Goal: Task Accomplishment & Management: Complete application form

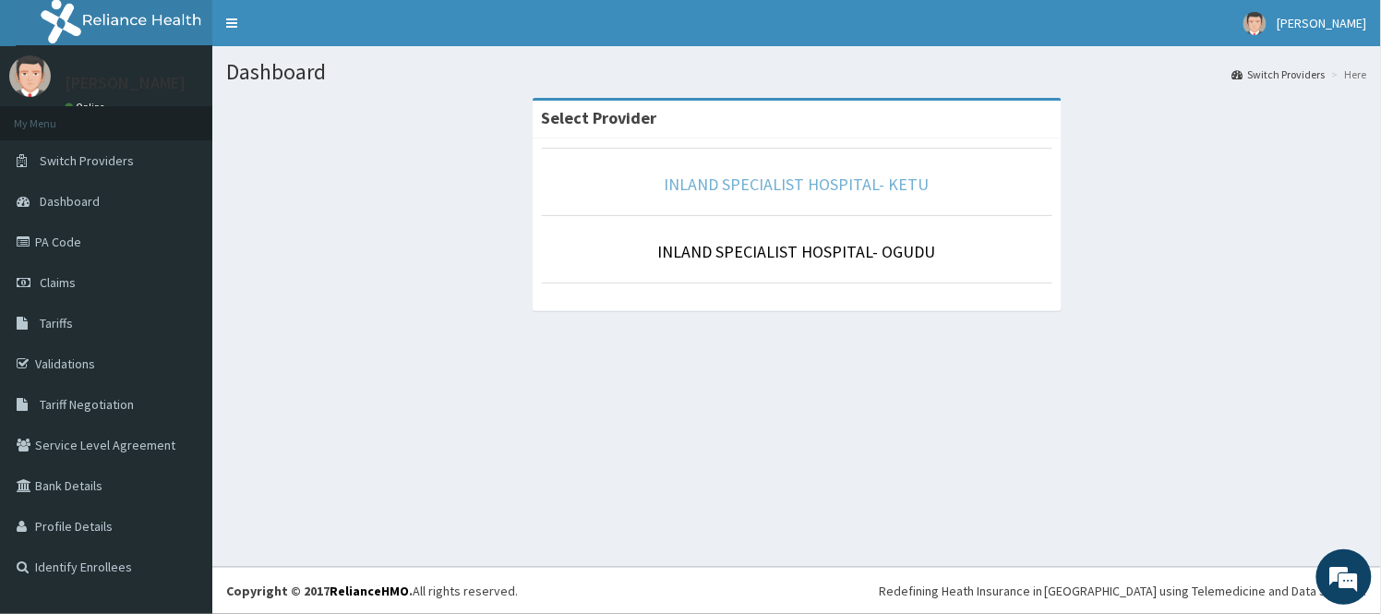
click at [735, 176] on link "INLAND SPECIALIST HOSPITAL- KETU" at bounding box center [796, 183] width 265 height 21
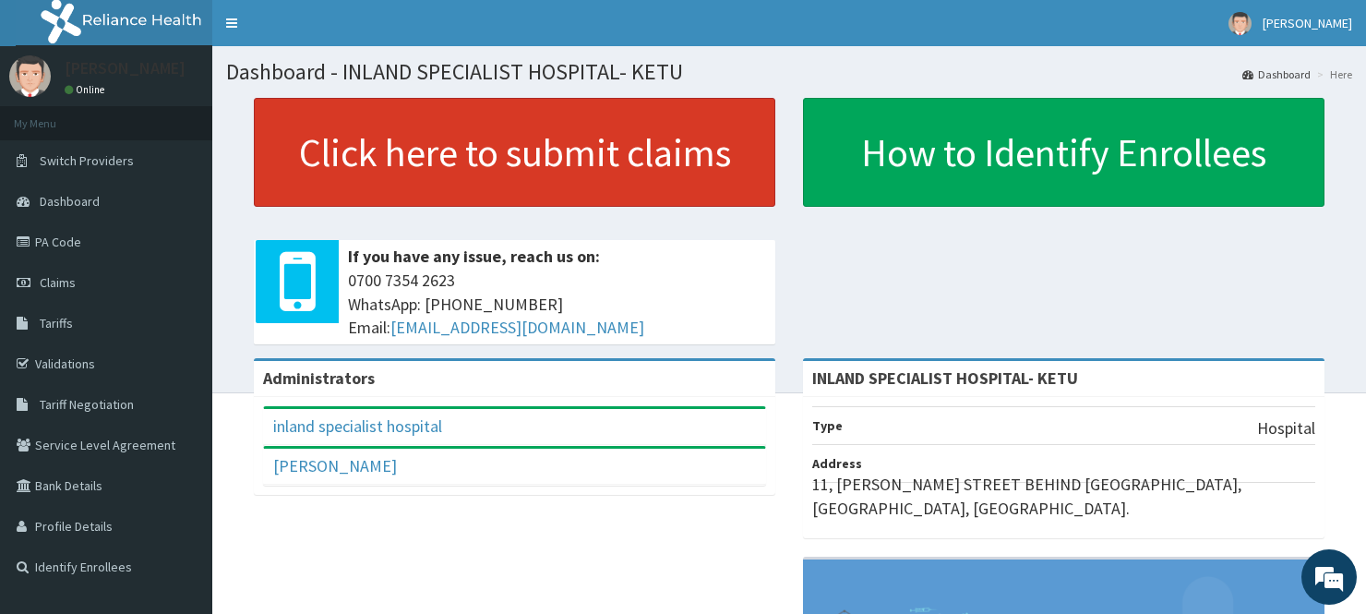
click at [394, 163] on link "Click here to submit claims" at bounding box center [514, 152] width 521 height 109
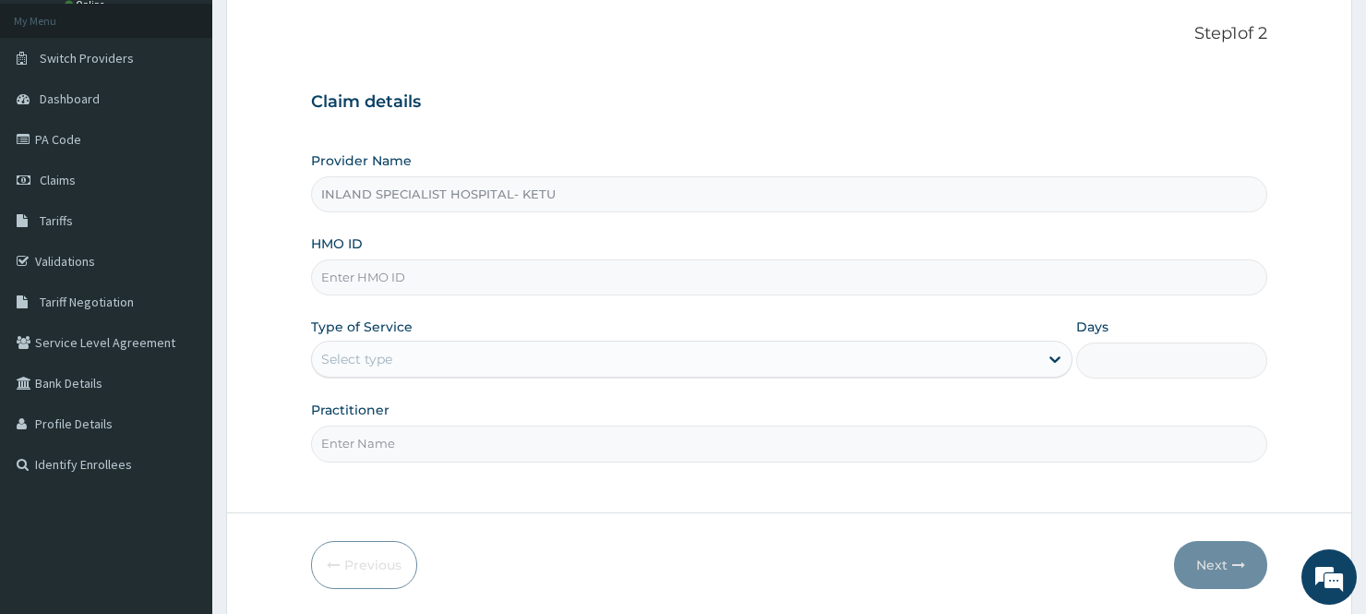
scroll to position [167, 0]
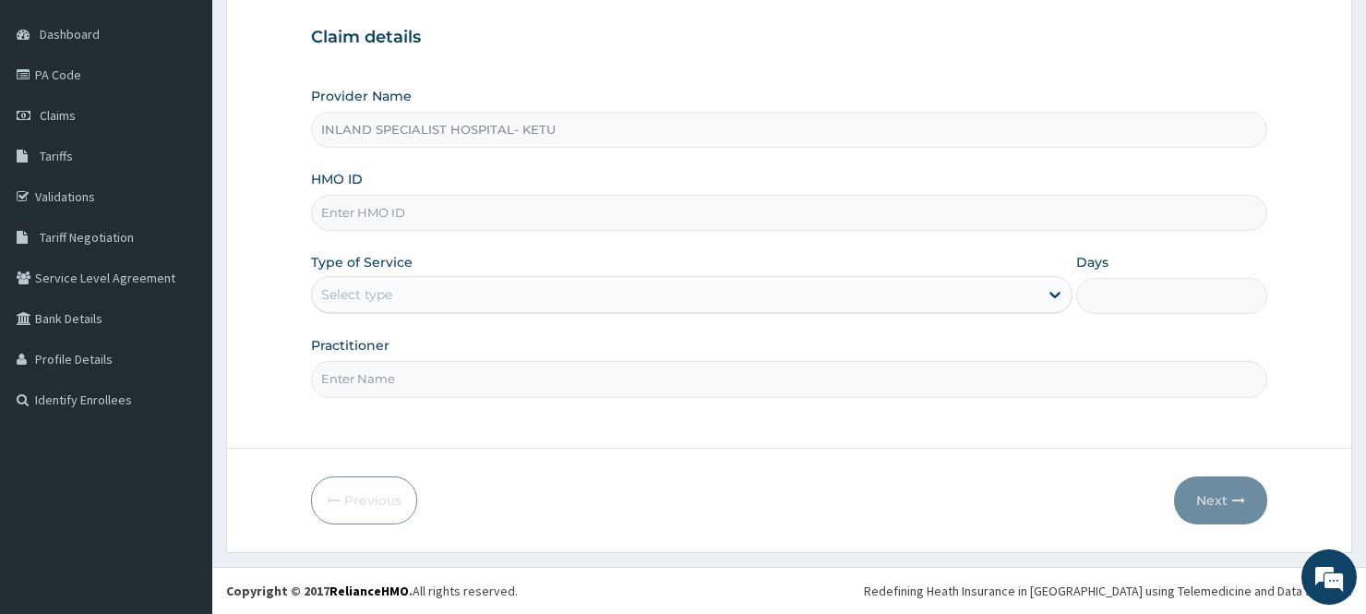
click at [422, 214] on input "HMO ID" at bounding box center [788, 213] width 955 height 36
type input "NIO/10030/C"
click at [372, 303] on div "Select type" at bounding box center [356, 294] width 71 height 18
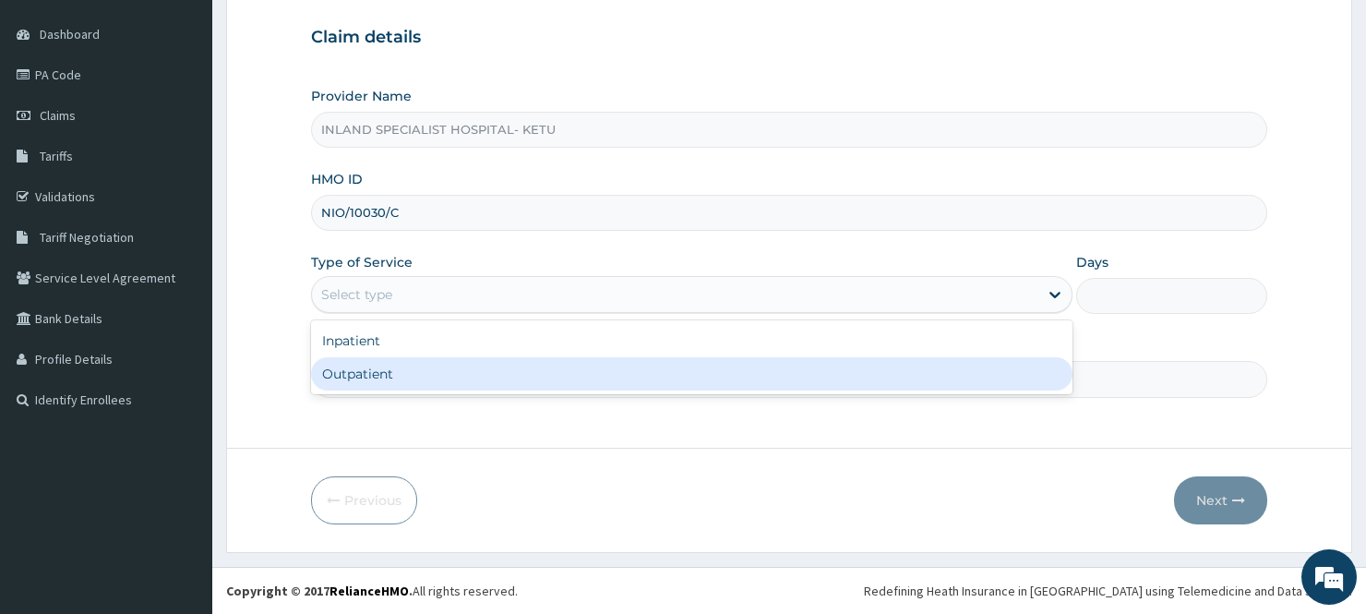
click at [376, 389] on div "Outpatient" at bounding box center [691, 373] width 761 height 33
type input "1"
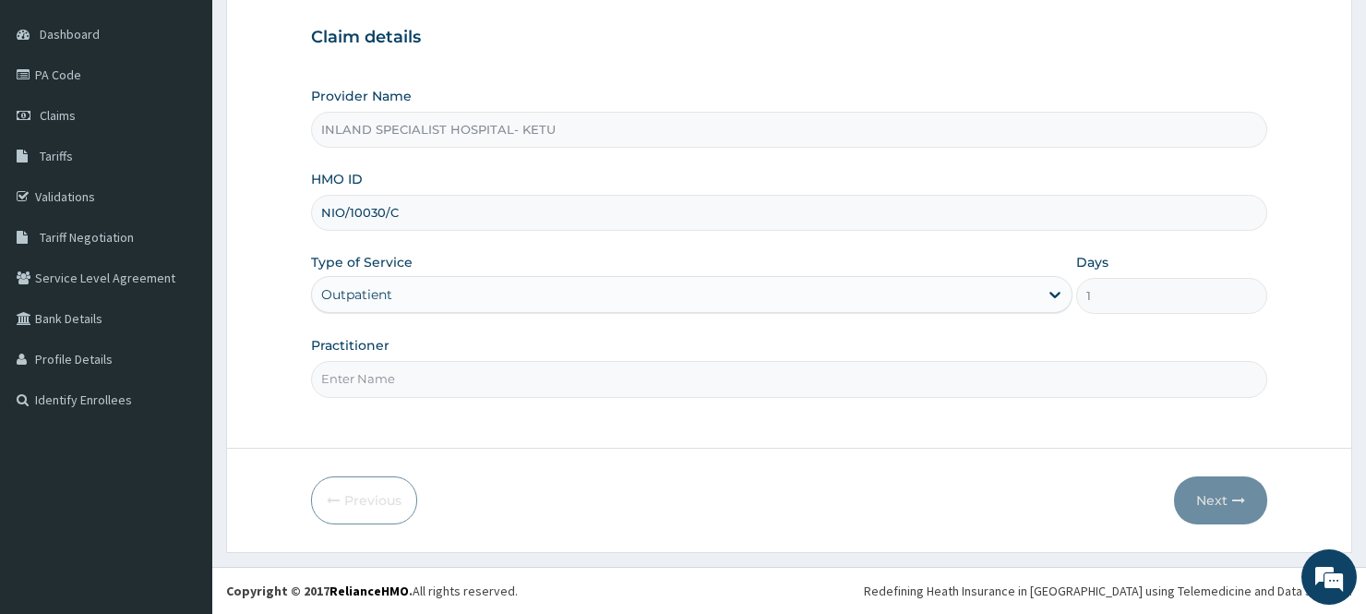
click at [469, 376] on input "Practitioner" at bounding box center [788, 379] width 955 height 36
type input "DR OLUI"
click at [1240, 508] on button "Next" at bounding box center [1220, 500] width 93 height 48
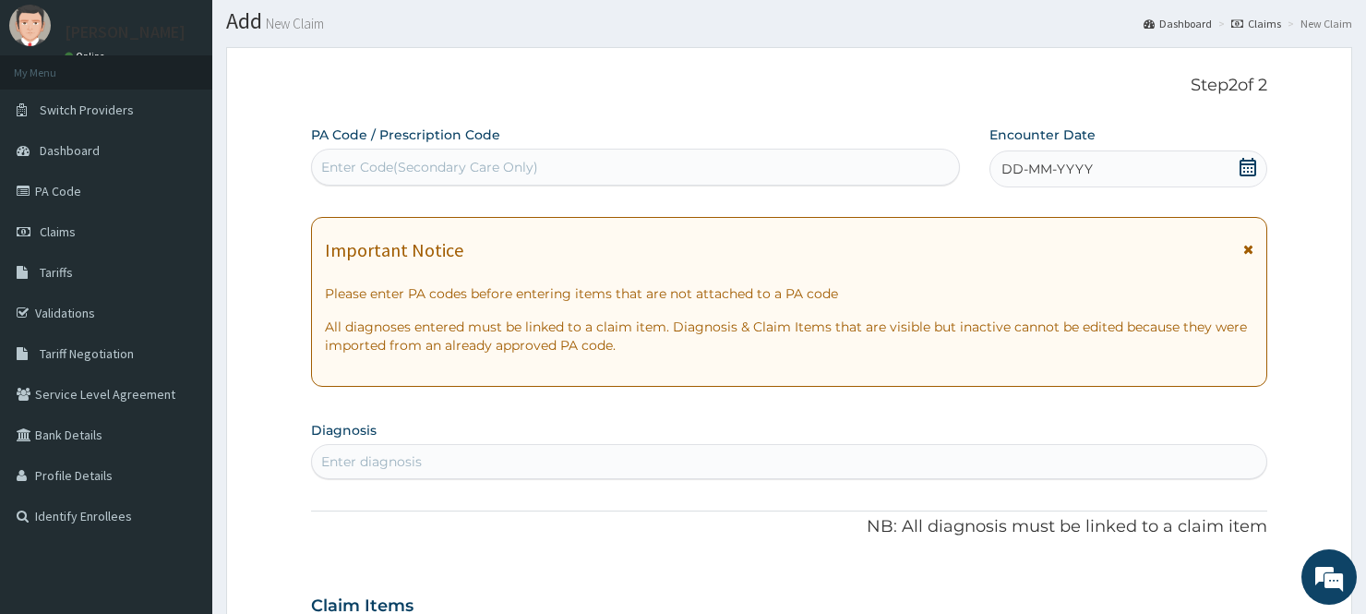
scroll to position [0, 0]
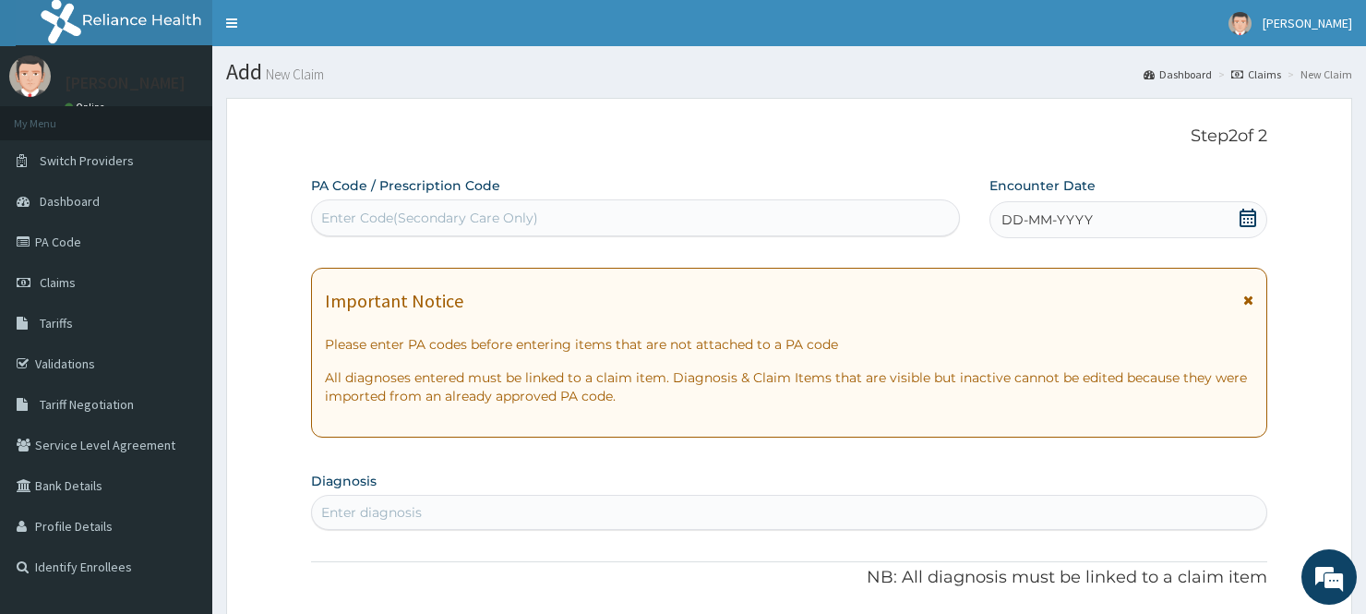
click at [1242, 220] on icon at bounding box center [1247, 218] width 18 height 18
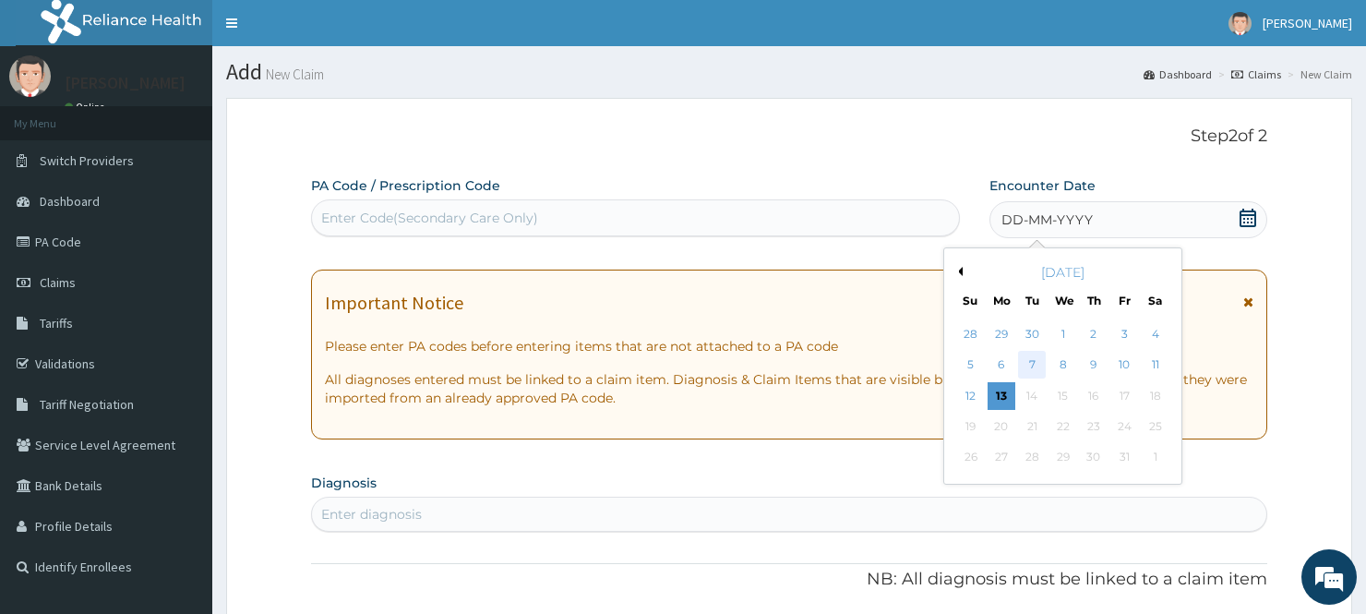
click at [1034, 363] on div "7" at bounding box center [1032, 366] width 28 height 28
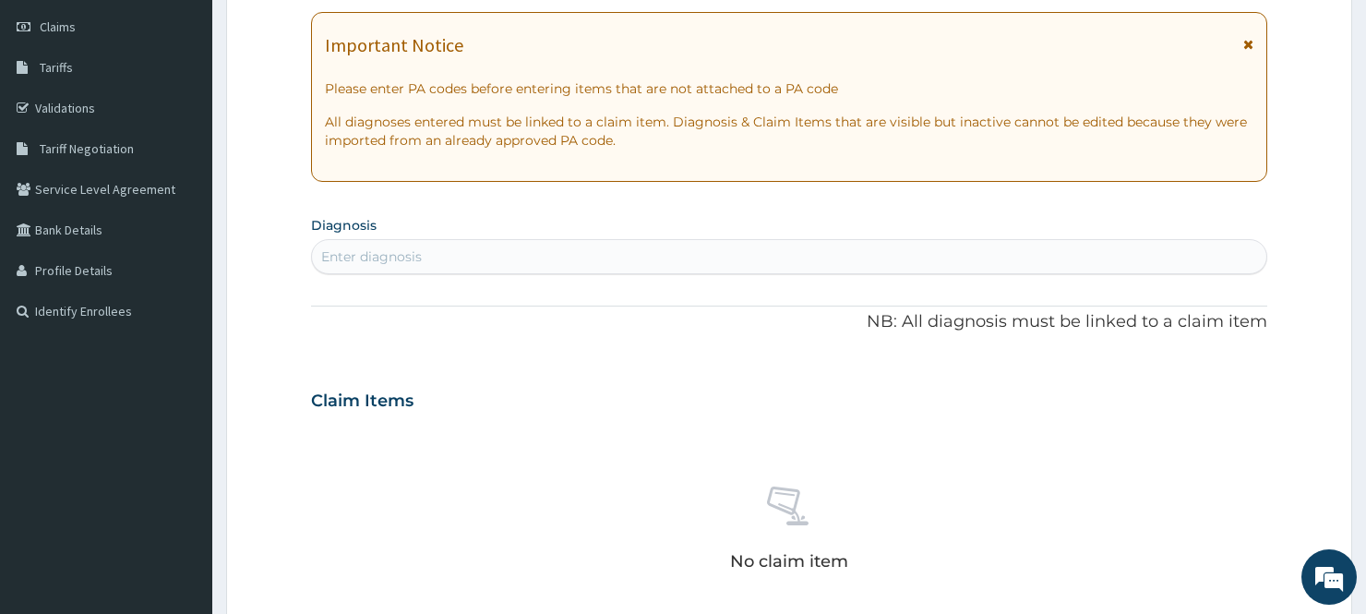
scroll to position [307, 0]
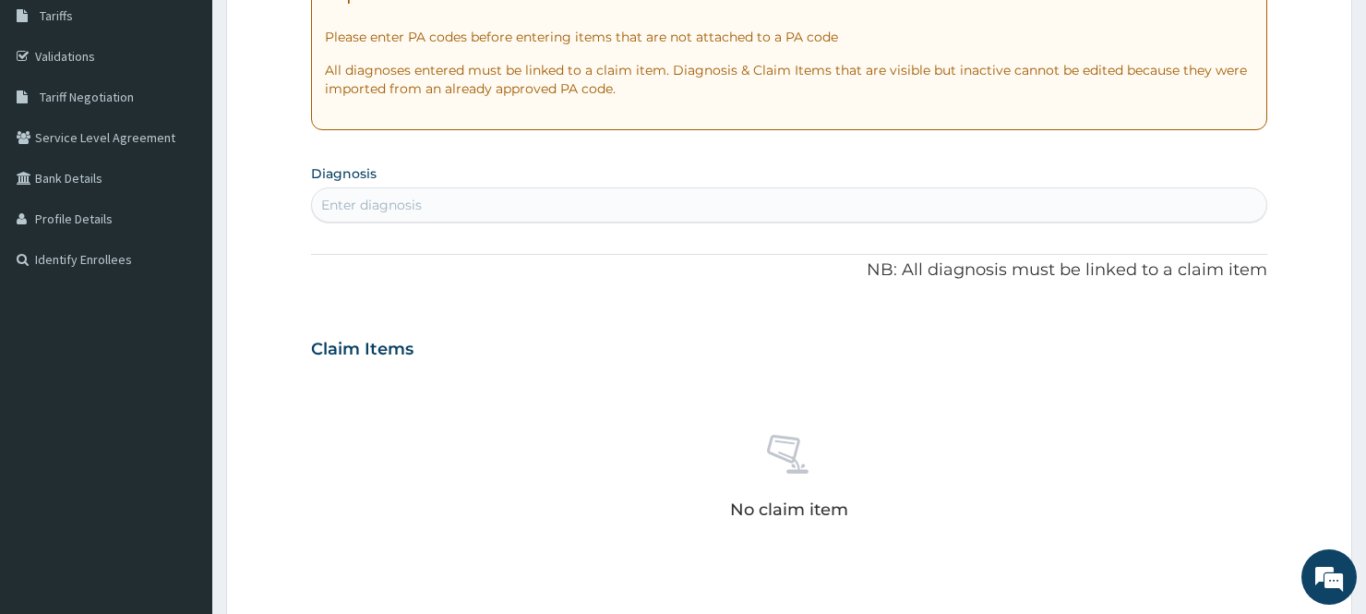
click at [493, 196] on div "Enter diagnosis" at bounding box center [788, 205] width 953 height 30
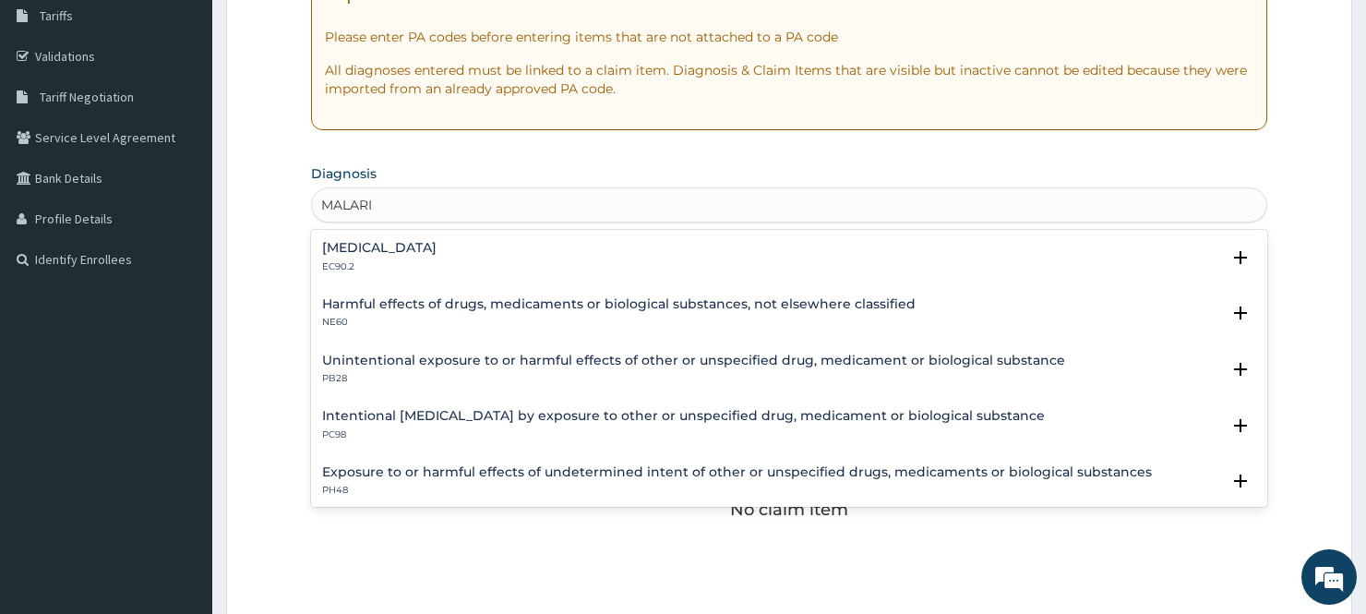
type input "MALARIA"
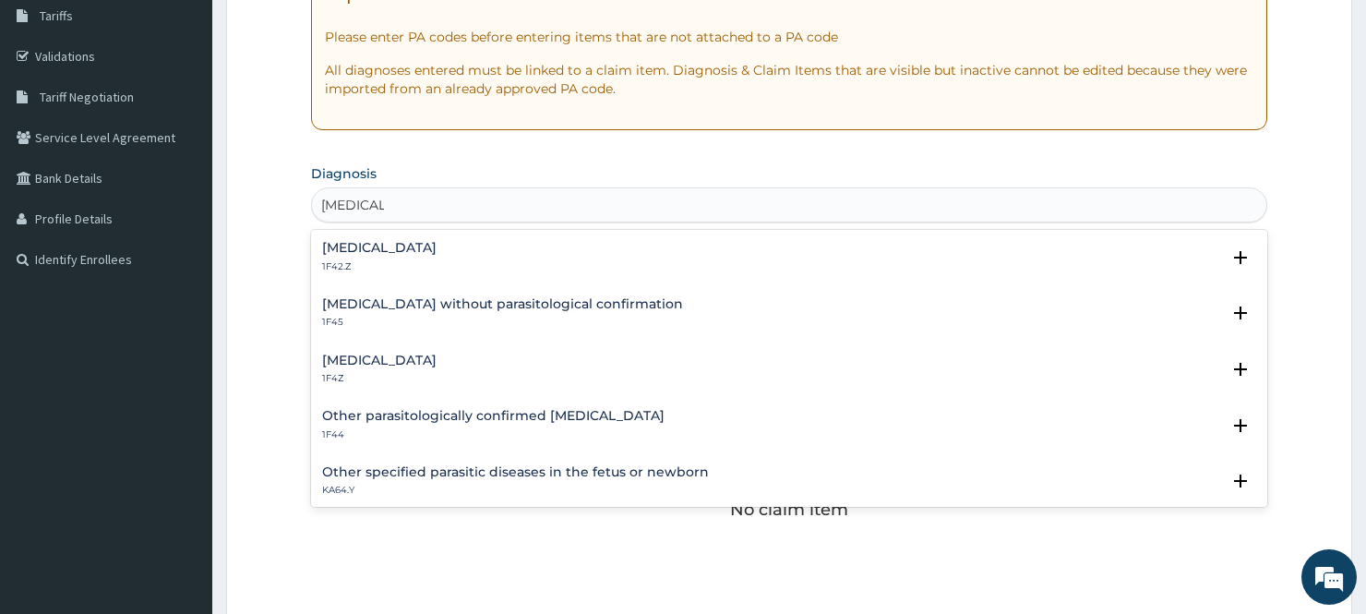
click at [365, 363] on h4 "Malaria, unspecified" at bounding box center [379, 360] width 114 height 14
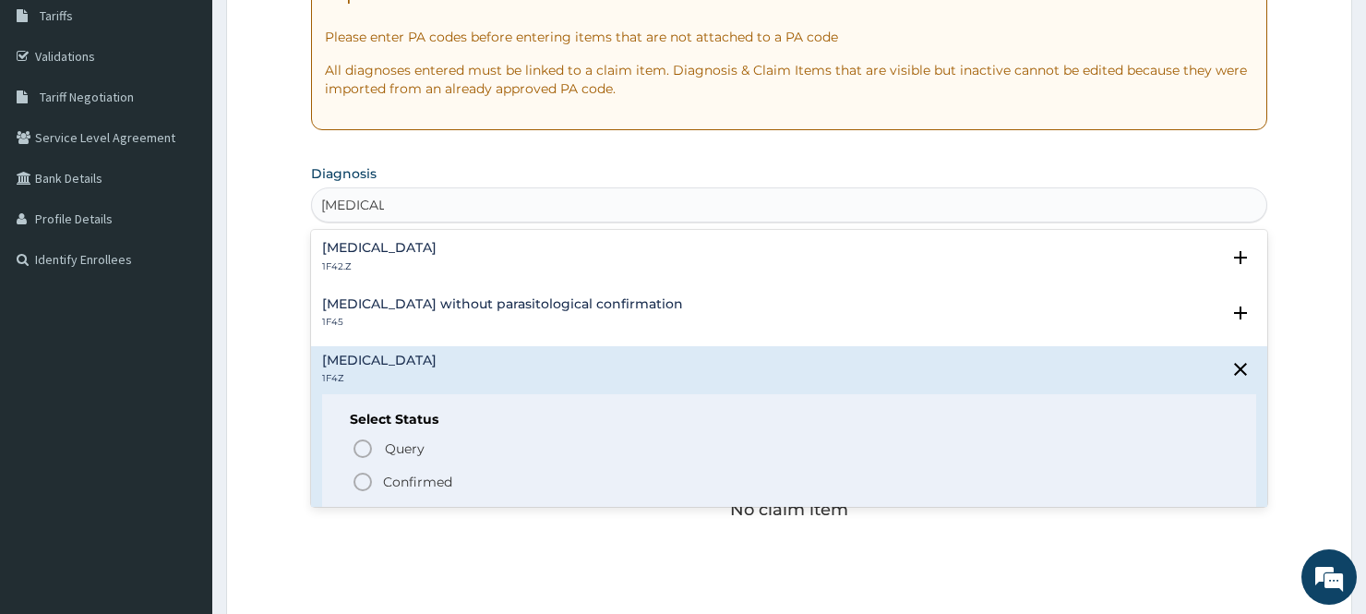
scroll to position [205, 0]
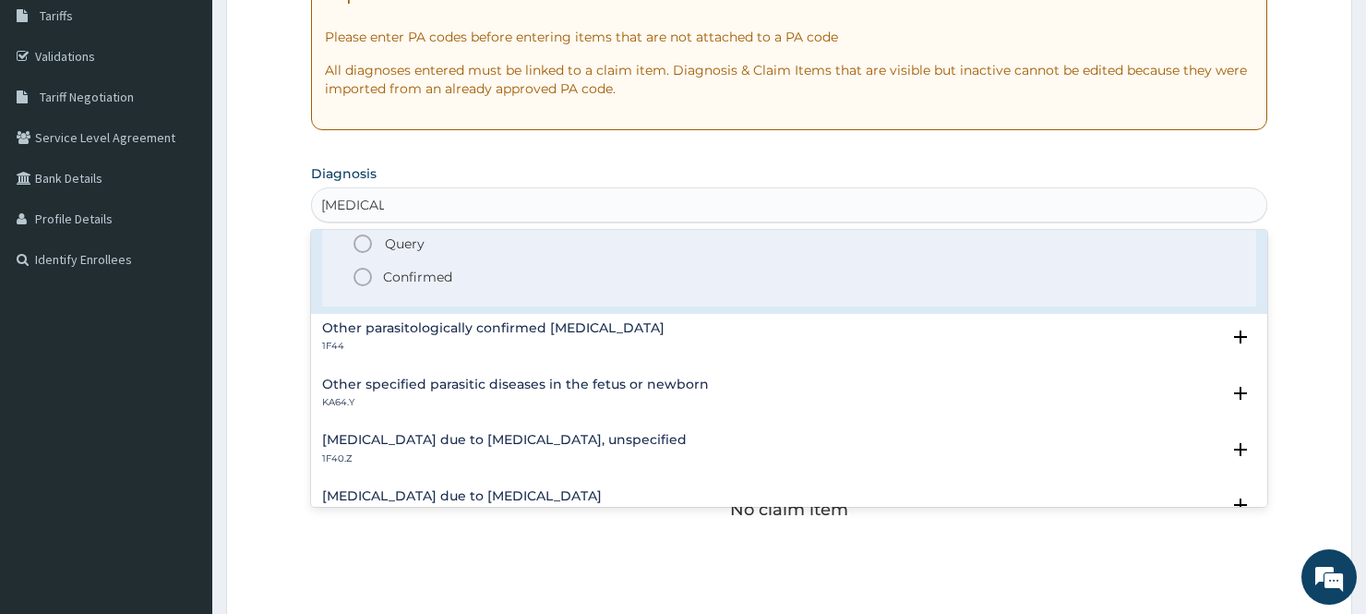
click at [365, 269] on icon "status option filled" at bounding box center [363, 277] width 22 height 22
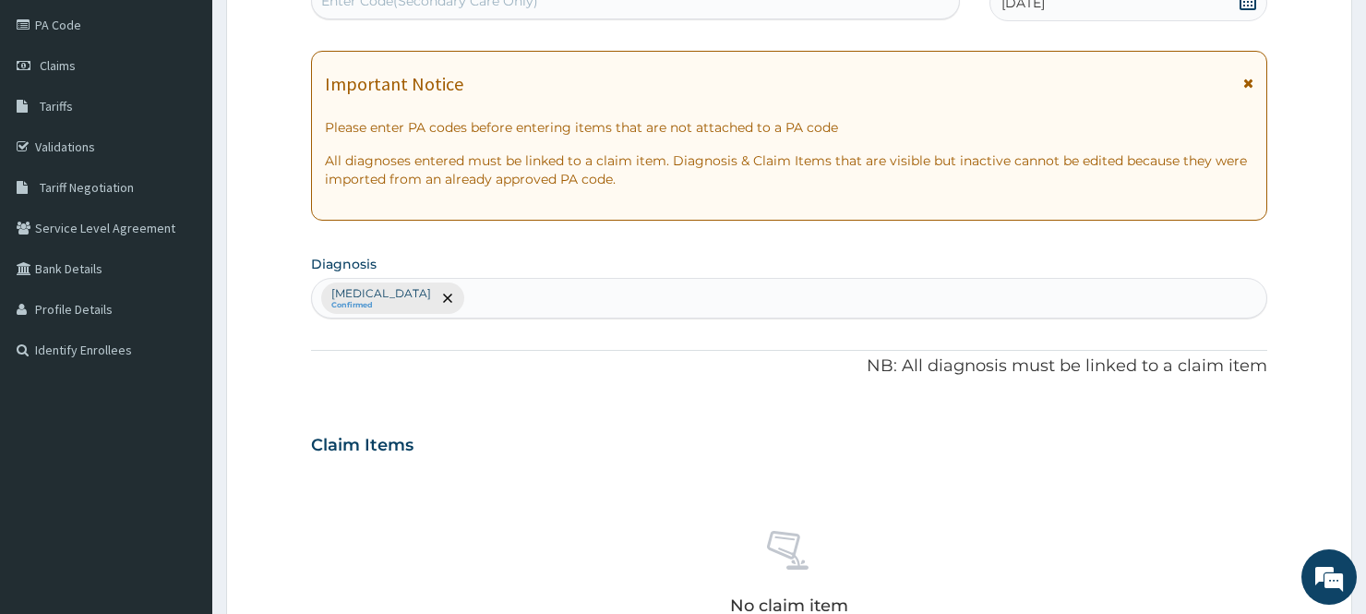
scroll to position [102, 0]
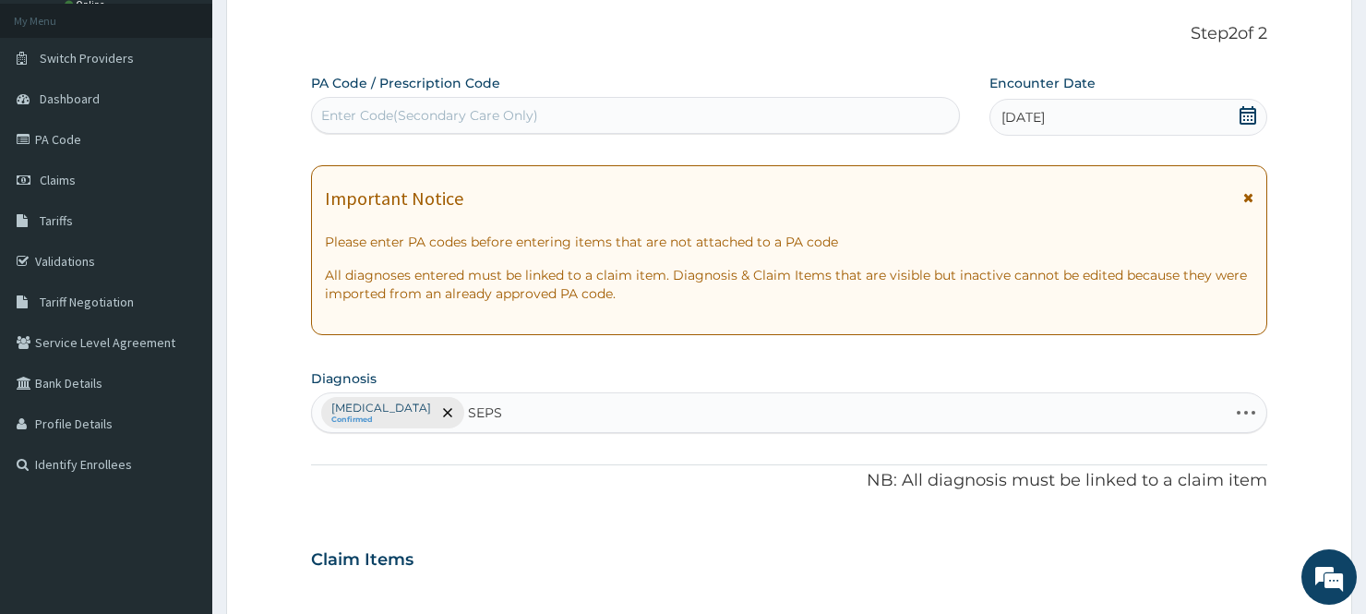
type input "SEPSI"
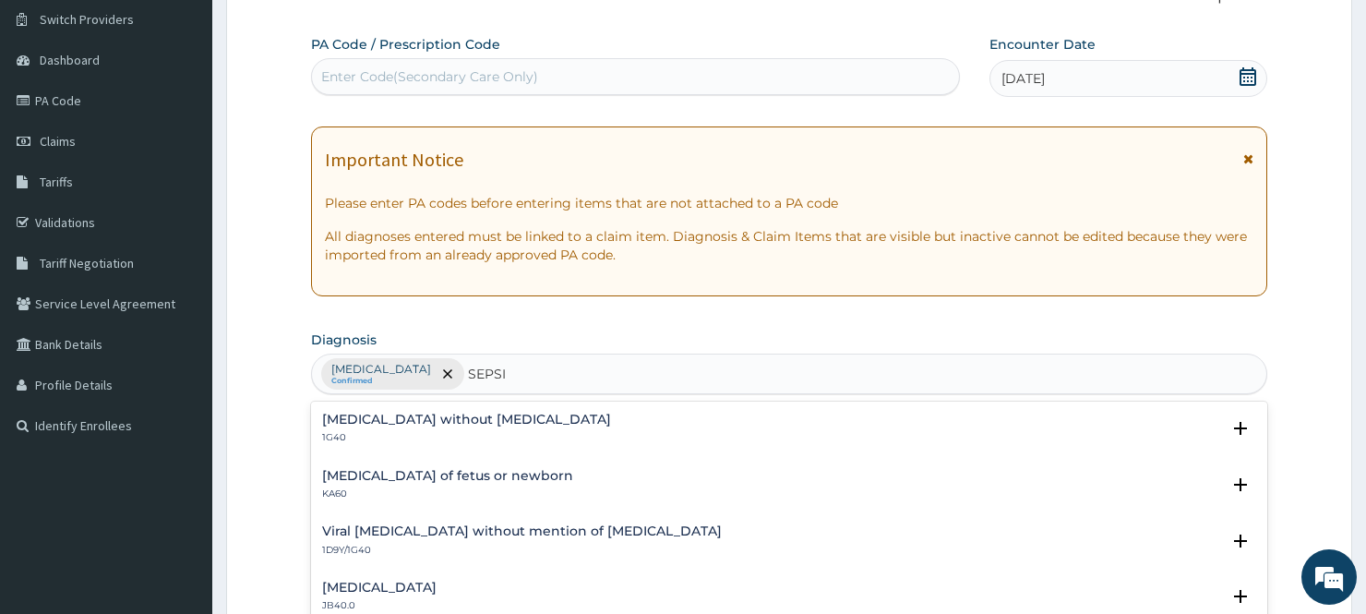
scroll to position [205, 0]
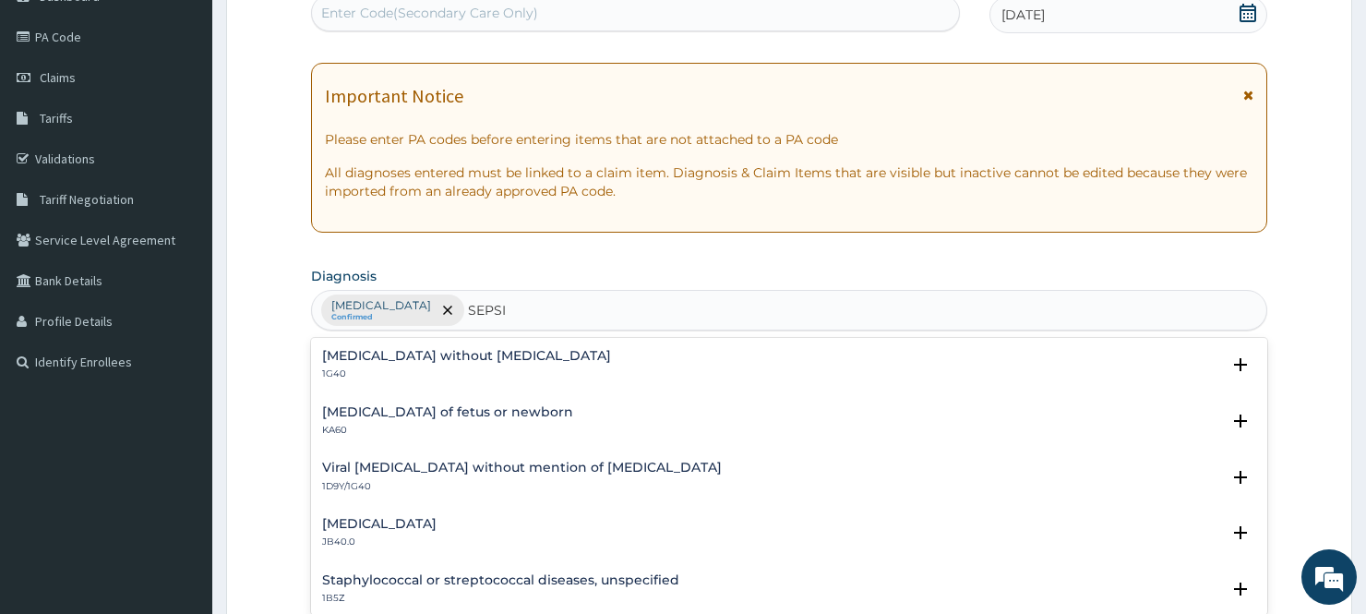
click at [409, 364] on div "Sepsis without septic shock 1G40" at bounding box center [466, 365] width 289 height 32
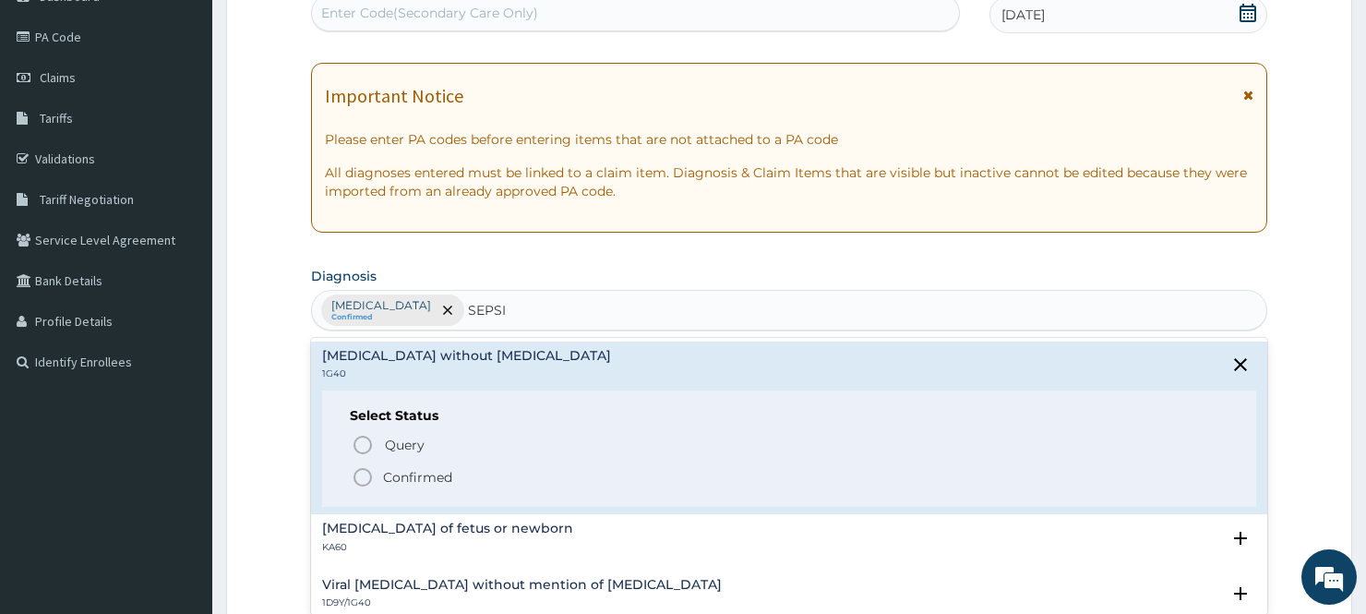
click at [363, 477] on icon "status option filled" at bounding box center [363, 477] width 22 height 22
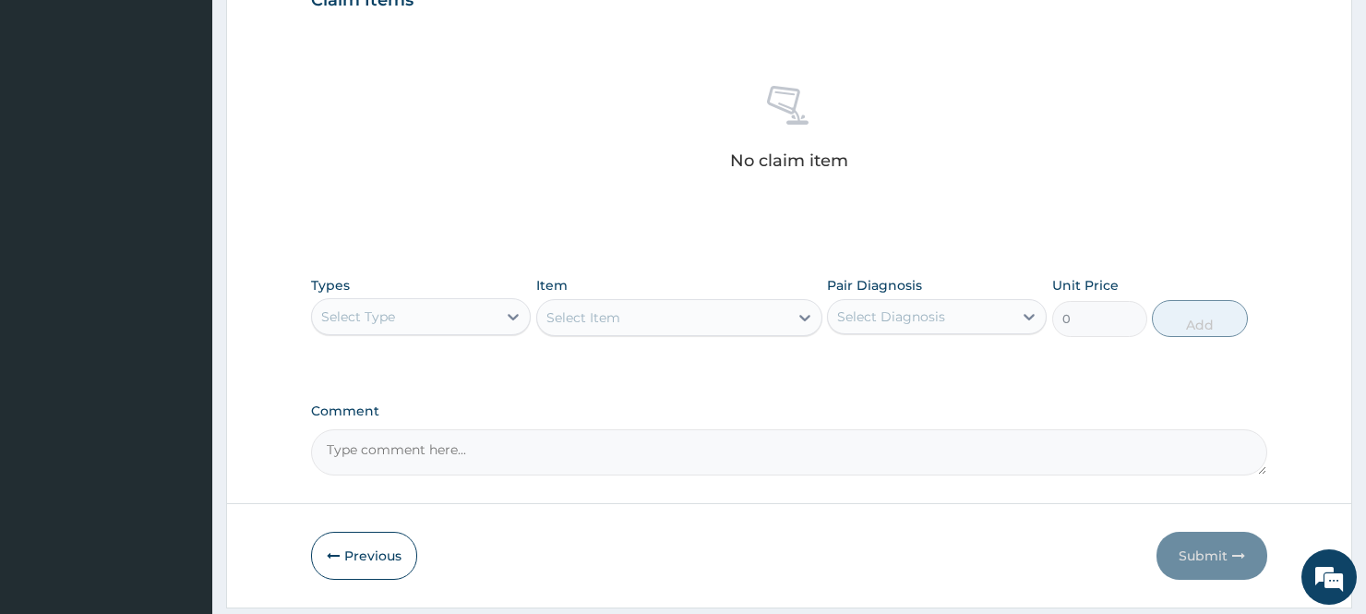
scroll to position [716, 0]
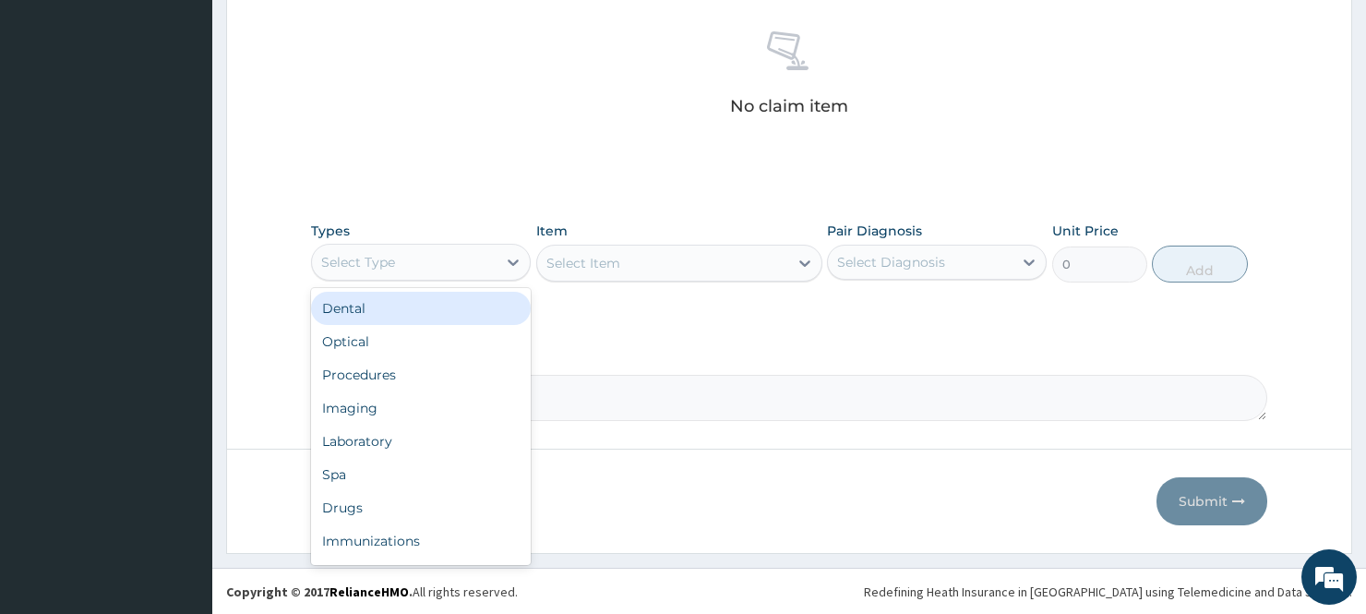
click at [463, 269] on div "Select Type" at bounding box center [404, 262] width 185 height 30
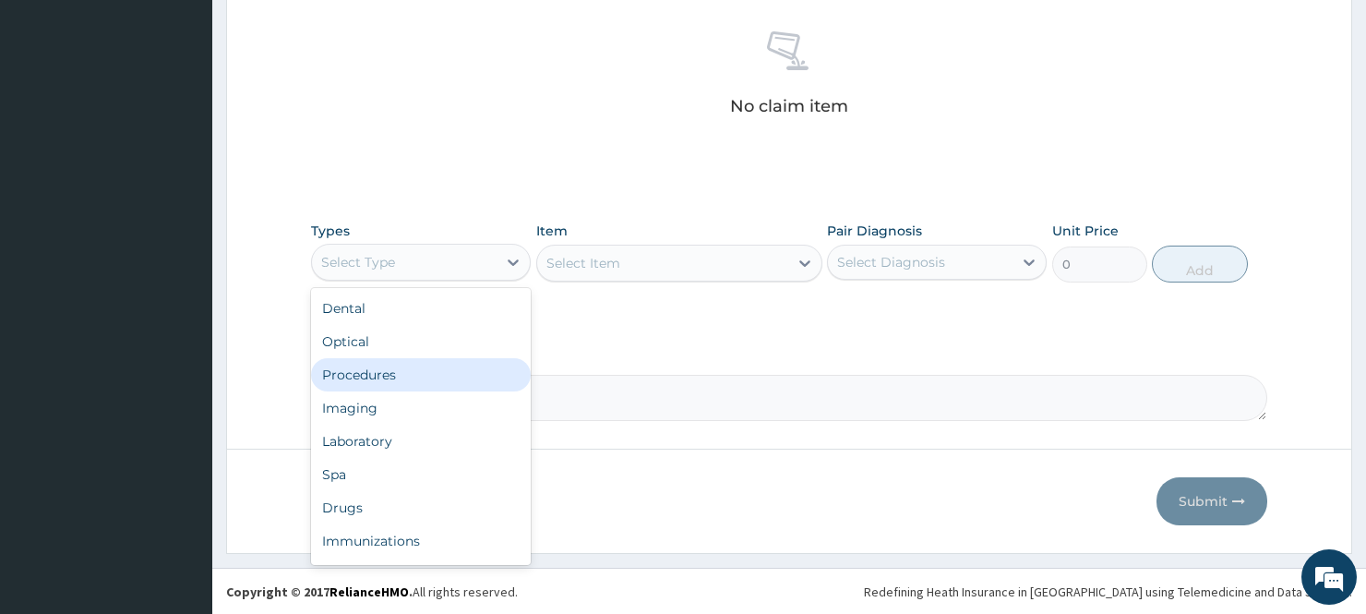
click at [413, 378] on div "Procedures" at bounding box center [421, 374] width 220 height 33
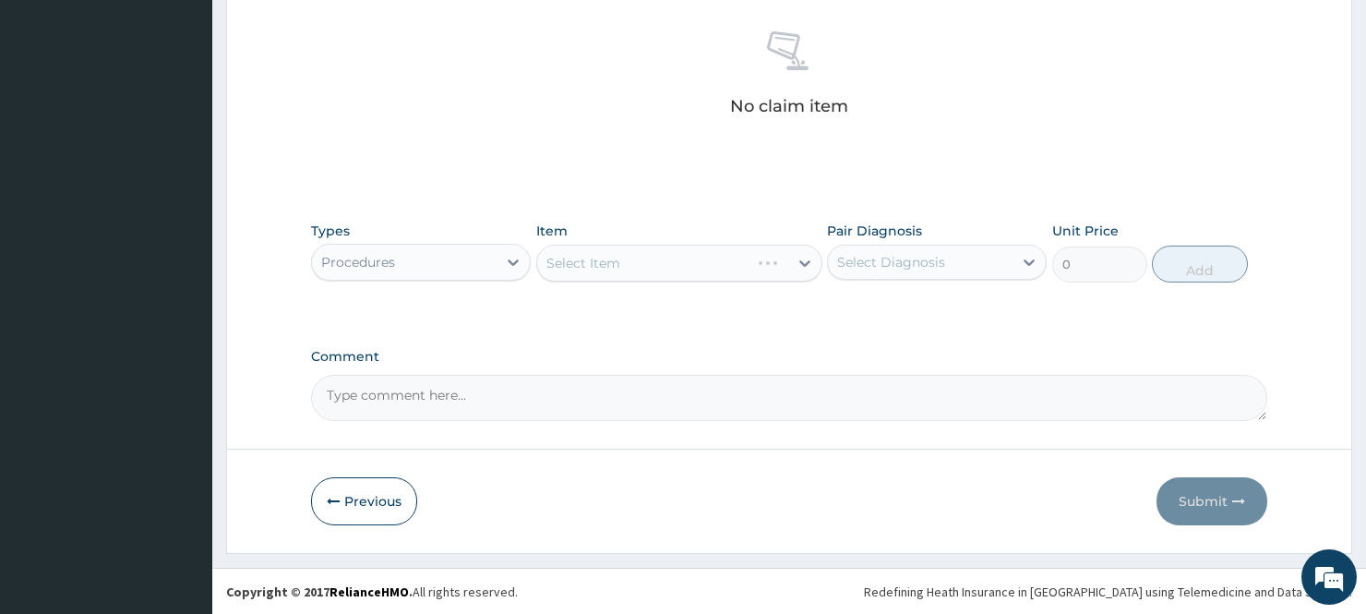
click at [607, 256] on div "Select Item" at bounding box center [679, 263] width 287 height 37
click at [615, 257] on div "Select Item" at bounding box center [583, 263] width 74 height 18
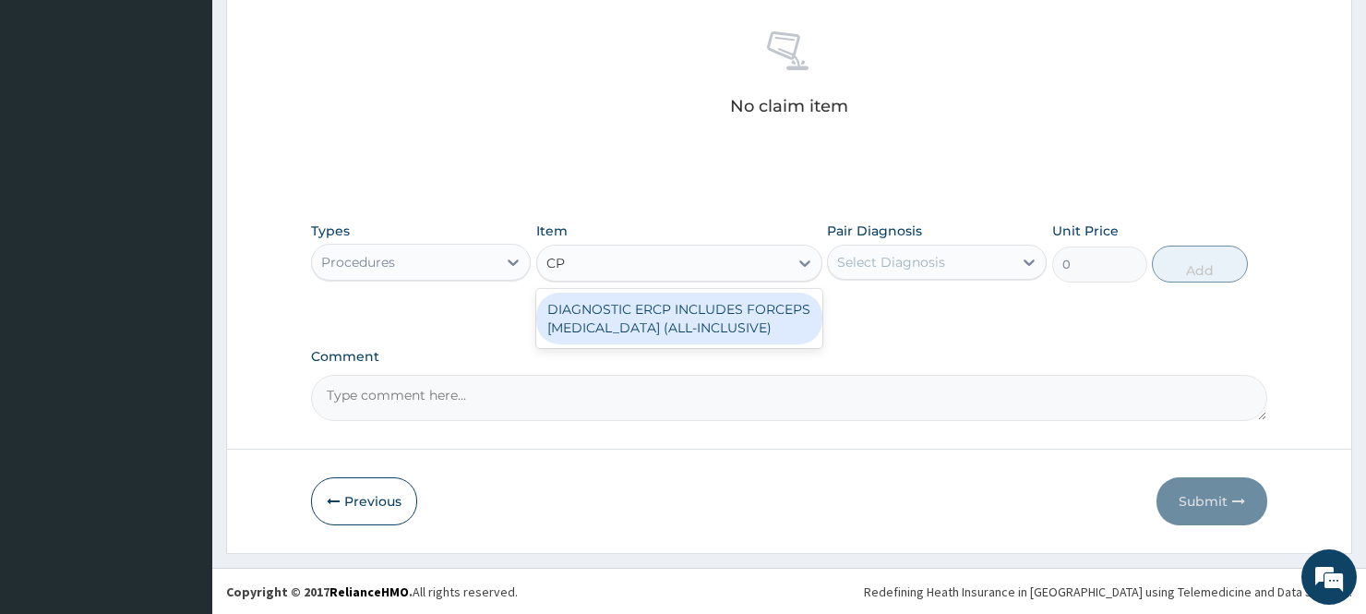
type input "C"
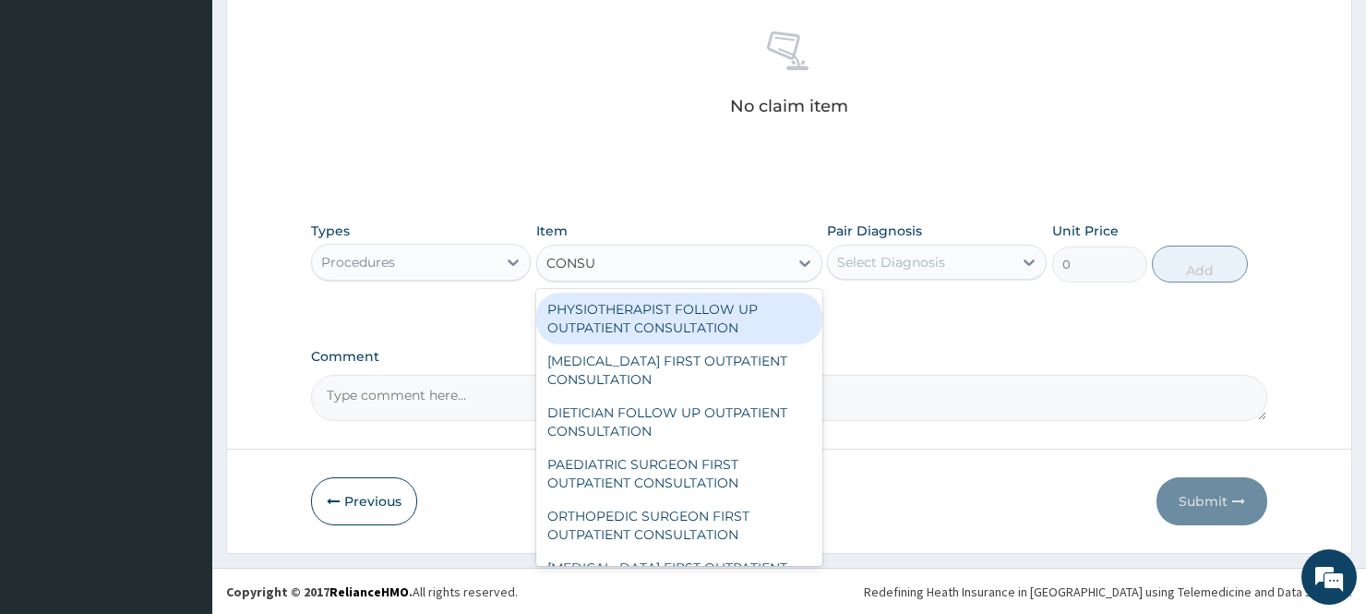
type input "CONSUL"
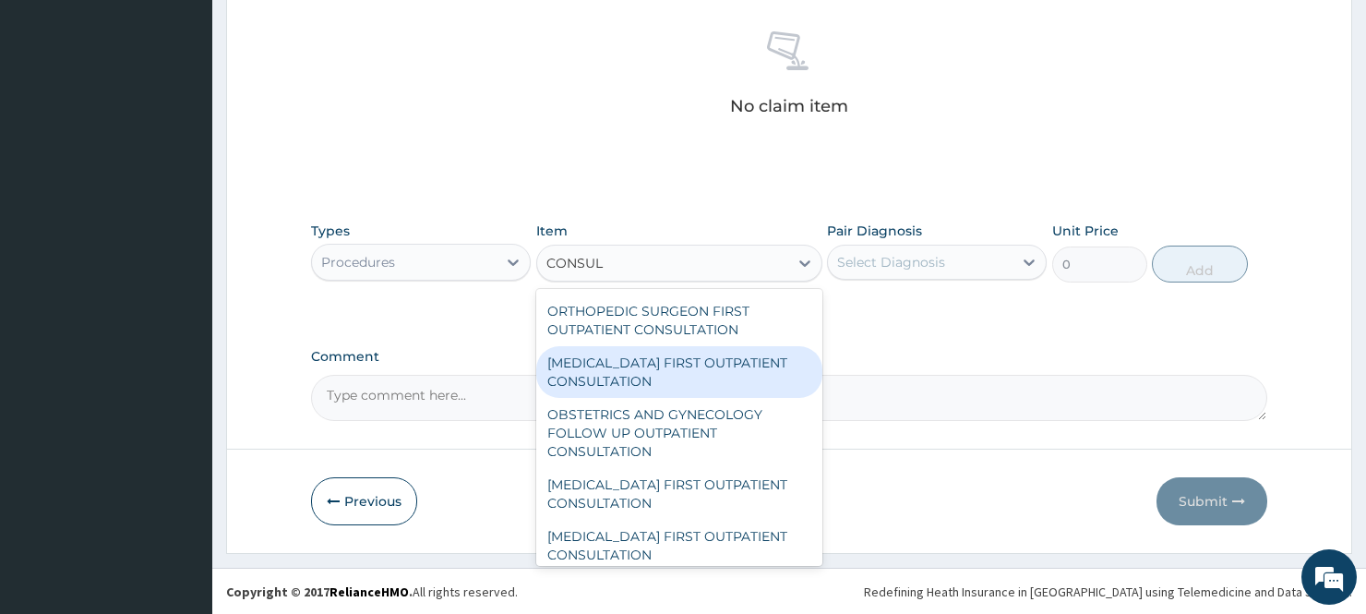
scroll to position [307, 0]
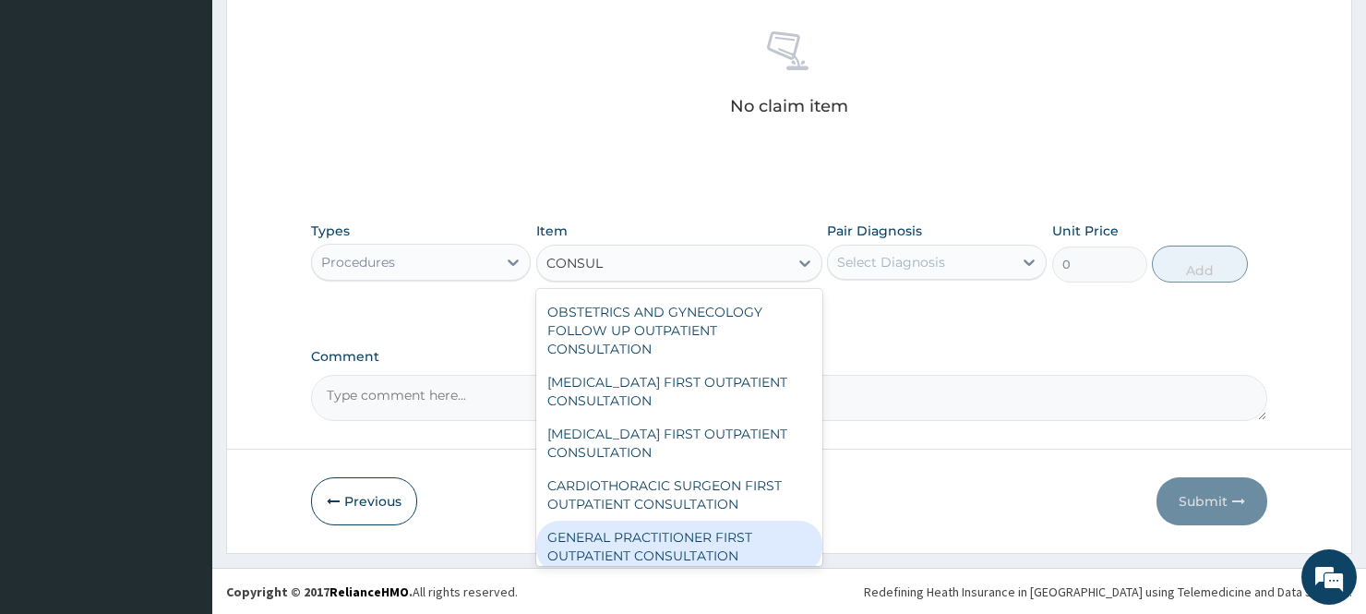
click at [616, 545] on div "GENERAL PRACTITIONER FIRST OUTPATIENT CONSULTATION" at bounding box center [679, 546] width 287 height 52
type input "3750"
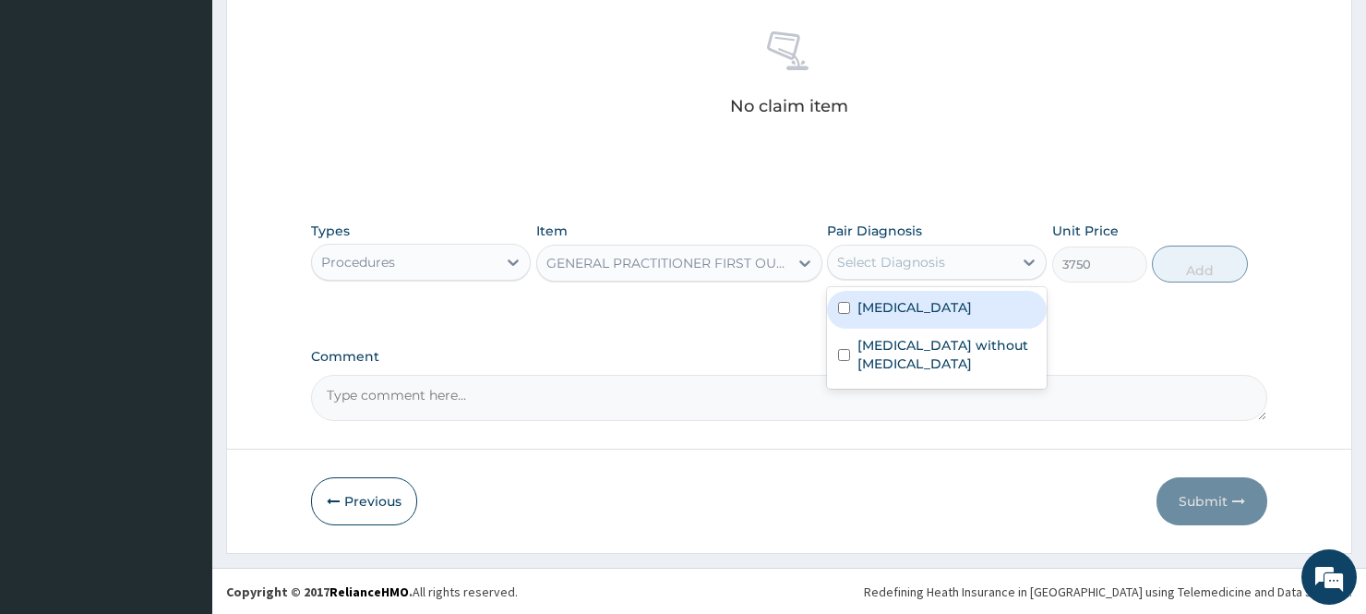
click at [907, 266] on div "Select Diagnosis" at bounding box center [891, 262] width 108 height 18
click at [897, 318] on div "Malaria, unspecified" at bounding box center [937, 310] width 220 height 38
checkbox input "true"
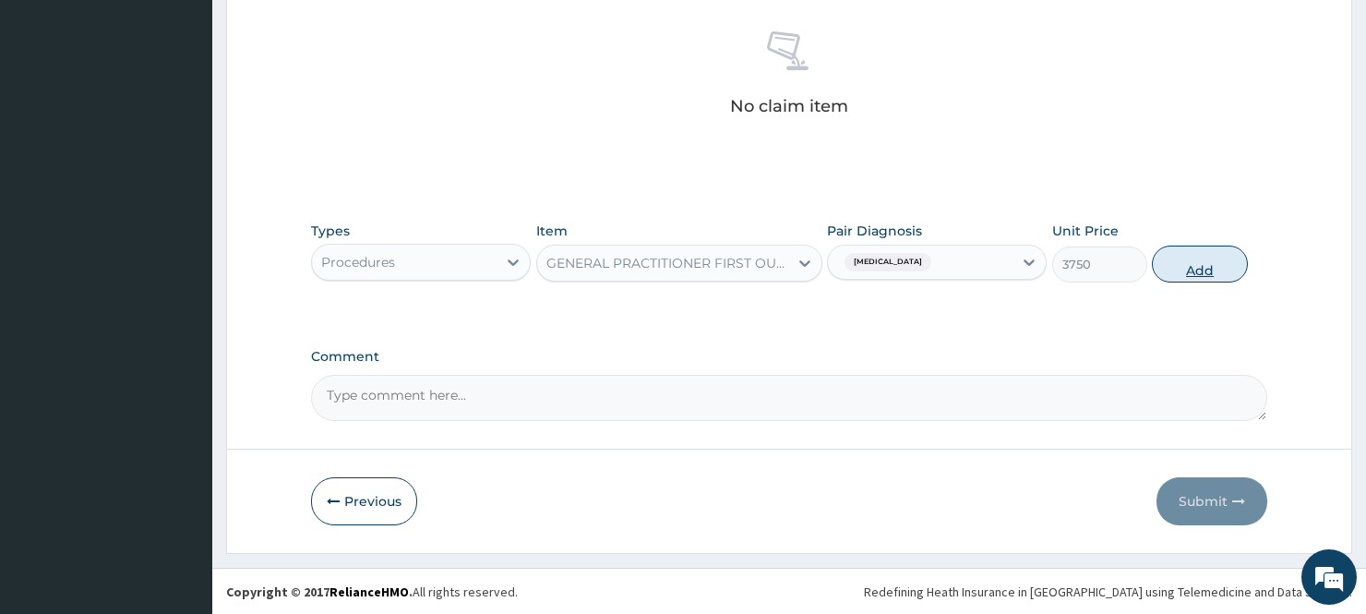
click at [1184, 269] on button "Add" at bounding box center [1200, 263] width 96 height 37
type input "0"
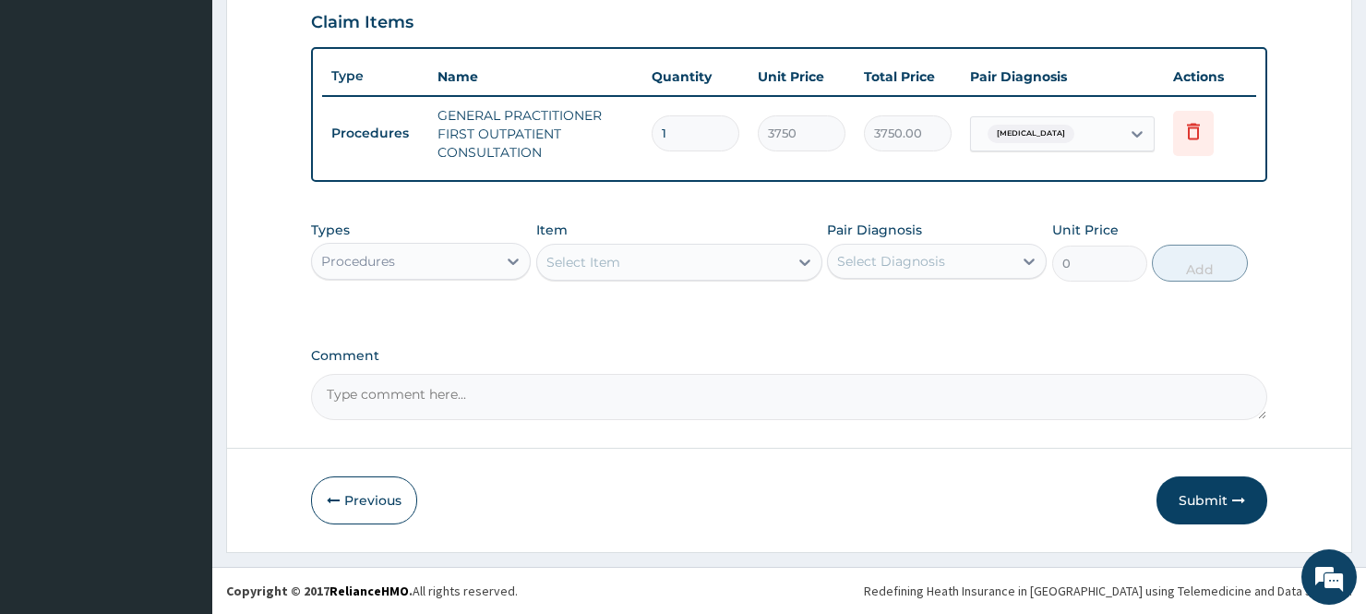
scroll to position [637, 0]
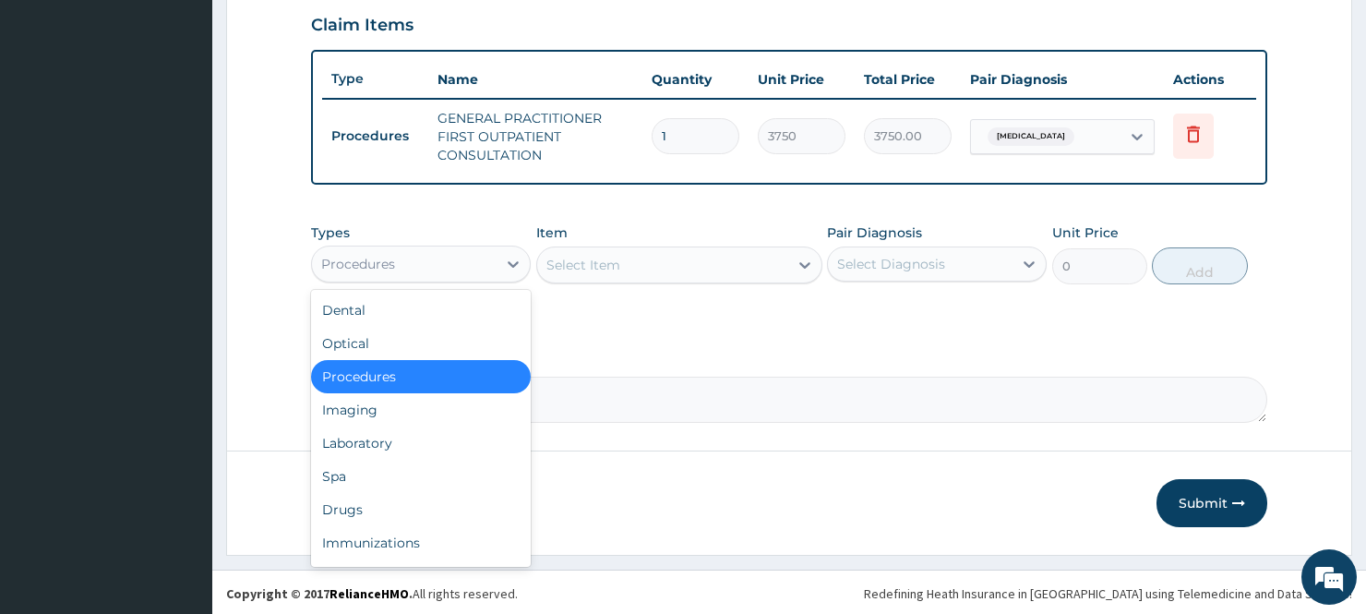
click at [447, 257] on div "Procedures" at bounding box center [404, 264] width 185 height 30
click at [394, 437] on div "Laboratory" at bounding box center [421, 442] width 220 height 33
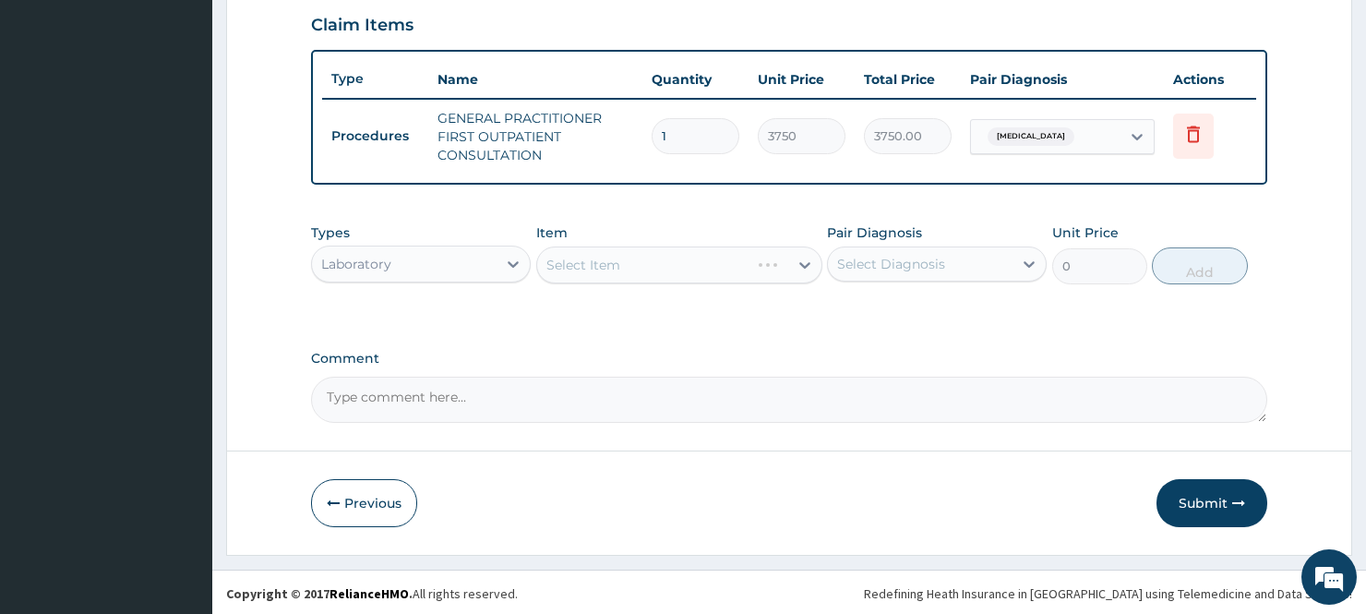
click at [619, 275] on div "Select Item" at bounding box center [679, 264] width 287 height 37
click at [642, 274] on div "Select Item" at bounding box center [679, 264] width 287 height 37
click at [726, 272] on div "Select Item" at bounding box center [679, 264] width 287 height 37
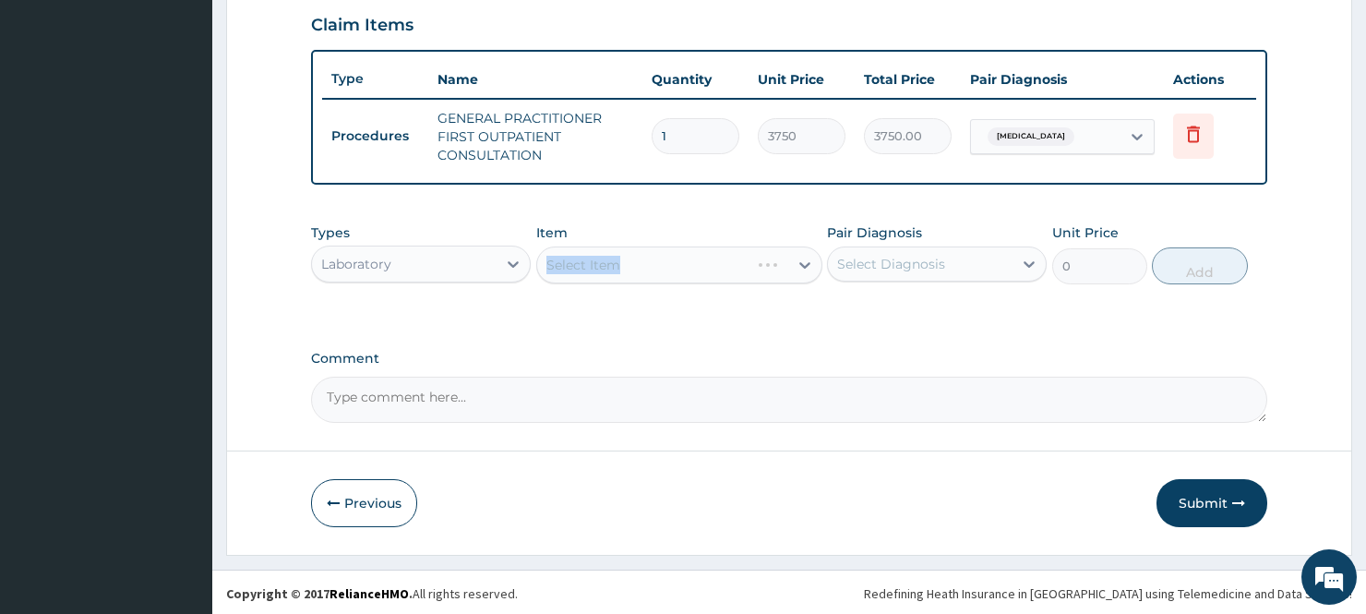
click at [726, 272] on div "Select Item" at bounding box center [679, 264] width 287 height 37
click at [709, 278] on div "Select Item" at bounding box center [679, 264] width 287 height 37
click at [769, 242] on div "Item Select Item" at bounding box center [679, 253] width 287 height 61
click at [714, 271] on div "Select Item" at bounding box center [679, 264] width 287 height 37
click at [714, 271] on div "Select Item" at bounding box center [663, 265] width 252 height 30
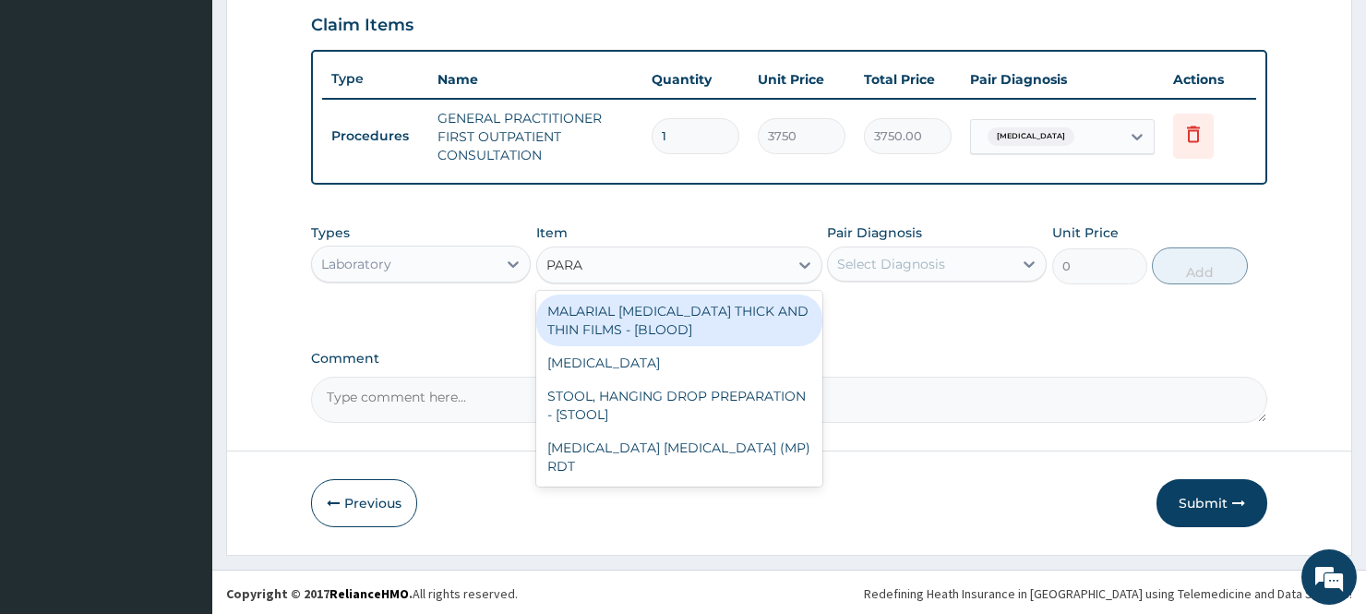
type input "PARAS"
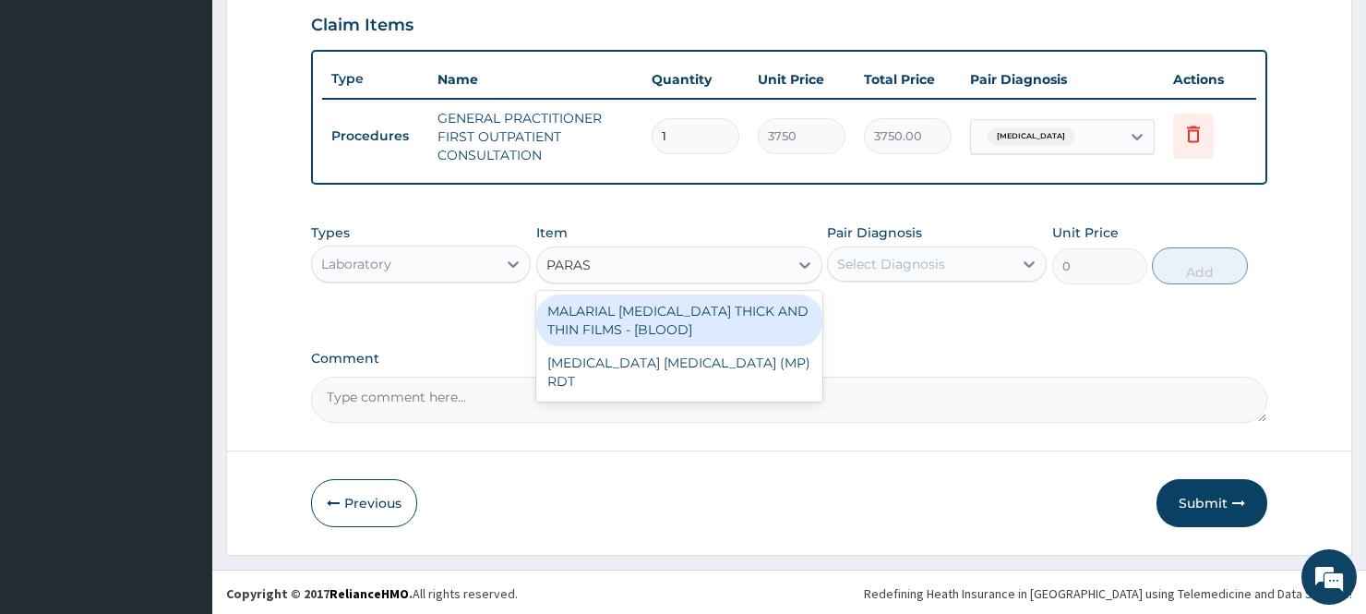
click at [690, 310] on div "MALARIAL PARASITE THICK AND THIN FILMS - [BLOOD]" at bounding box center [679, 320] width 287 height 52
type input "2187.5"
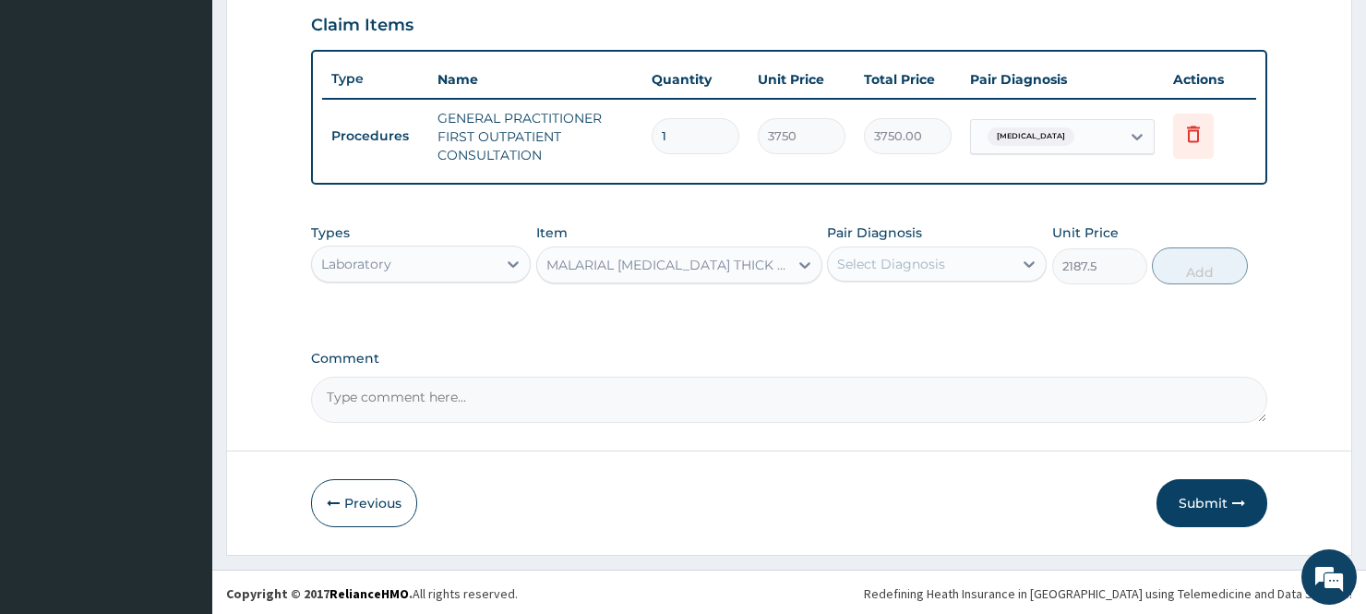
click at [943, 265] on div "Select Diagnosis" at bounding box center [891, 264] width 108 height 18
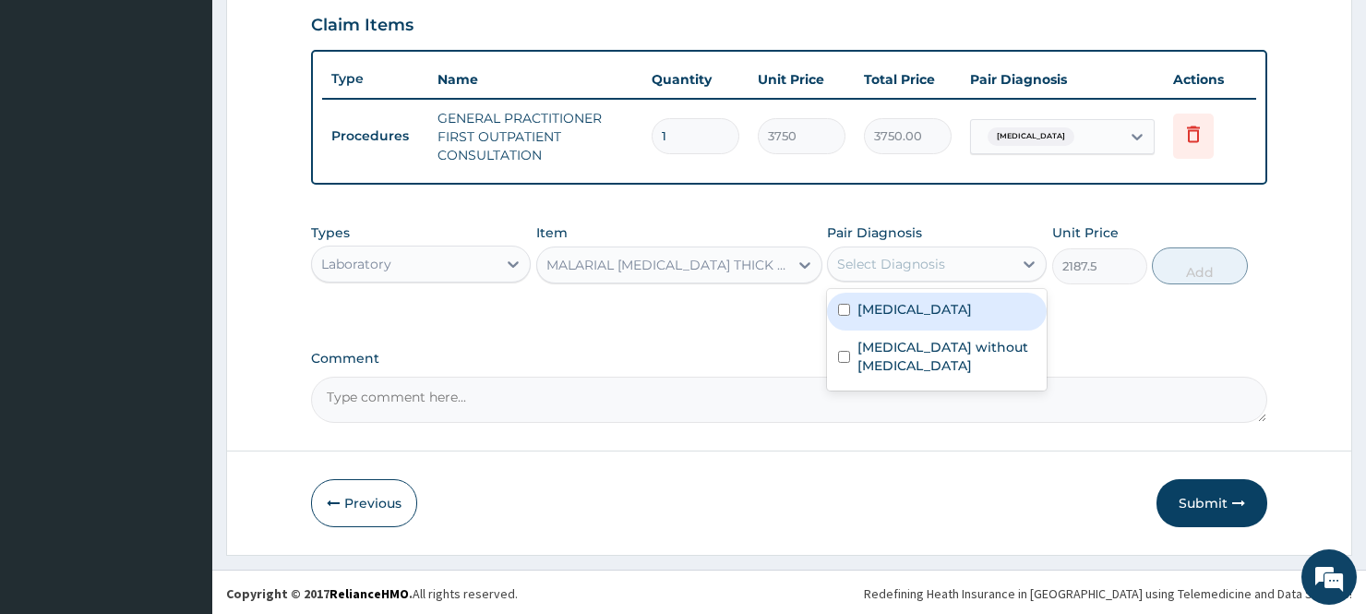
click at [914, 316] on label "Malaria, unspecified" at bounding box center [914, 309] width 114 height 18
checkbox input "true"
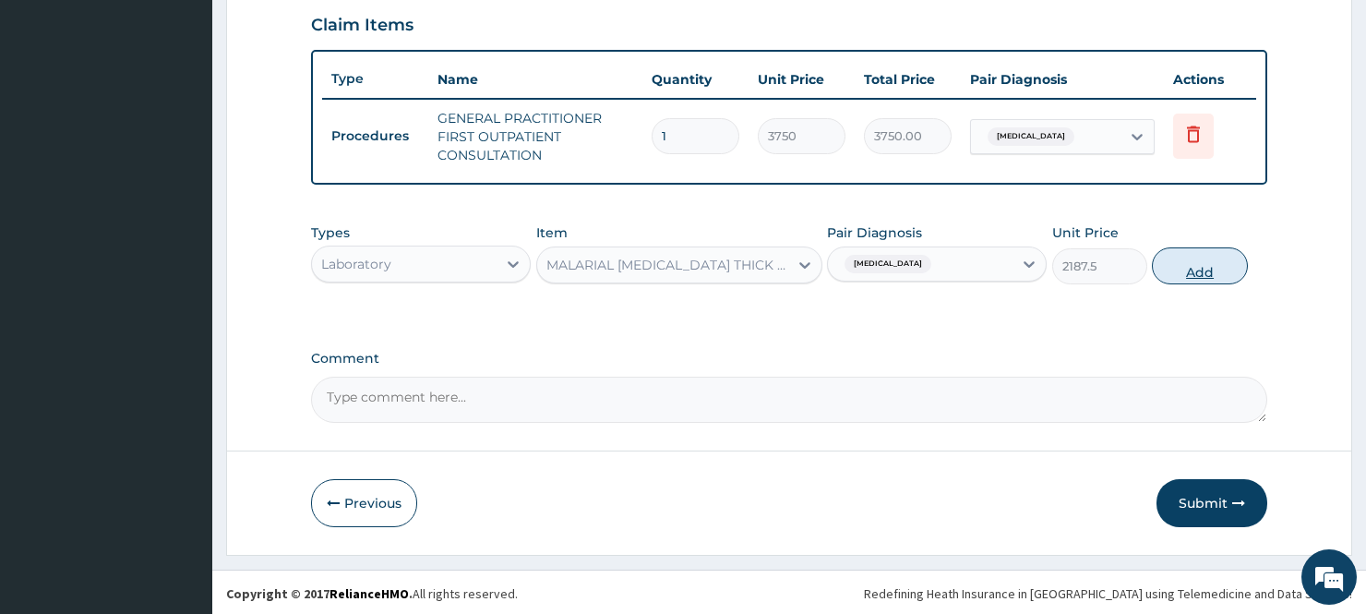
click at [1197, 261] on button "Add" at bounding box center [1200, 265] width 96 height 37
type input "0"
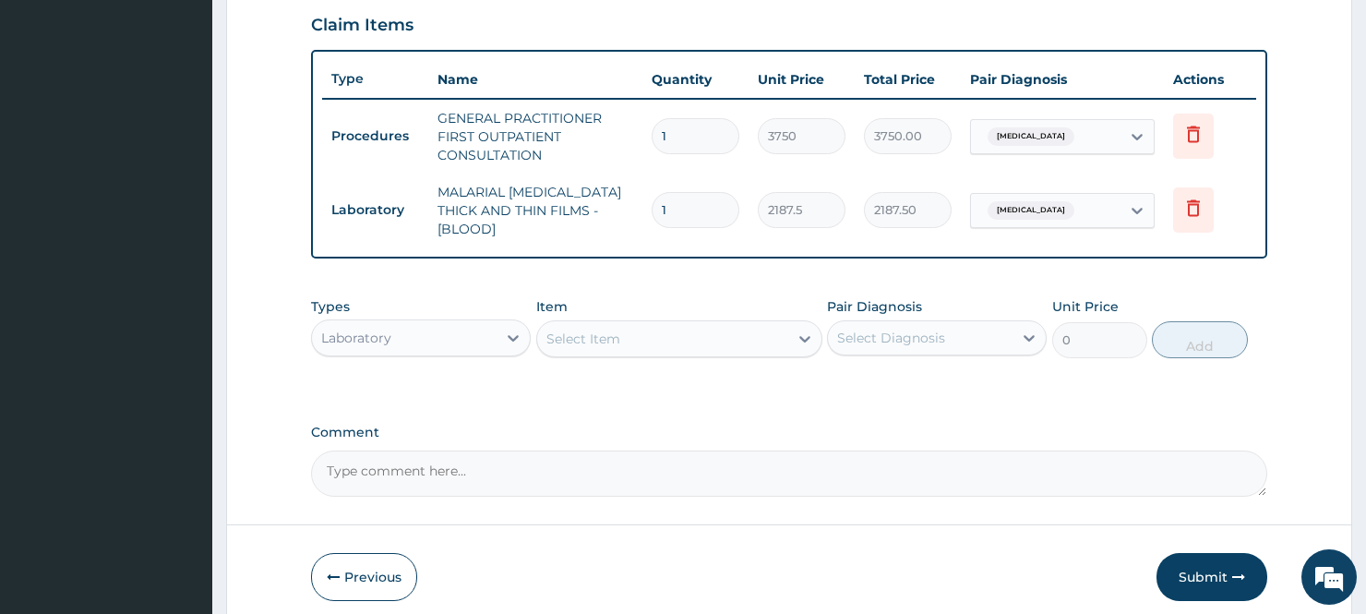
type input "0"
type input "0.00"
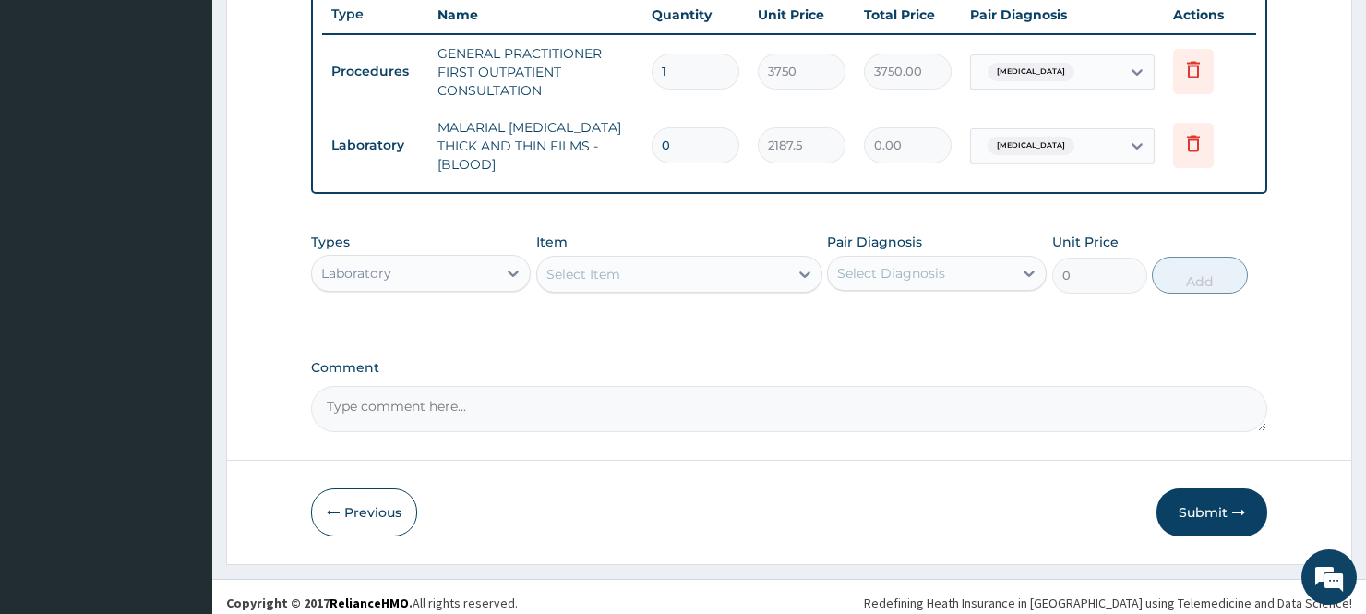
type input "0"
click at [635, 262] on div "Select Item" at bounding box center [663, 274] width 252 height 30
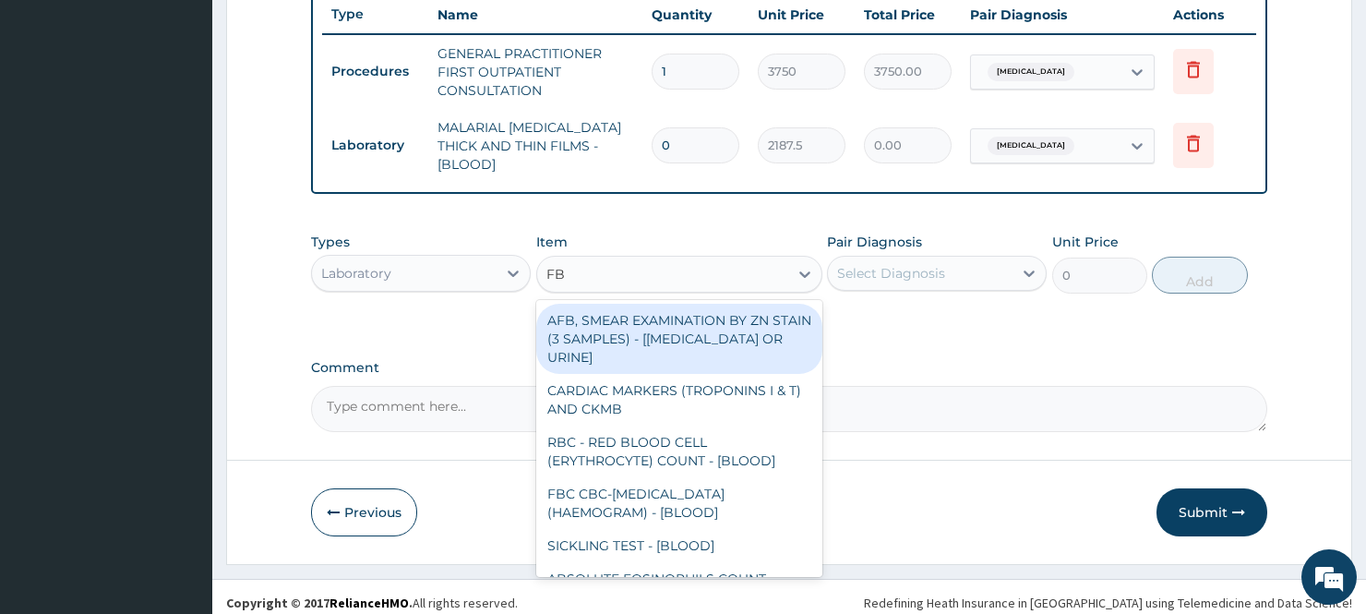
type input "FBC"
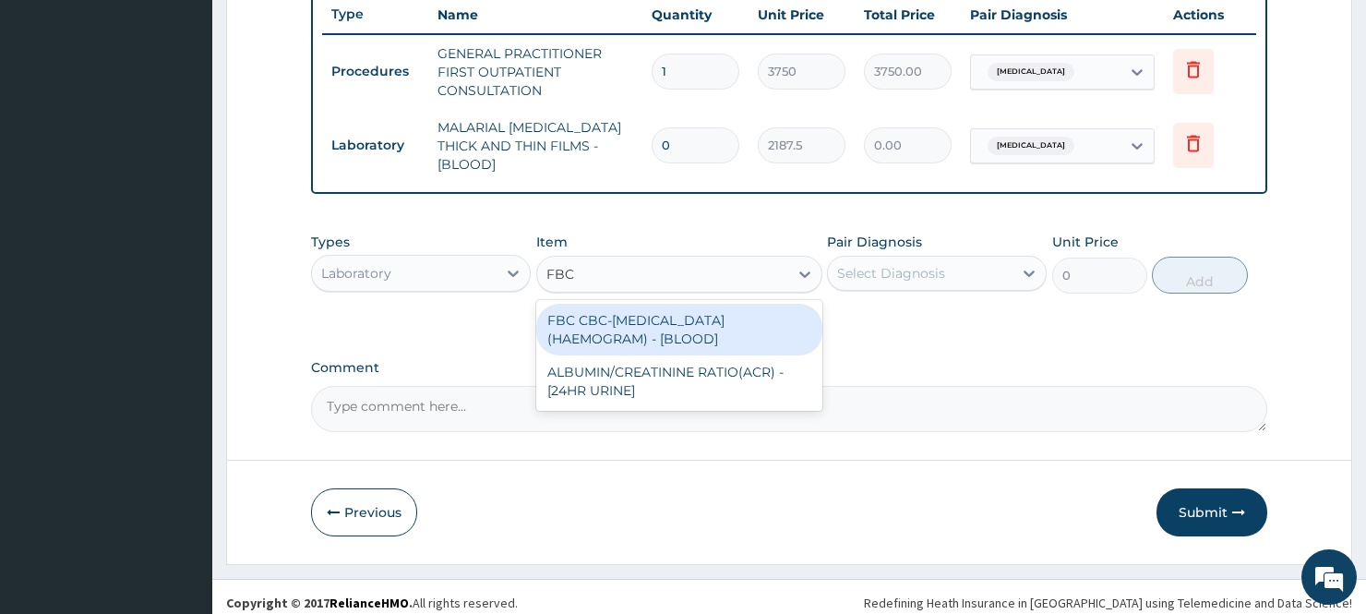
click at [604, 329] on div "FBC CBC-COMPLETE BLOOD COUNT (HAEMOGRAM) - [BLOOD]" at bounding box center [679, 330] width 287 height 52
type input "5000"
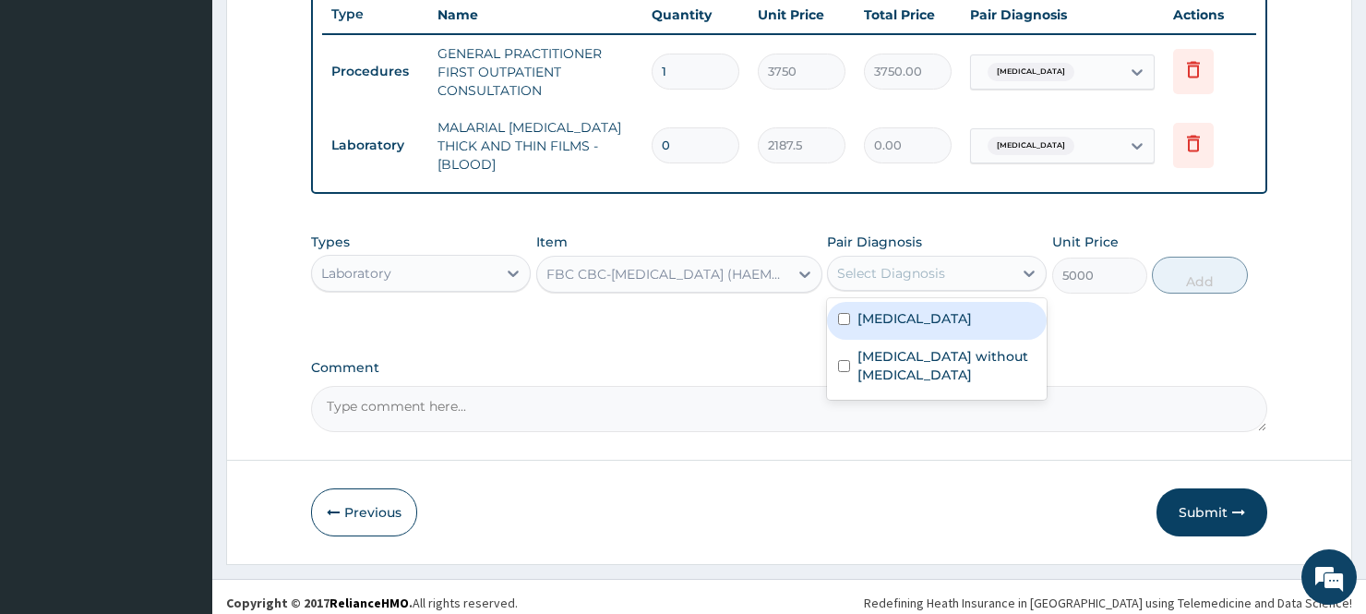
click at [946, 258] on div "Select Diagnosis" at bounding box center [920, 273] width 185 height 30
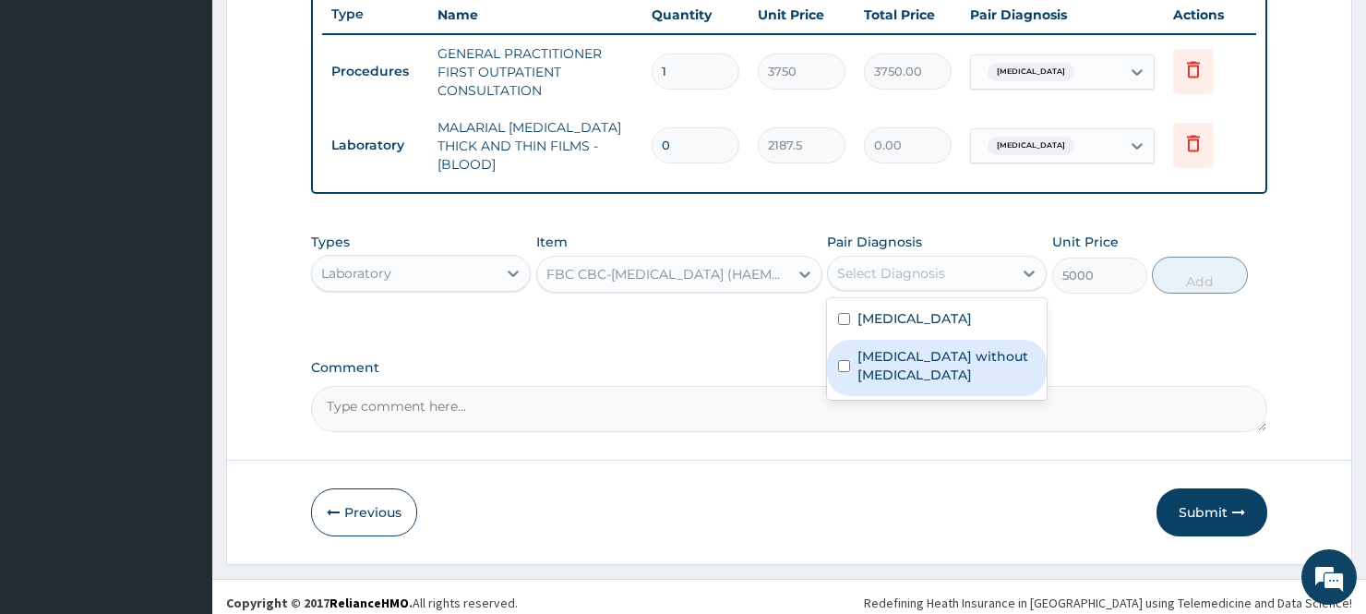
click at [912, 349] on label "Sepsis without septic shock" at bounding box center [946, 365] width 178 height 37
checkbox input "false"
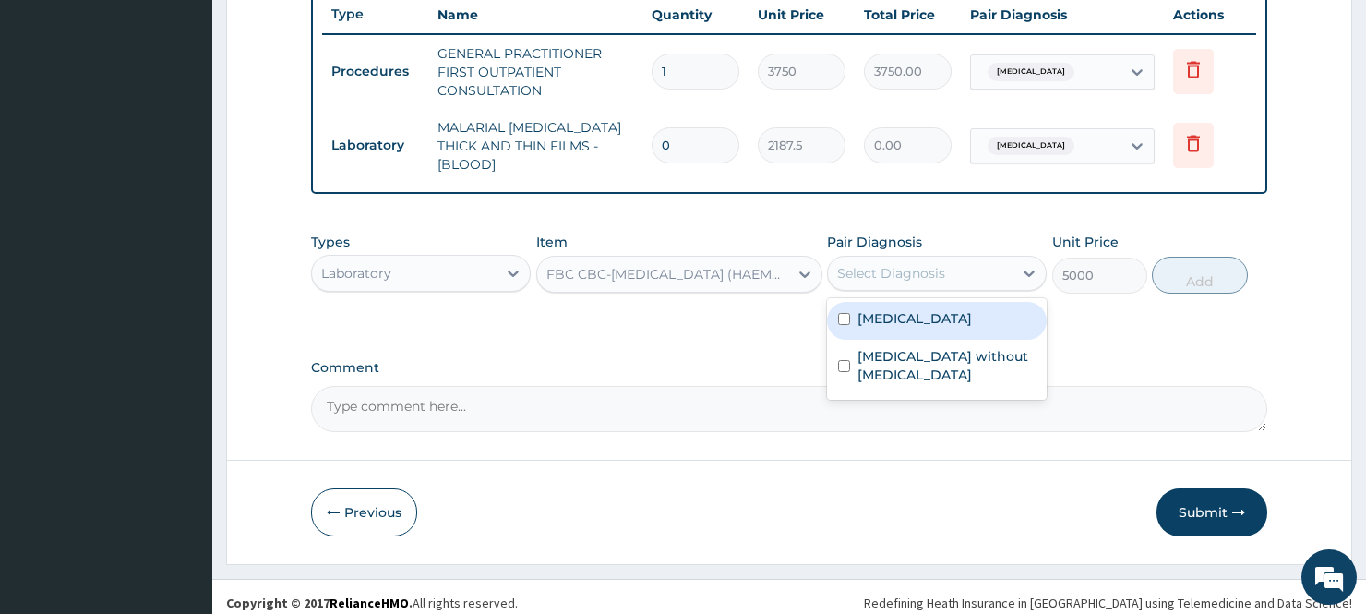
click at [900, 264] on div "Select Diagnosis" at bounding box center [891, 273] width 108 height 18
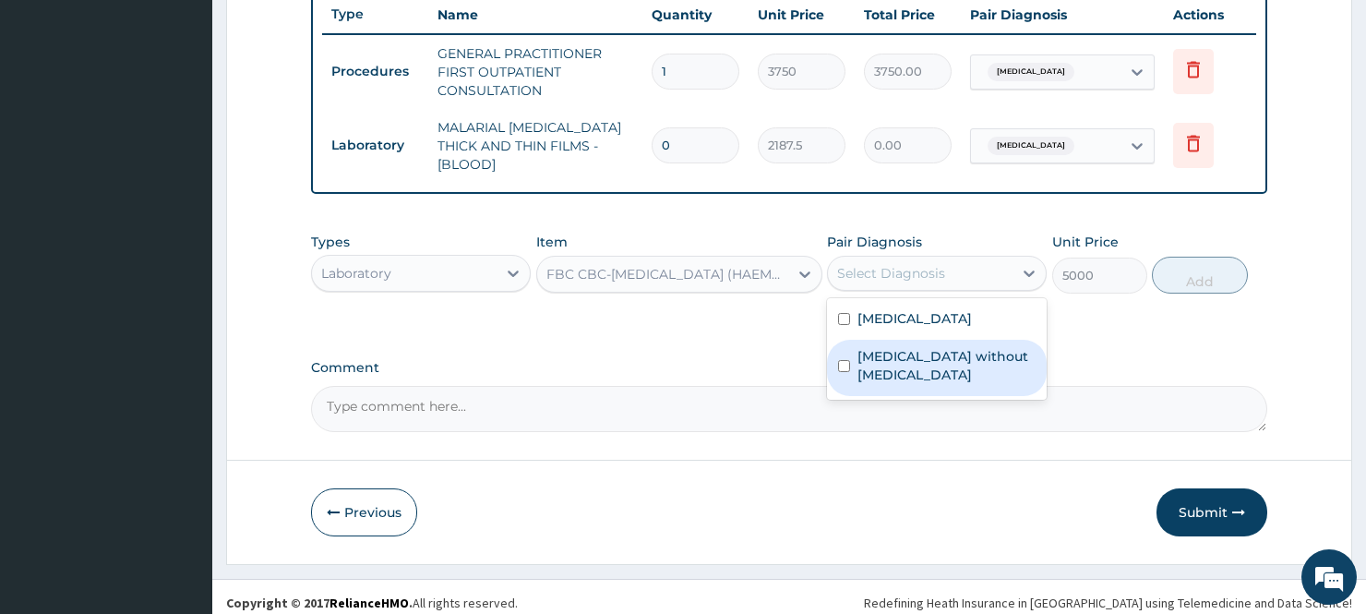
click at [883, 351] on label "Sepsis without septic shock" at bounding box center [946, 365] width 178 height 37
checkbox input "true"
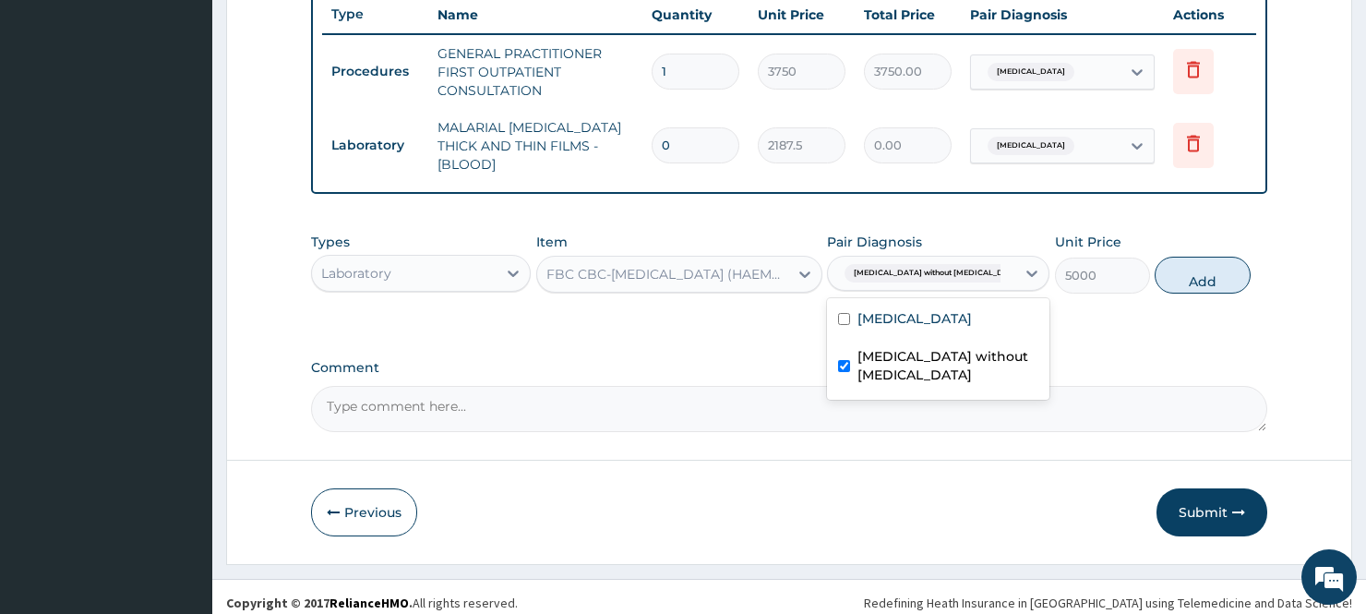
click at [696, 143] on input "0" at bounding box center [696, 145] width 88 height 36
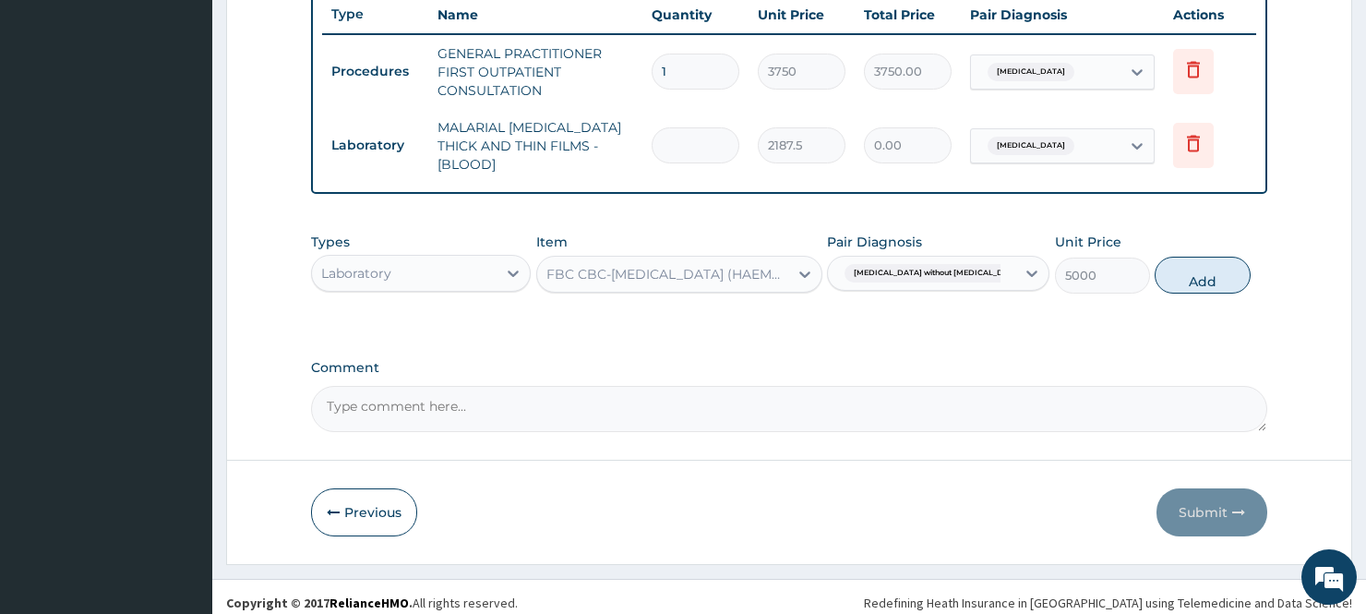
type input "1"
type input "2187.50"
type input "1"
click at [1196, 262] on button "Add" at bounding box center [1202, 275] width 96 height 37
type input "0"
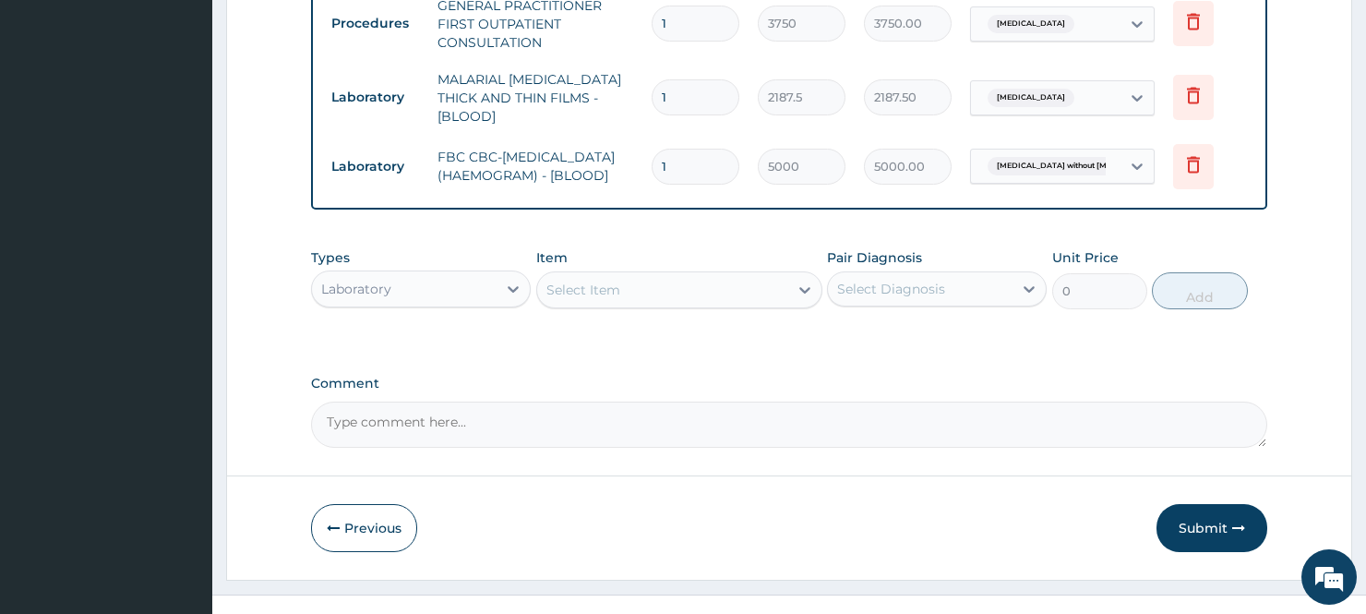
scroll to position [775, 0]
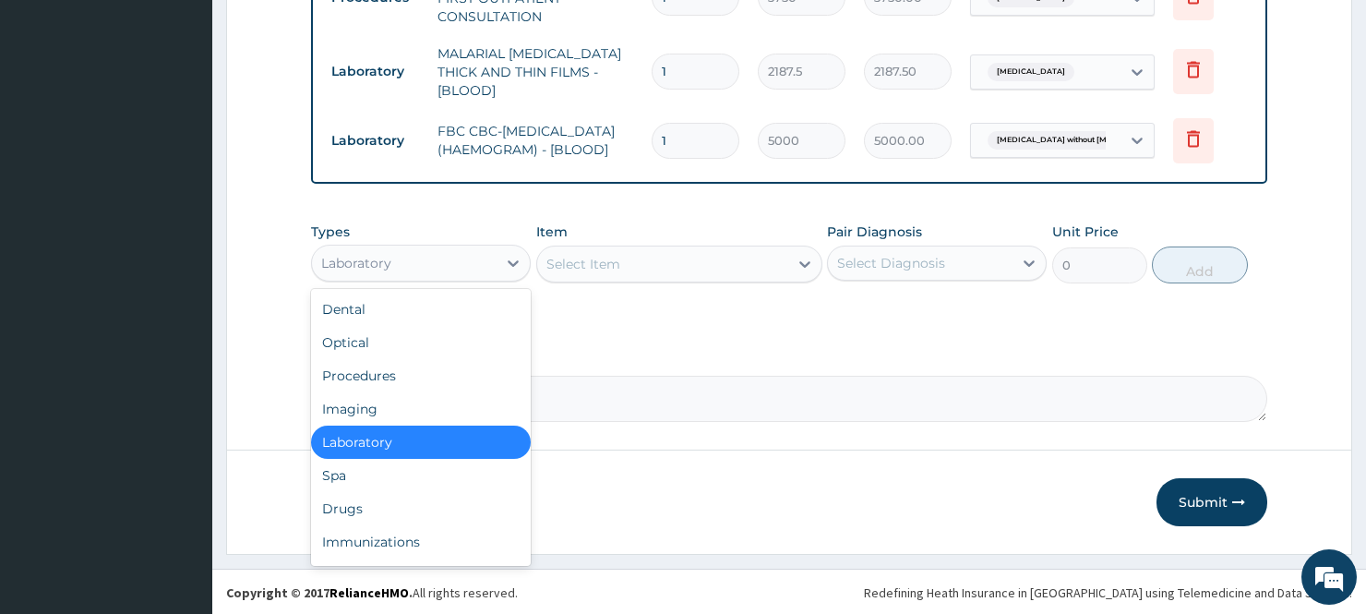
click at [459, 272] on div "Laboratory" at bounding box center [404, 263] width 185 height 30
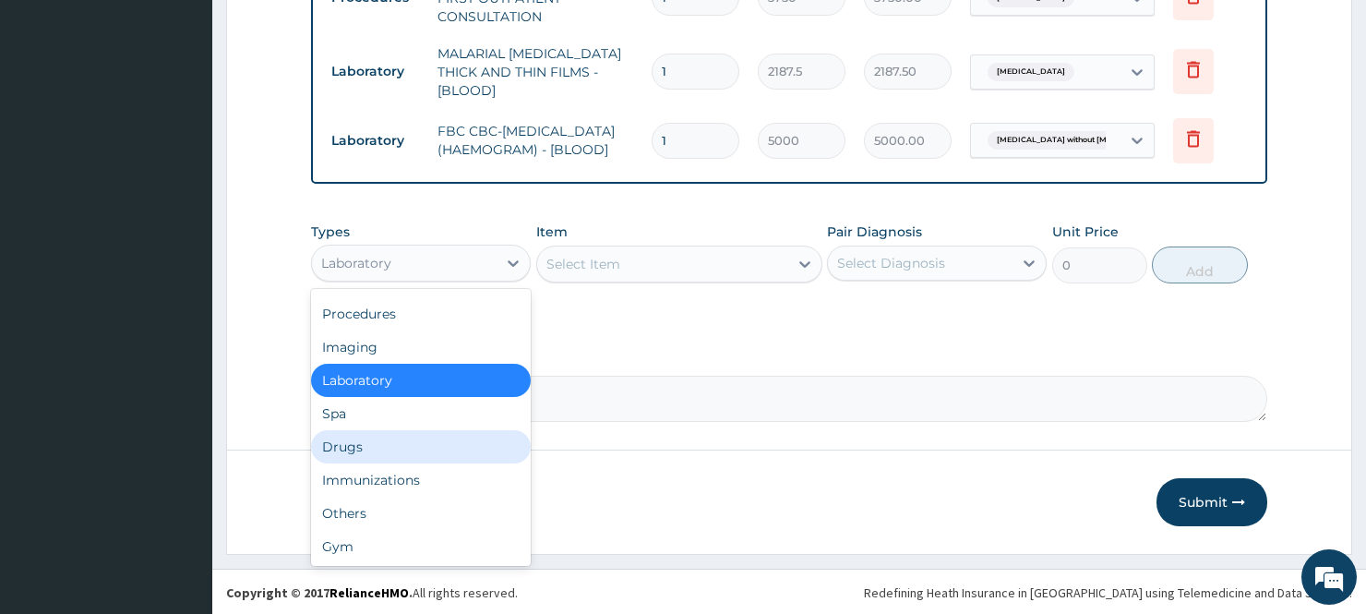
click at [363, 441] on div "Drugs" at bounding box center [421, 446] width 220 height 33
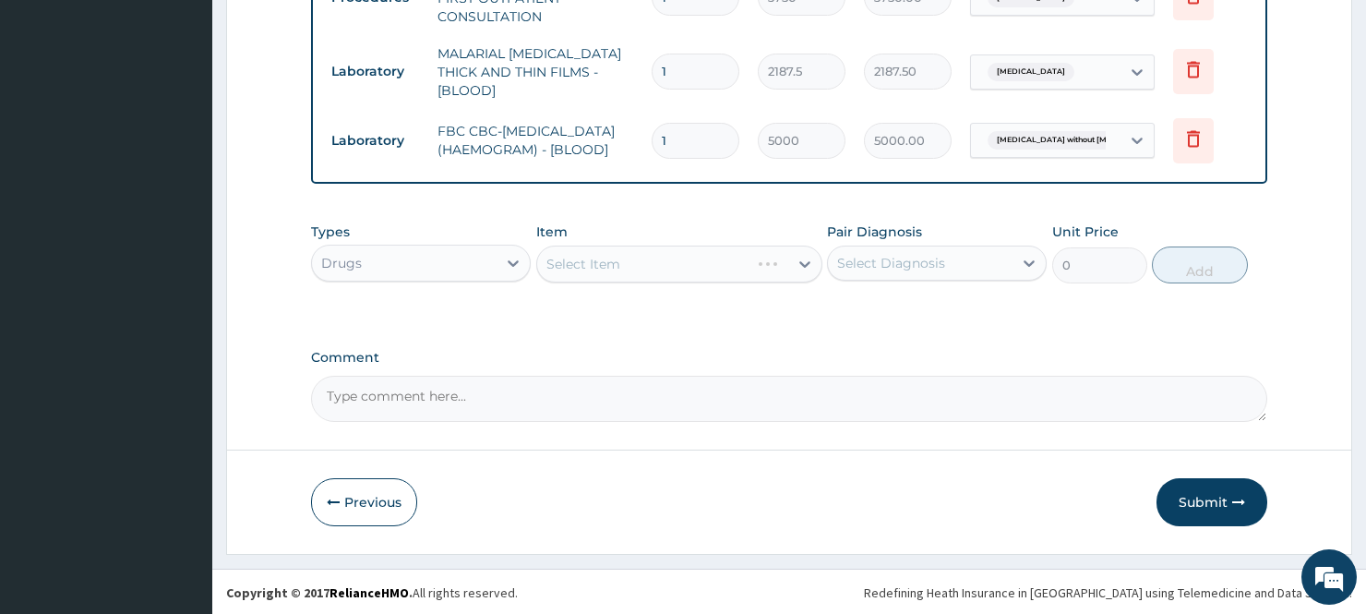
click at [649, 258] on div "Select Item" at bounding box center [679, 263] width 287 height 37
click at [646, 260] on div "Select Item" at bounding box center [679, 263] width 287 height 37
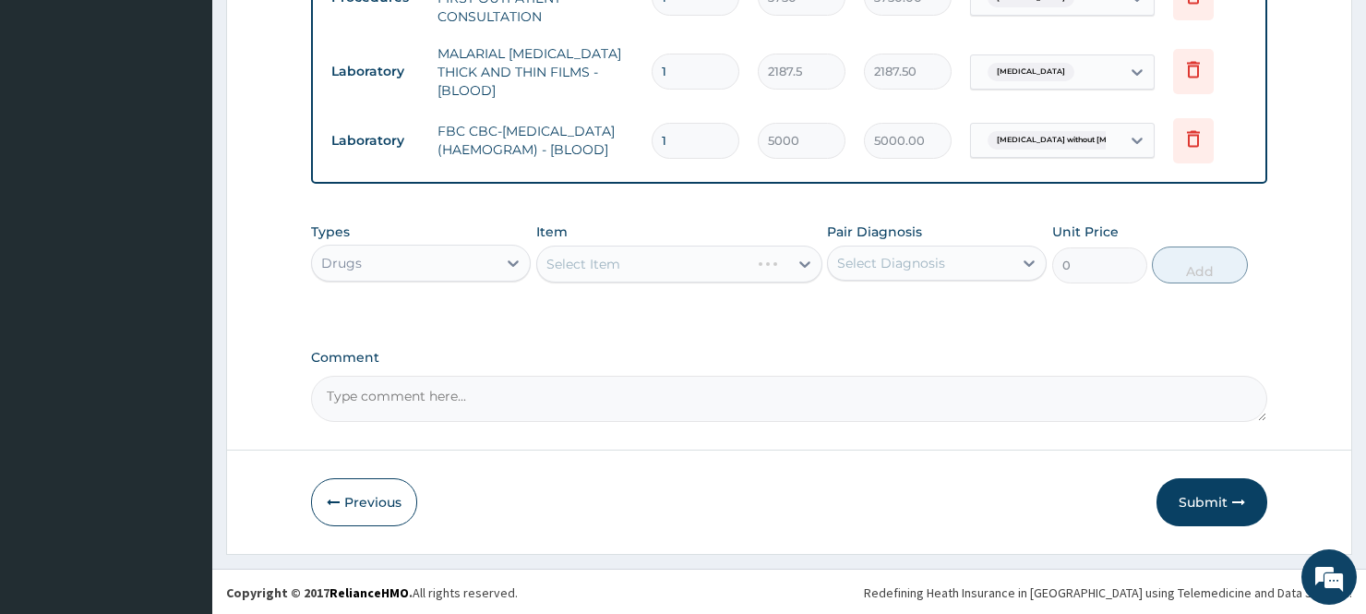
click at [716, 261] on div "Select Item" at bounding box center [679, 263] width 287 height 37
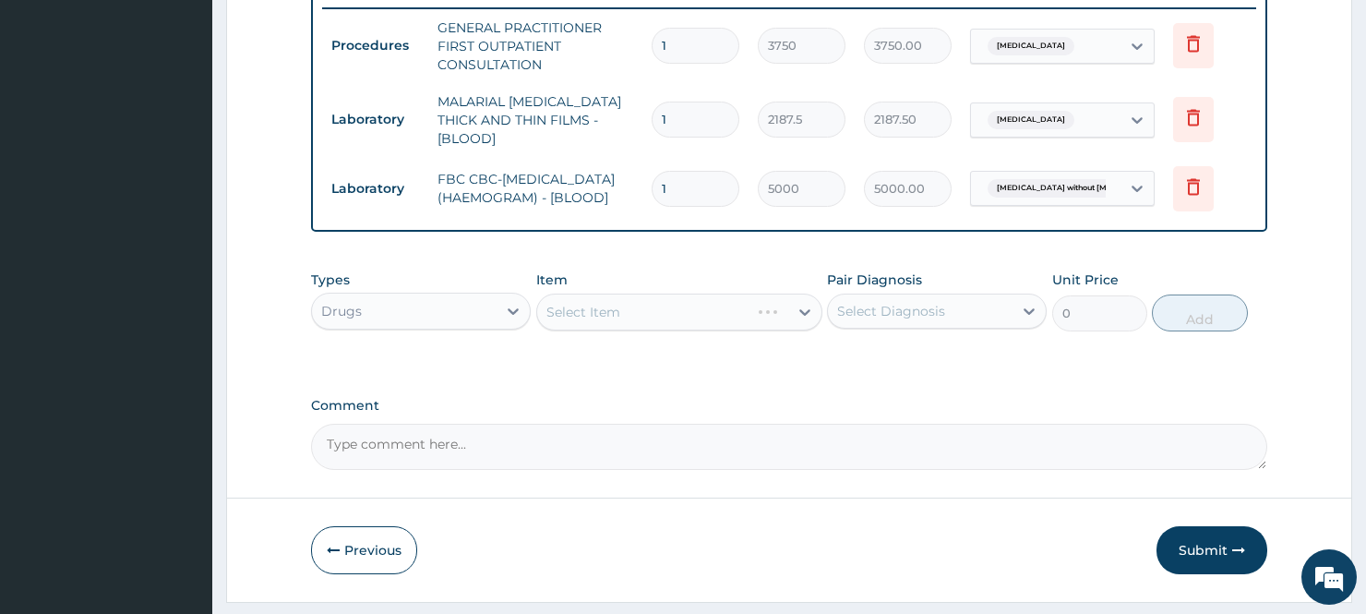
scroll to position [775, 0]
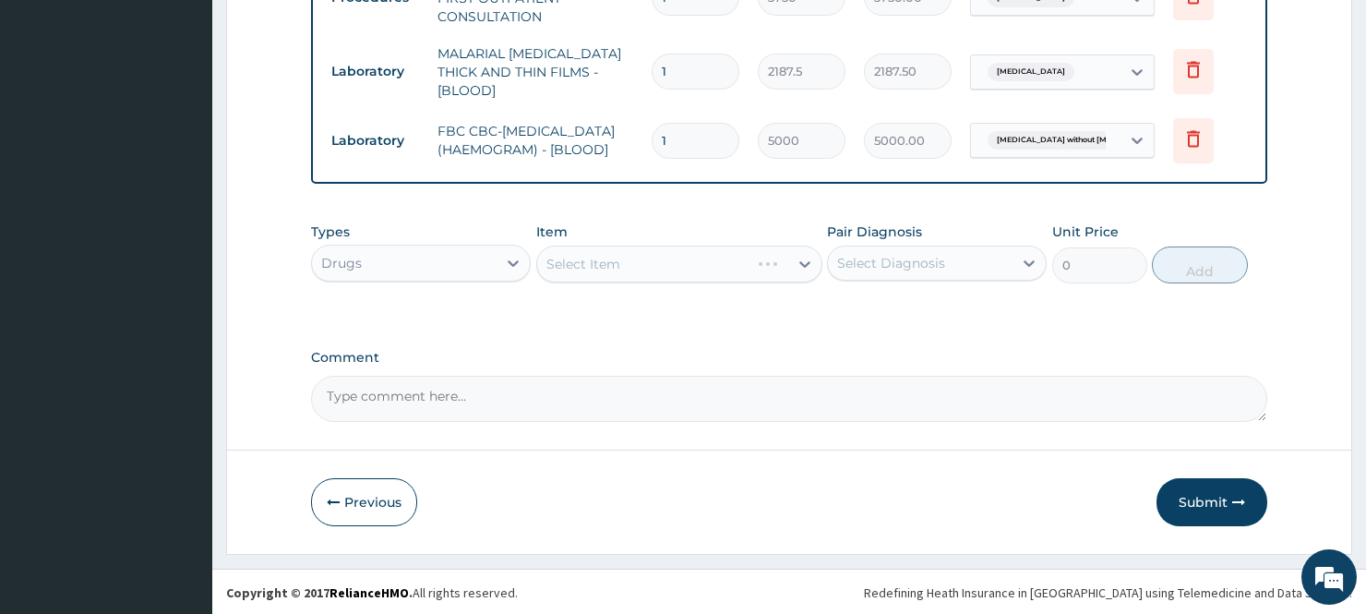
click at [621, 264] on div "Select Item" at bounding box center [679, 263] width 287 height 37
click at [706, 256] on div "Select Item" at bounding box center [679, 263] width 287 height 37
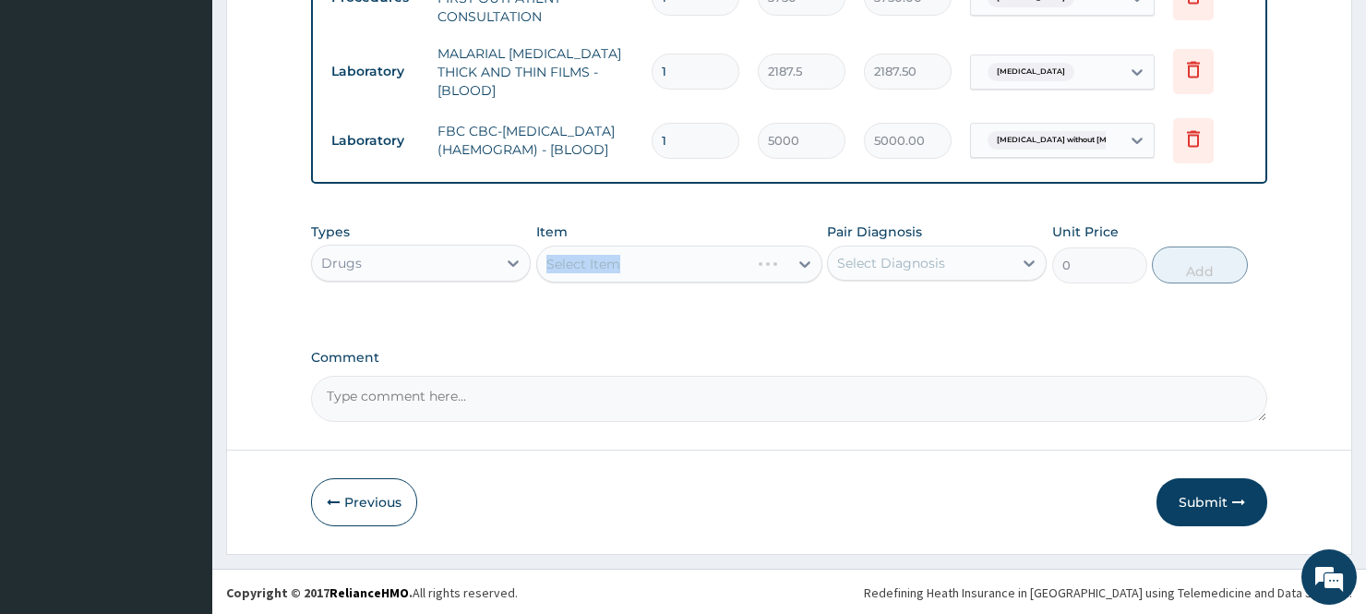
click at [706, 256] on div "Select Item" at bounding box center [679, 263] width 287 height 37
click at [784, 253] on div "Select Item" at bounding box center [679, 263] width 287 height 37
click at [692, 265] on div "Select Item" at bounding box center [663, 264] width 252 height 30
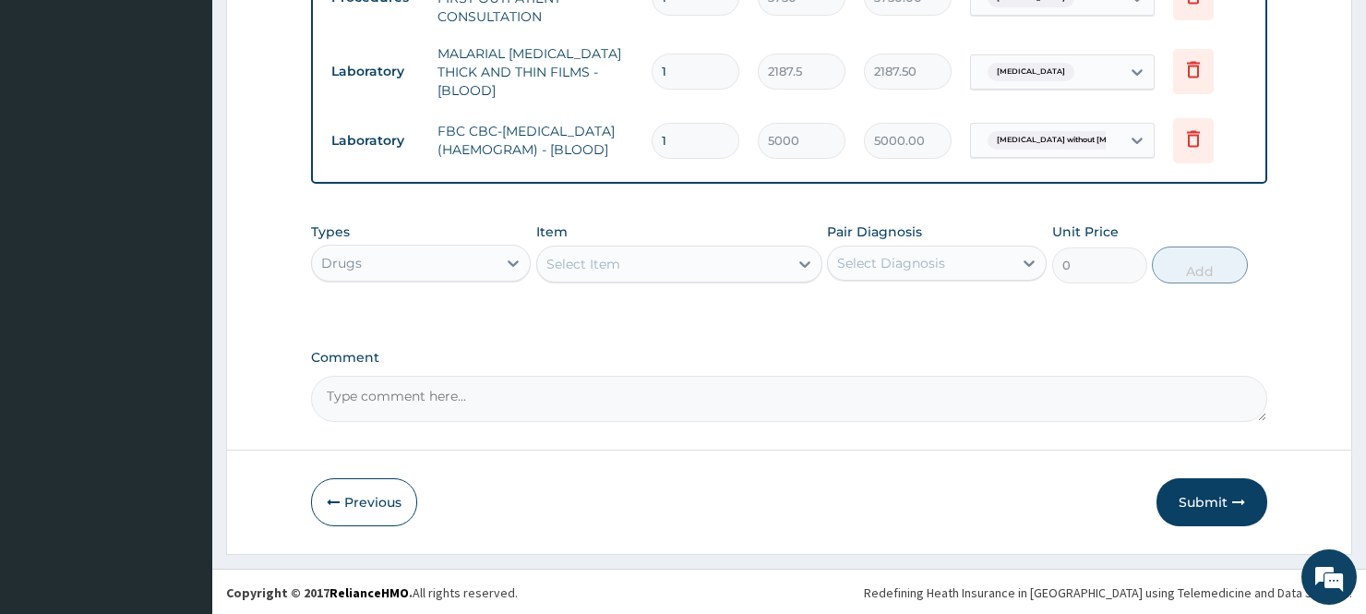
click at [692, 265] on div "Select Item" at bounding box center [663, 264] width 252 height 30
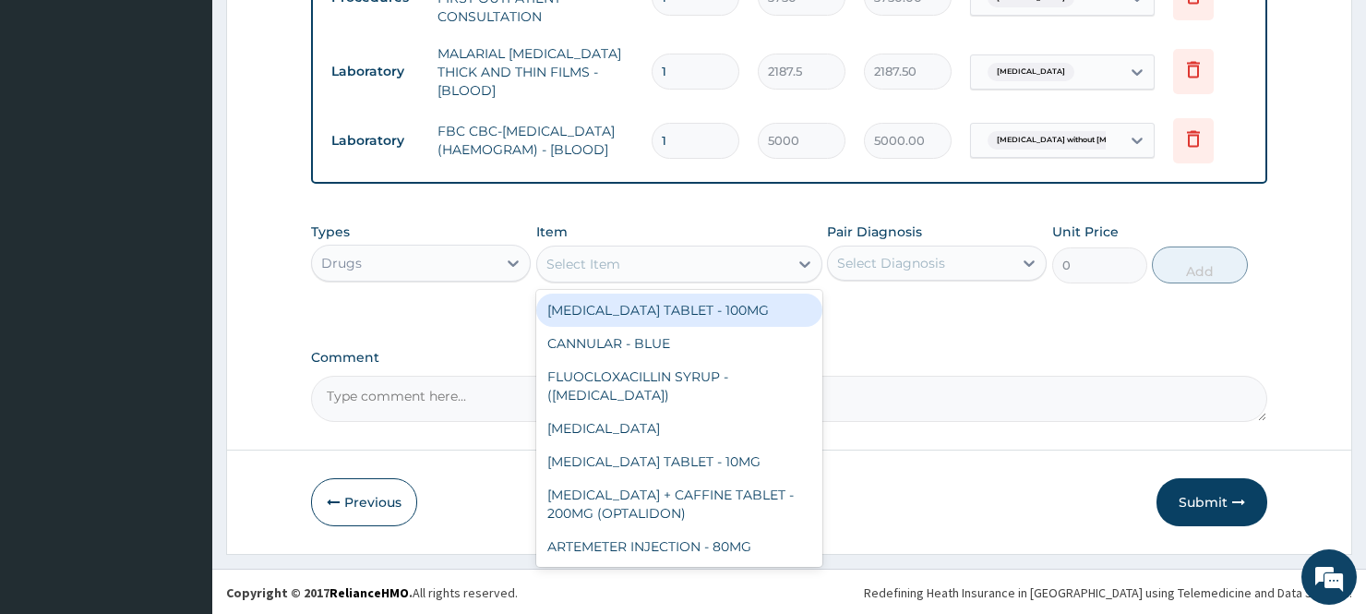
click at [692, 265] on div "Select Item" at bounding box center [663, 264] width 252 height 30
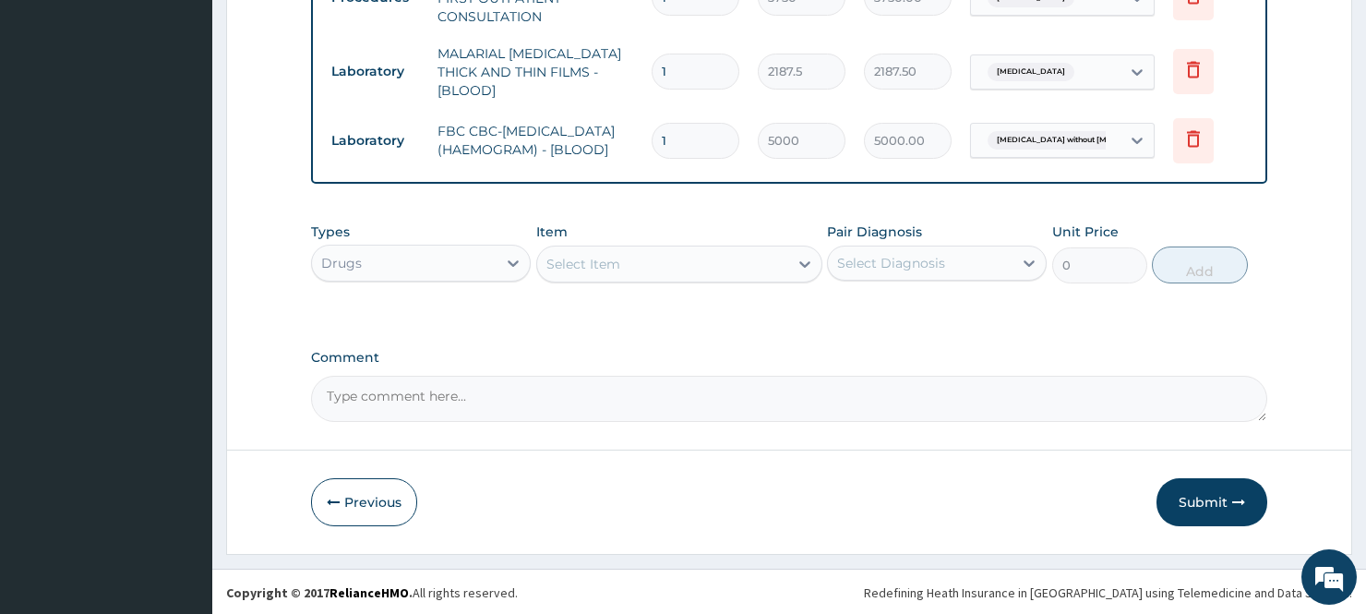
click at [692, 265] on div "Select Item" at bounding box center [663, 264] width 252 height 30
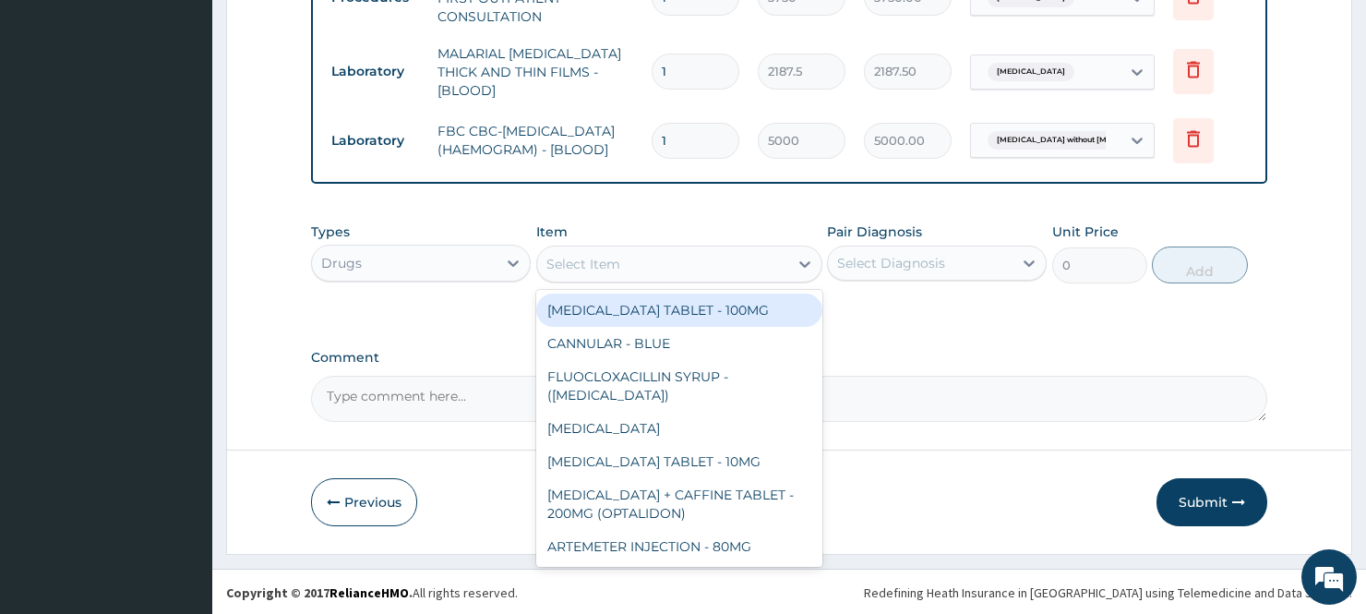
click at [692, 265] on div "Select Item" at bounding box center [663, 264] width 252 height 30
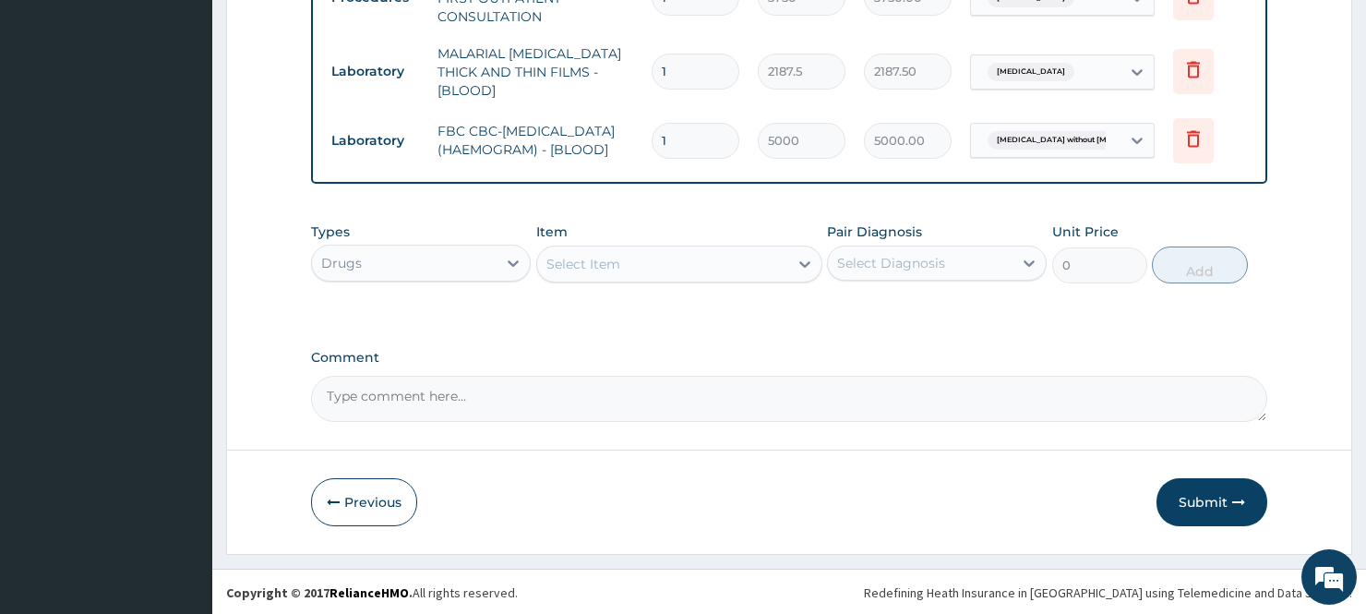
click at [692, 265] on div "Select Item" at bounding box center [663, 264] width 252 height 30
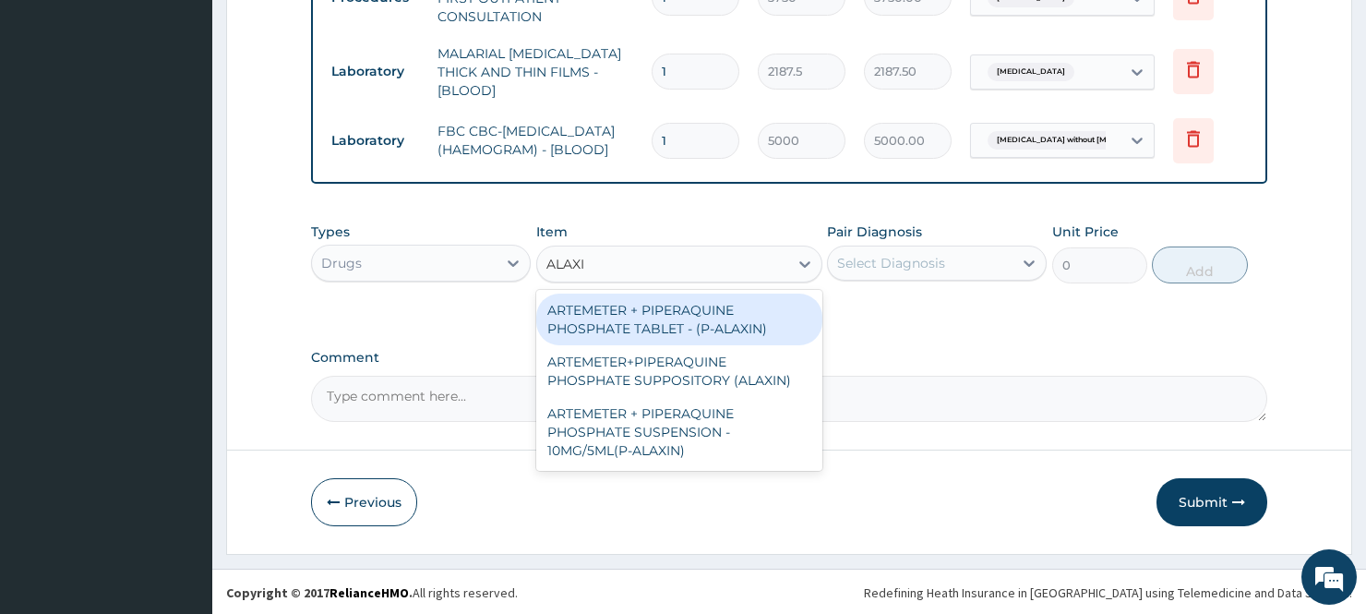
type input "ALAXIN"
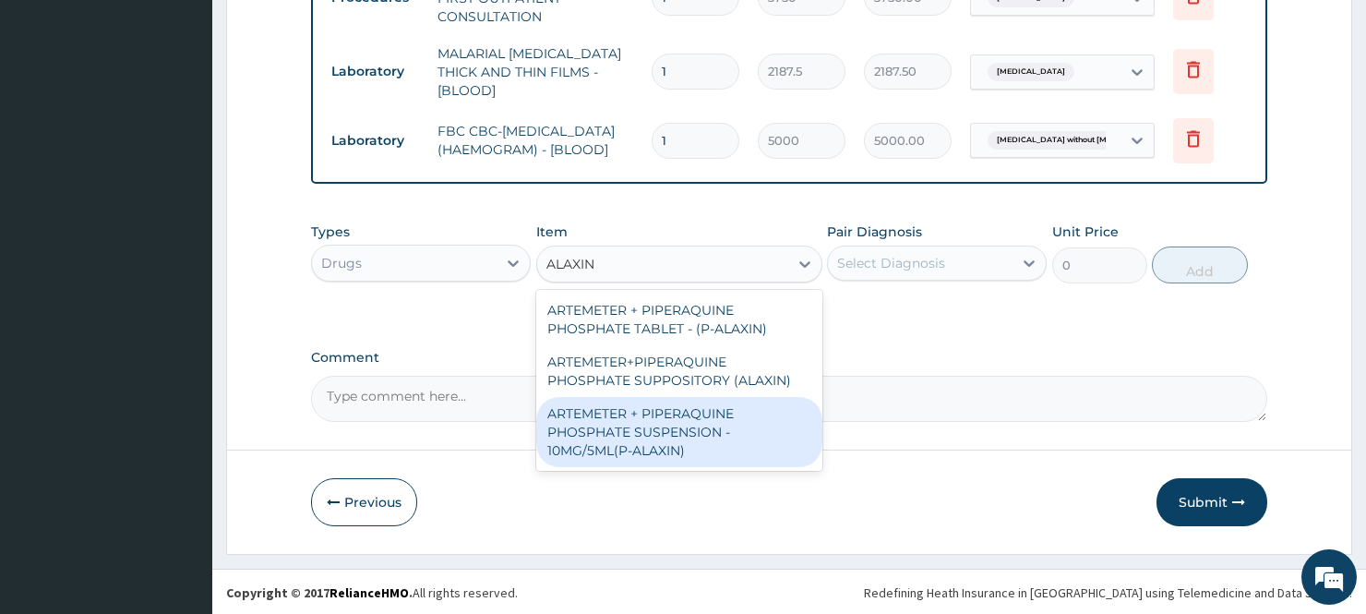
click at [641, 436] on div "ARTEMETER + PIPERAQUINE PHOSPHATE SUSPENSION - 10MG/5ML(P-ALAXIN)" at bounding box center [679, 432] width 287 height 70
type input "1680"
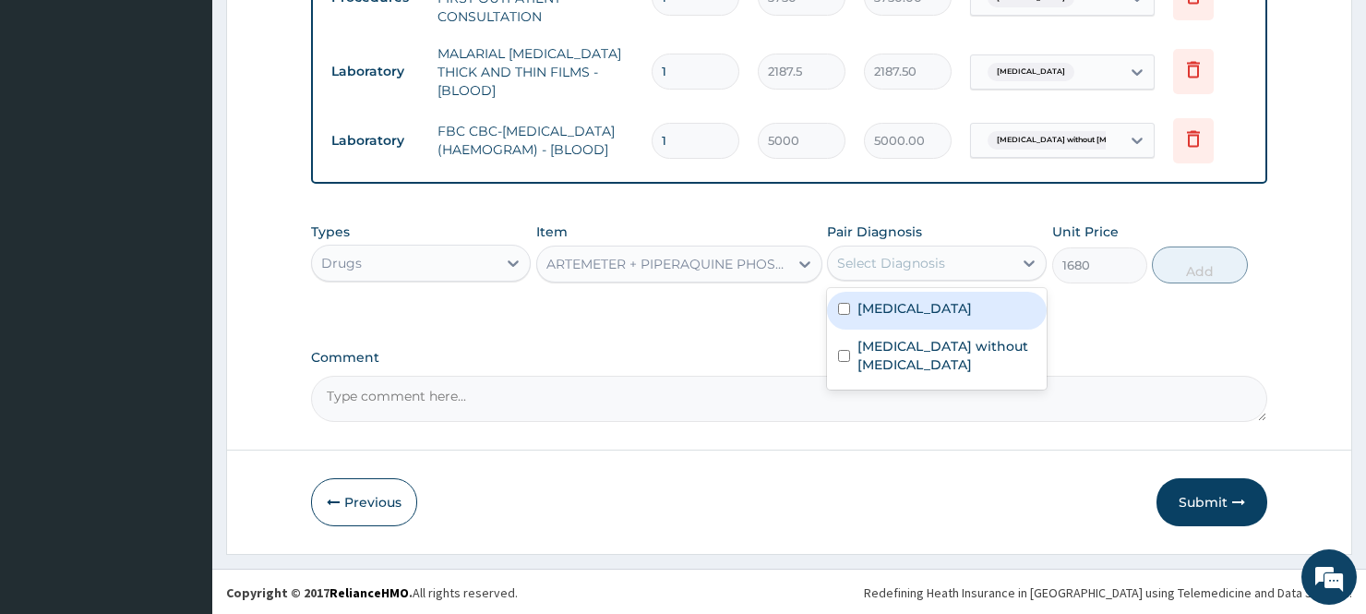
click at [915, 268] on div "Select Diagnosis" at bounding box center [891, 263] width 108 height 18
click at [905, 303] on label "Malaria, unspecified" at bounding box center [914, 308] width 114 height 18
checkbox input "true"
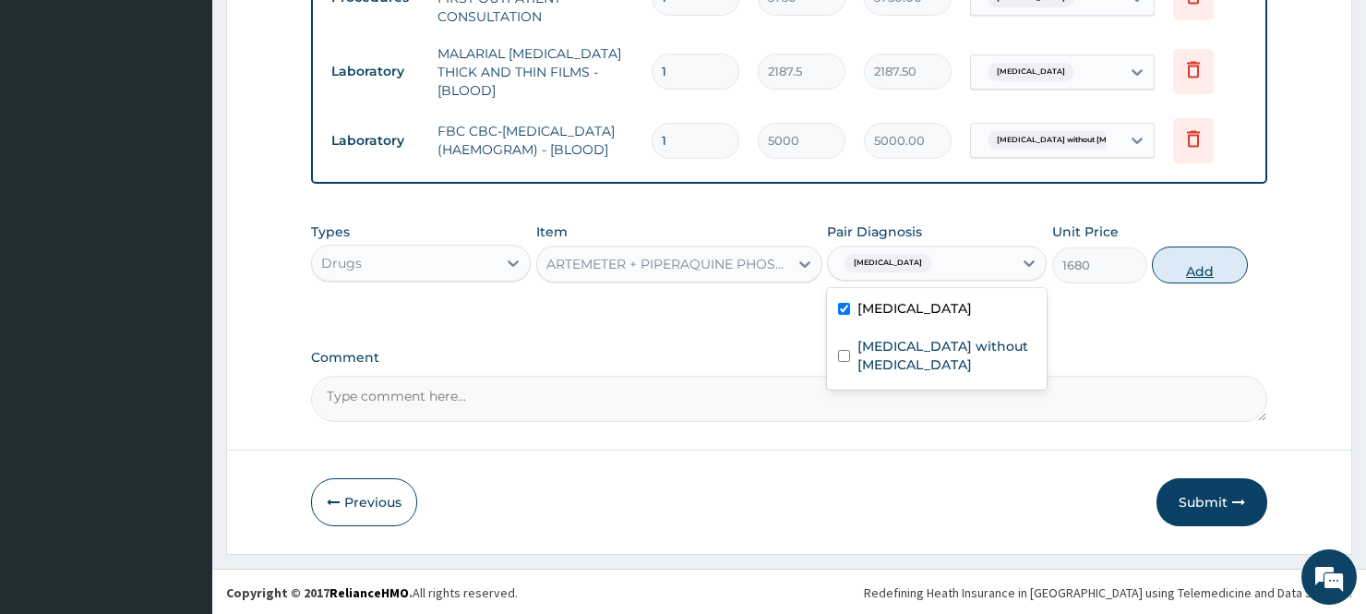
click at [1209, 266] on button "Add" at bounding box center [1200, 264] width 96 height 37
type input "0"
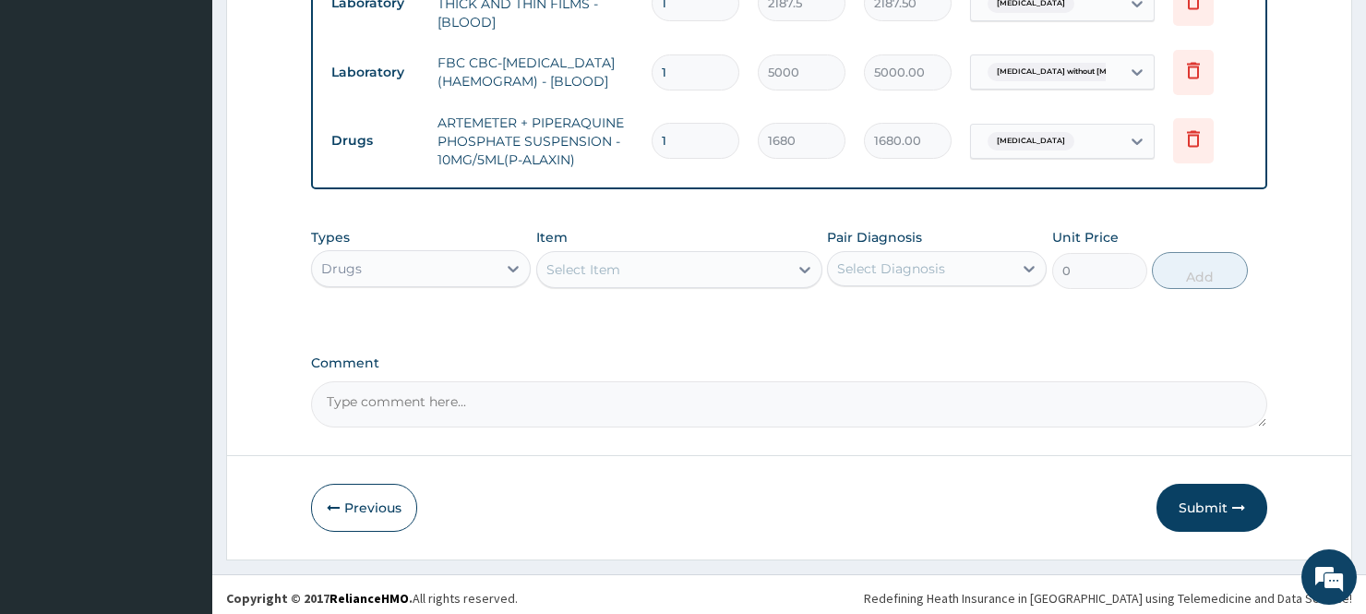
scroll to position [849, 0]
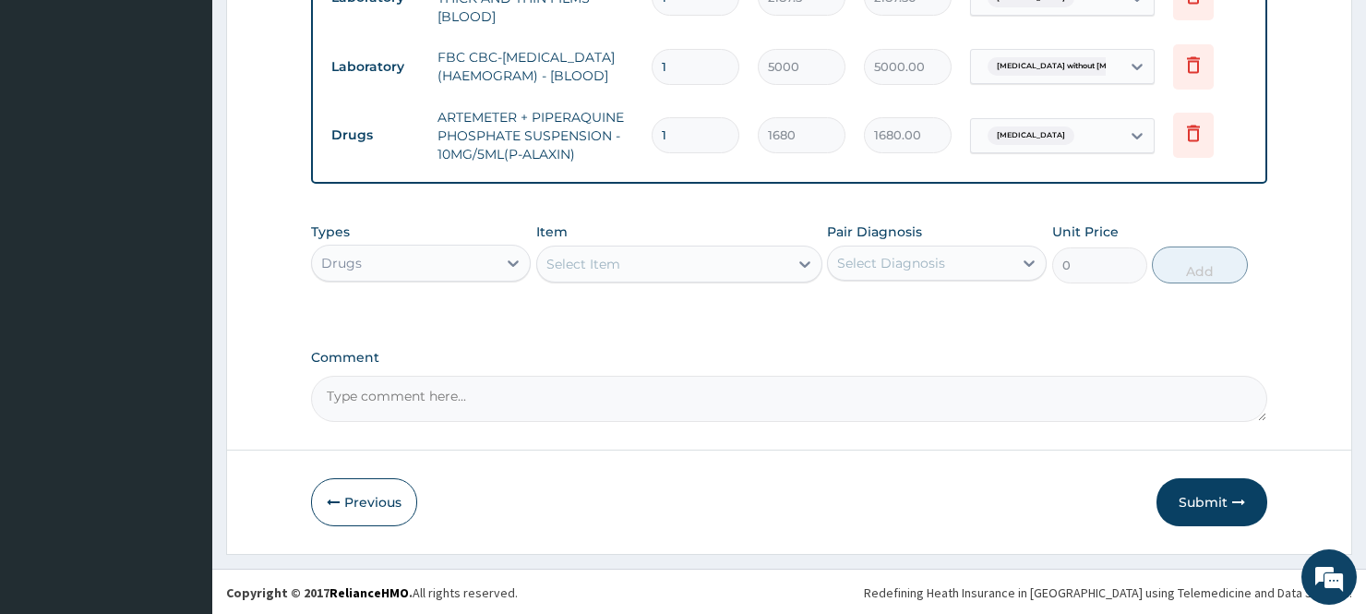
click at [633, 256] on div "Select Item" at bounding box center [663, 264] width 252 height 30
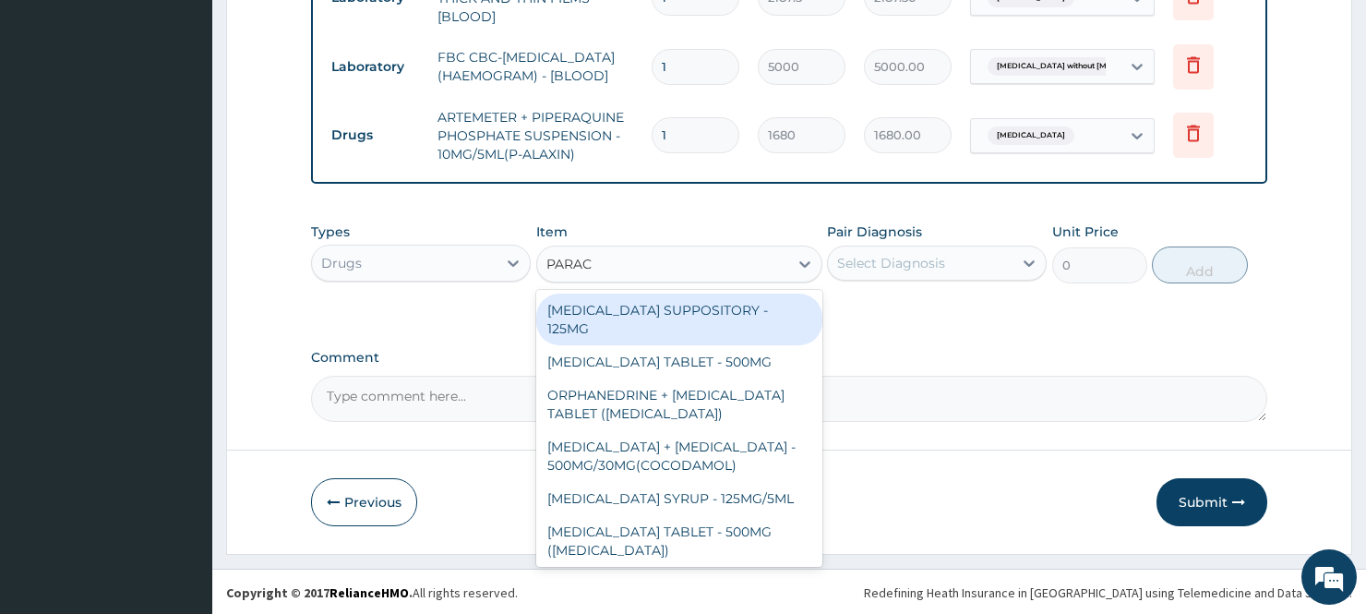
type input "PARACE"
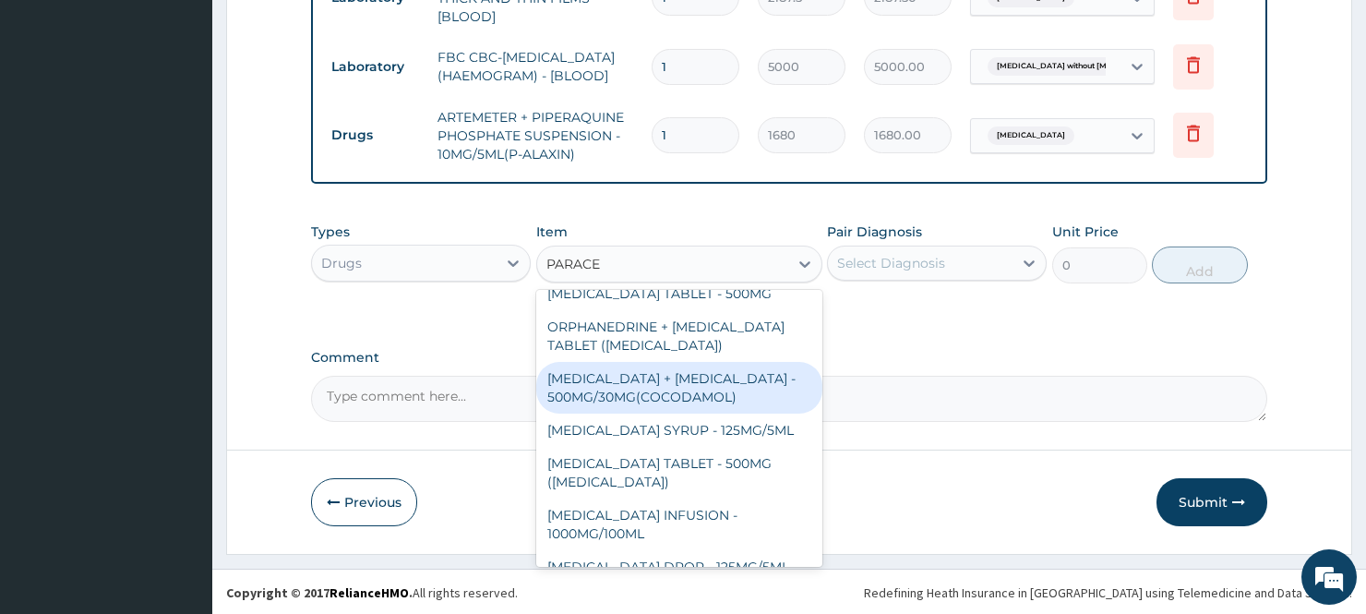
scroll to position [102, 0]
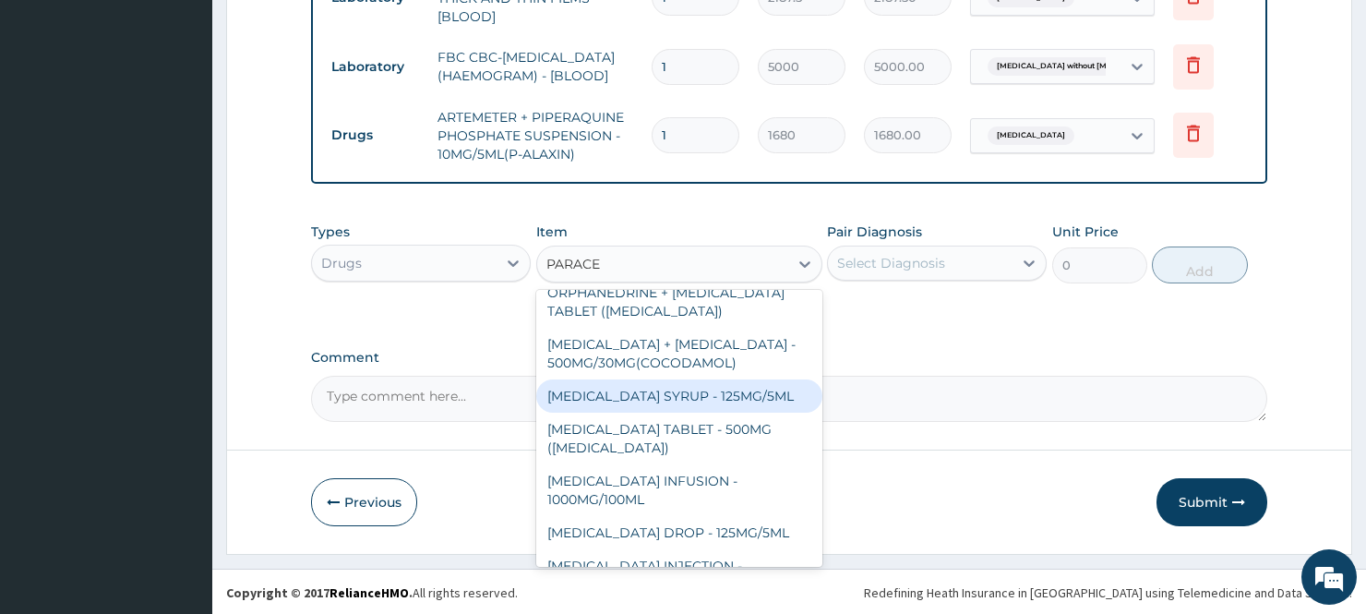
click at [597, 391] on div "PARACETAMOL SYRUP - 125MG/5ML" at bounding box center [679, 395] width 287 height 33
type input "840"
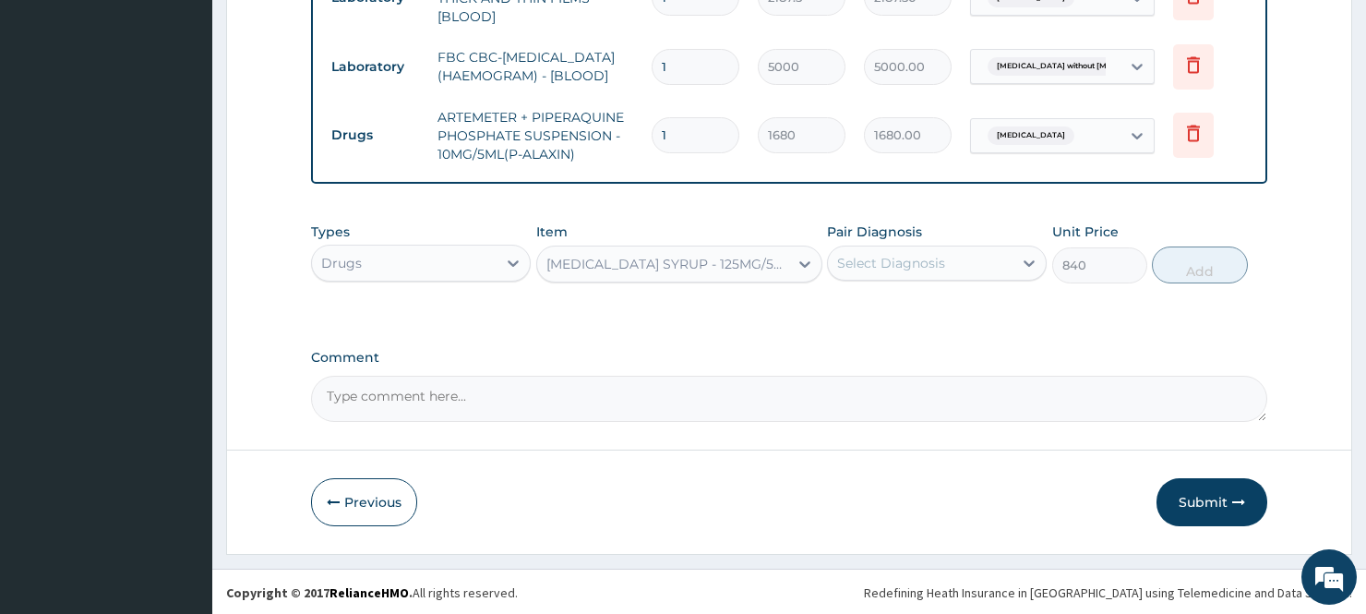
click at [915, 268] on div "Select Diagnosis" at bounding box center [891, 263] width 108 height 18
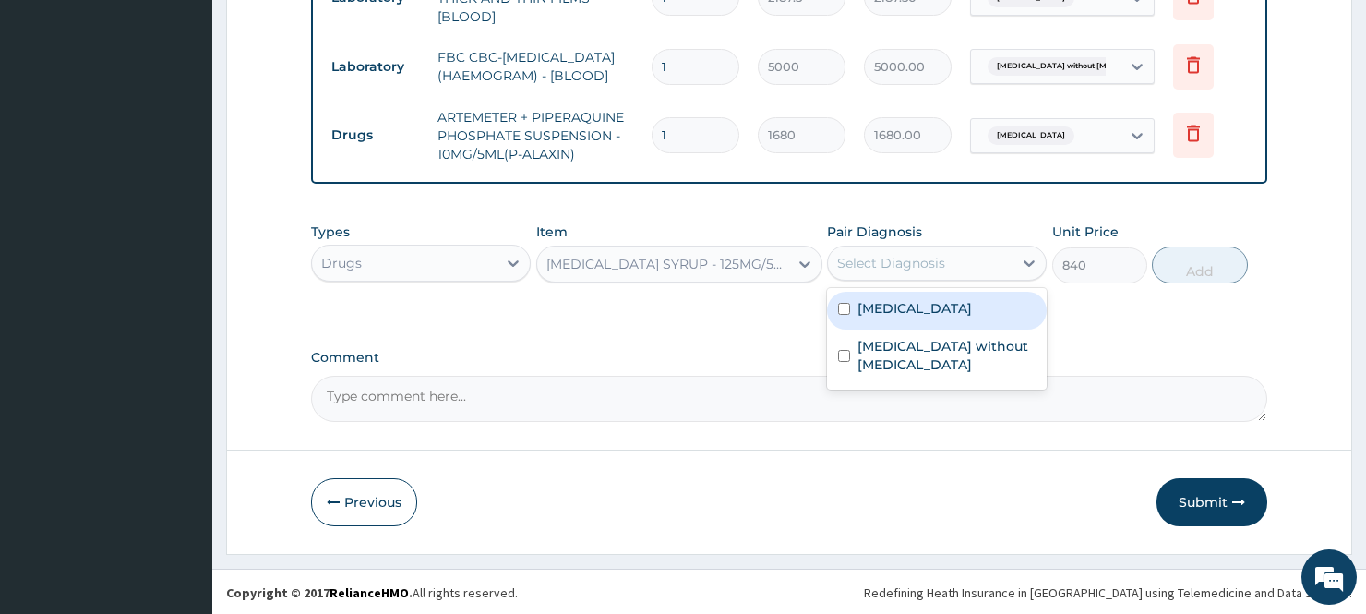
click at [895, 316] on div "Malaria, unspecified" at bounding box center [937, 311] width 220 height 38
checkbox input "true"
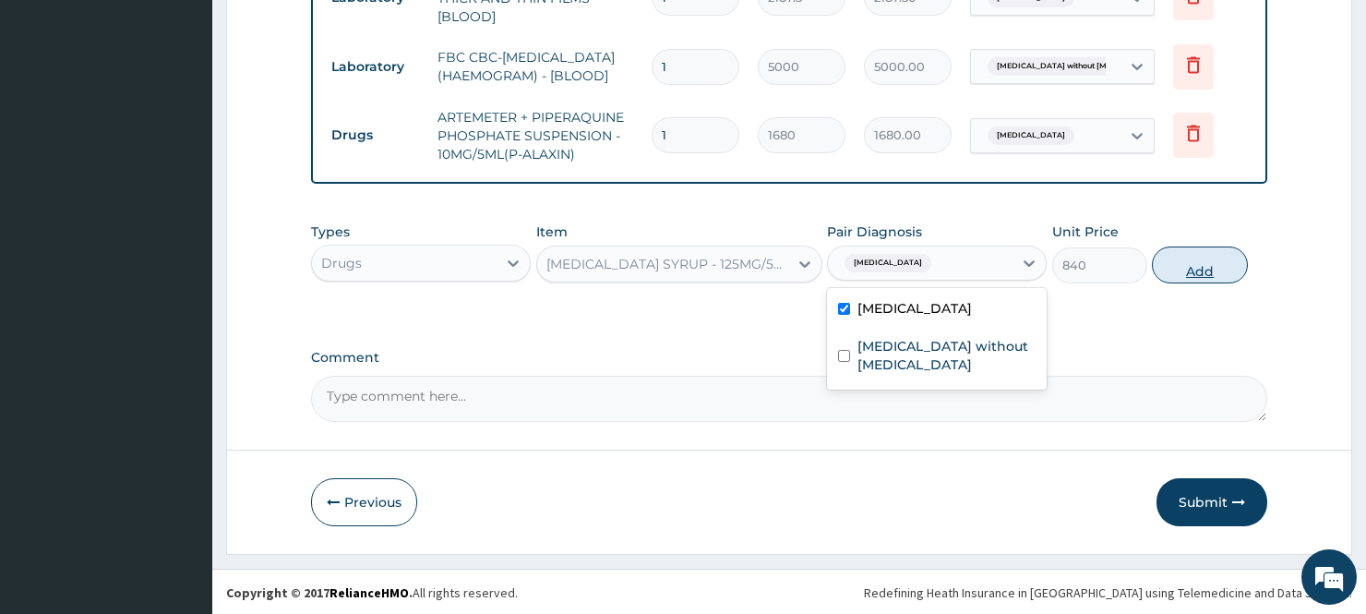
click at [1175, 255] on button "Add" at bounding box center [1200, 264] width 96 height 37
type input "0"
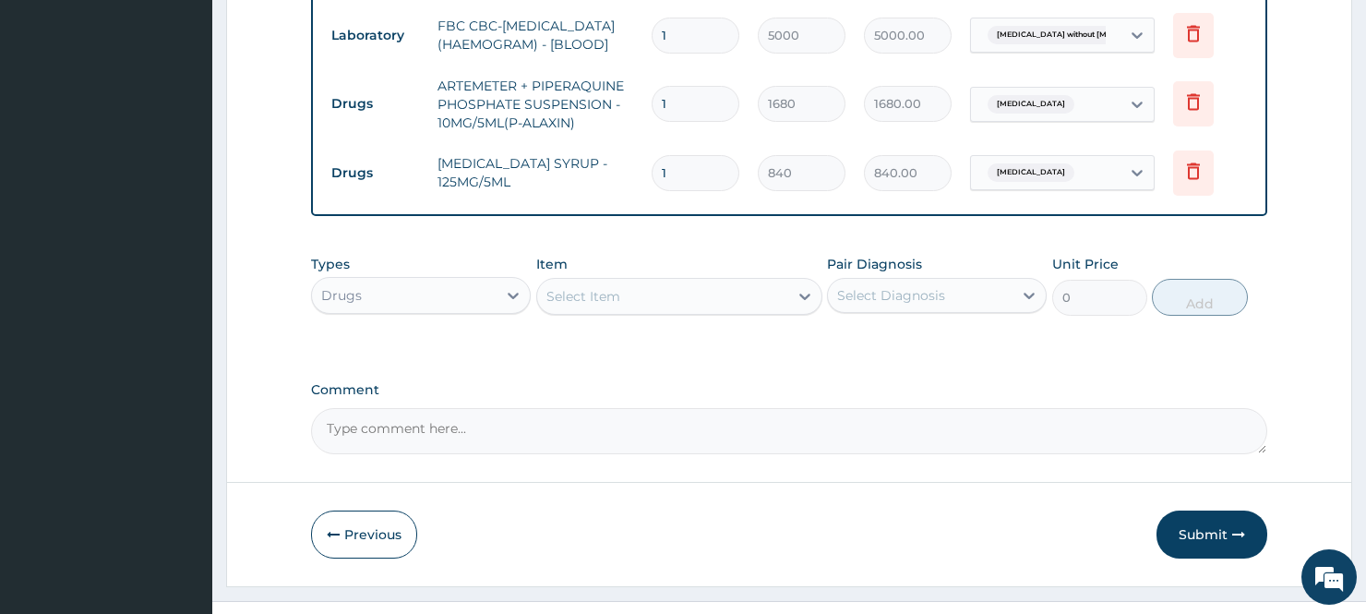
scroll to position [912, 0]
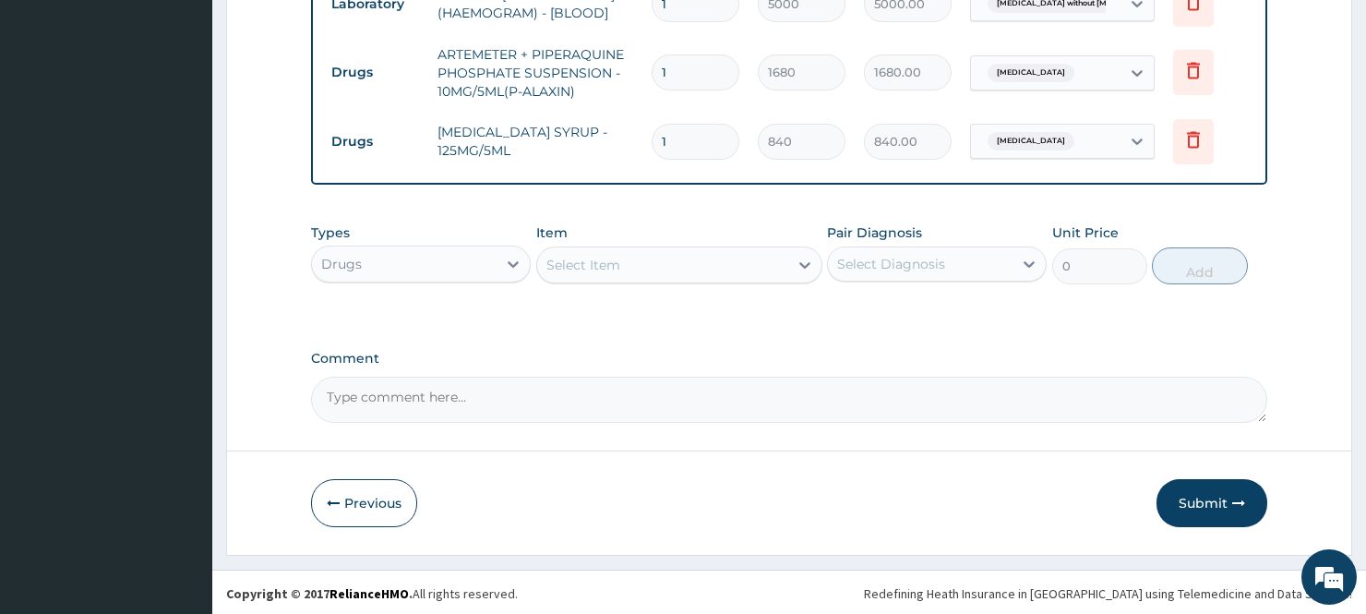
click at [592, 263] on div "Select Item" at bounding box center [583, 265] width 74 height 18
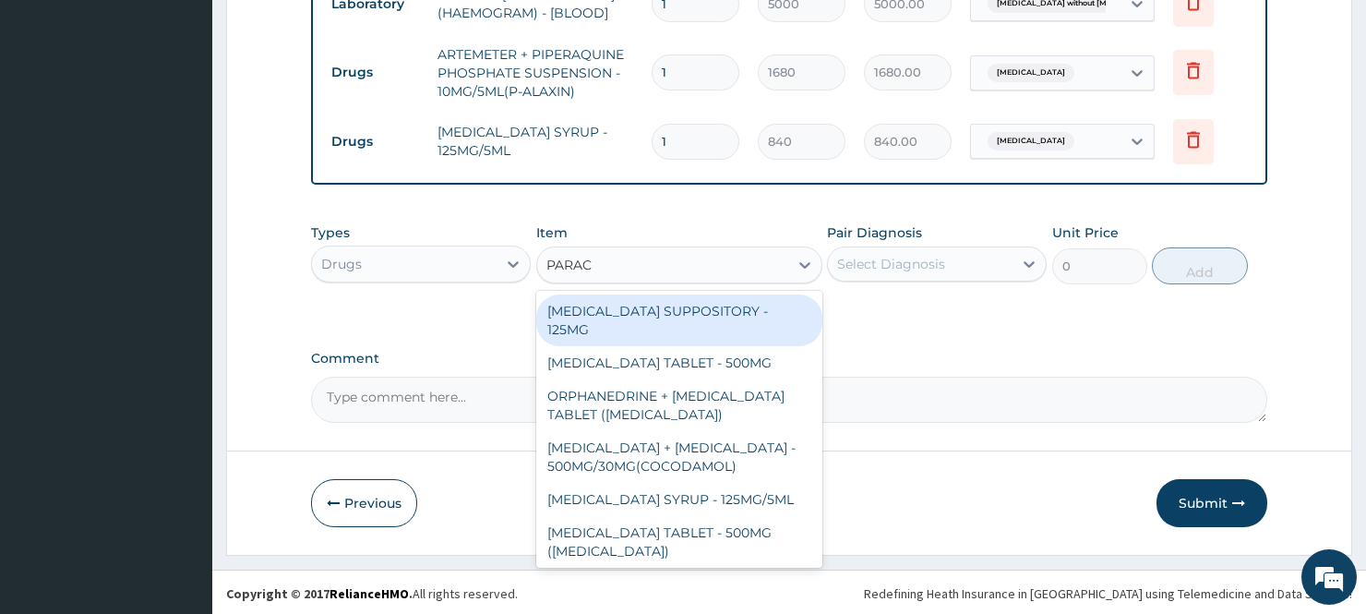
type input "PARACE"
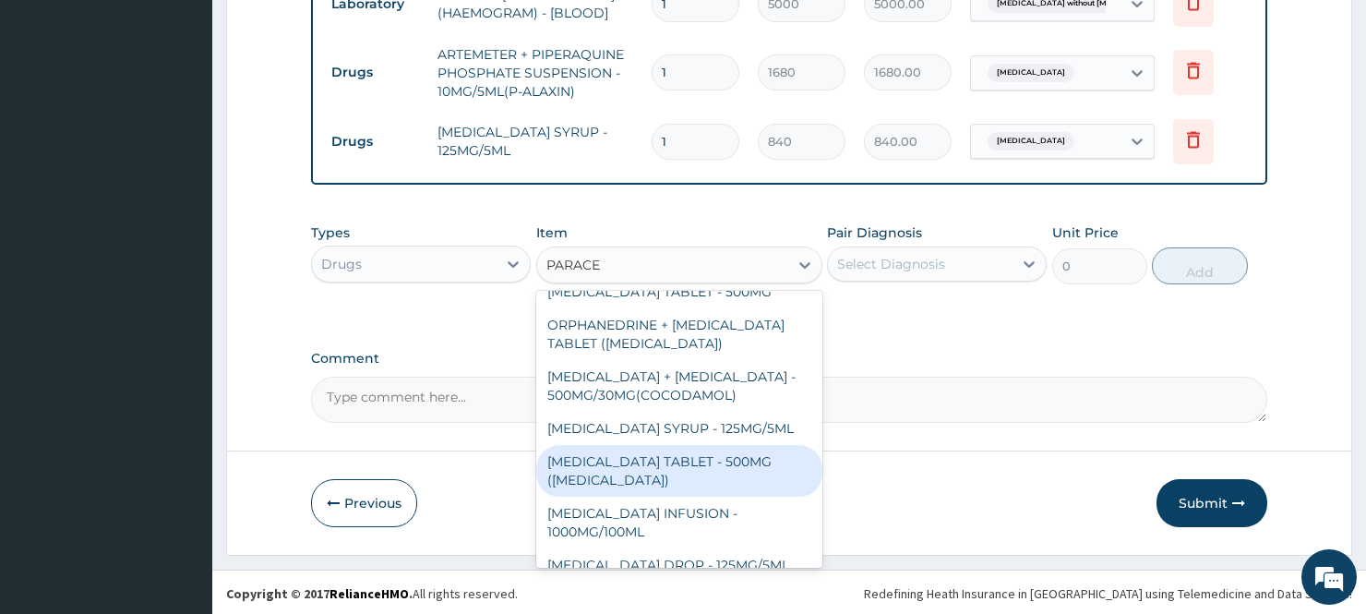
scroll to position [158, 0]
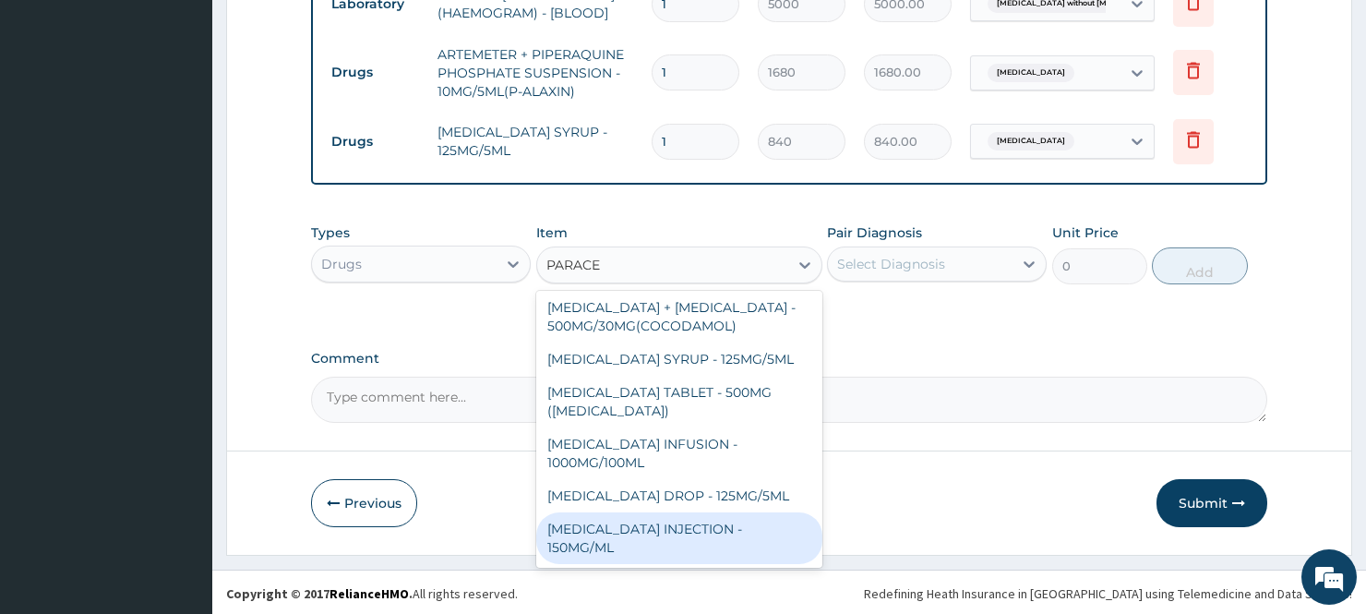
click at [569, 531] on div "PARACETAMOL INJECTION - 150MG/ML" at bounding box center [679, 538] width 287 height 52
type input "560"
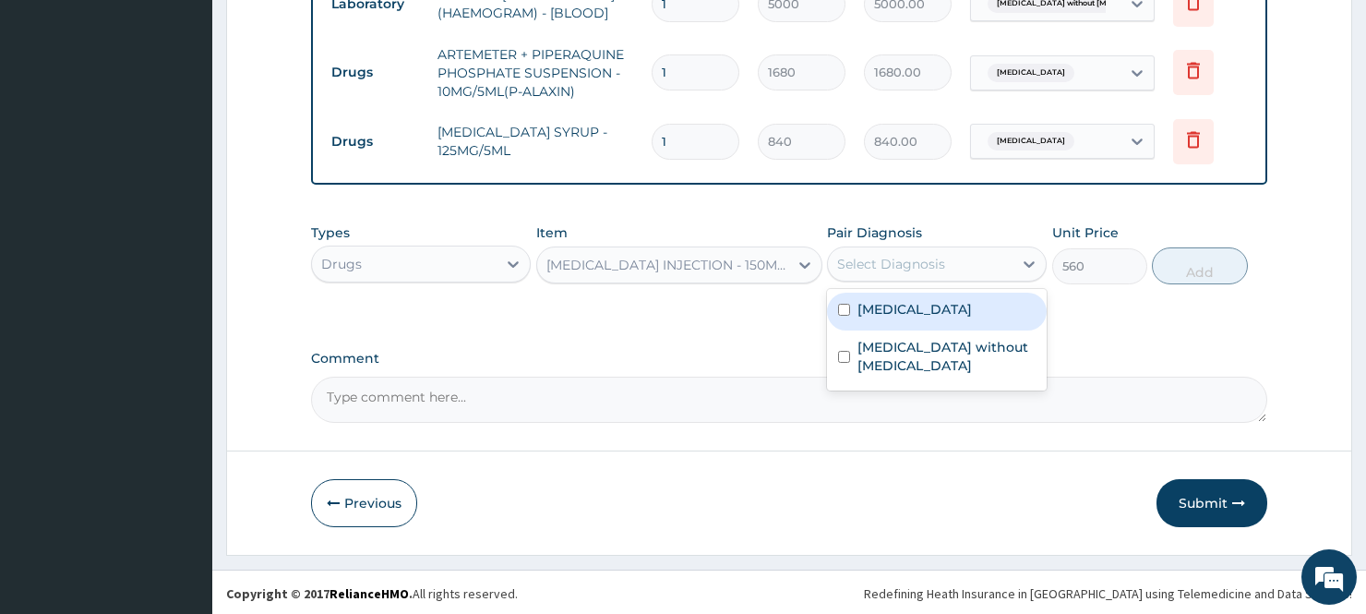
click at [860, 255] on div "Select Diagnosis" at bounding box center [891, 264] width 108 height 18
click at [877, 310] on label "Malaria, unspecified" at bounding box center [914, 309] width 114 height 18
checkbox input "true"
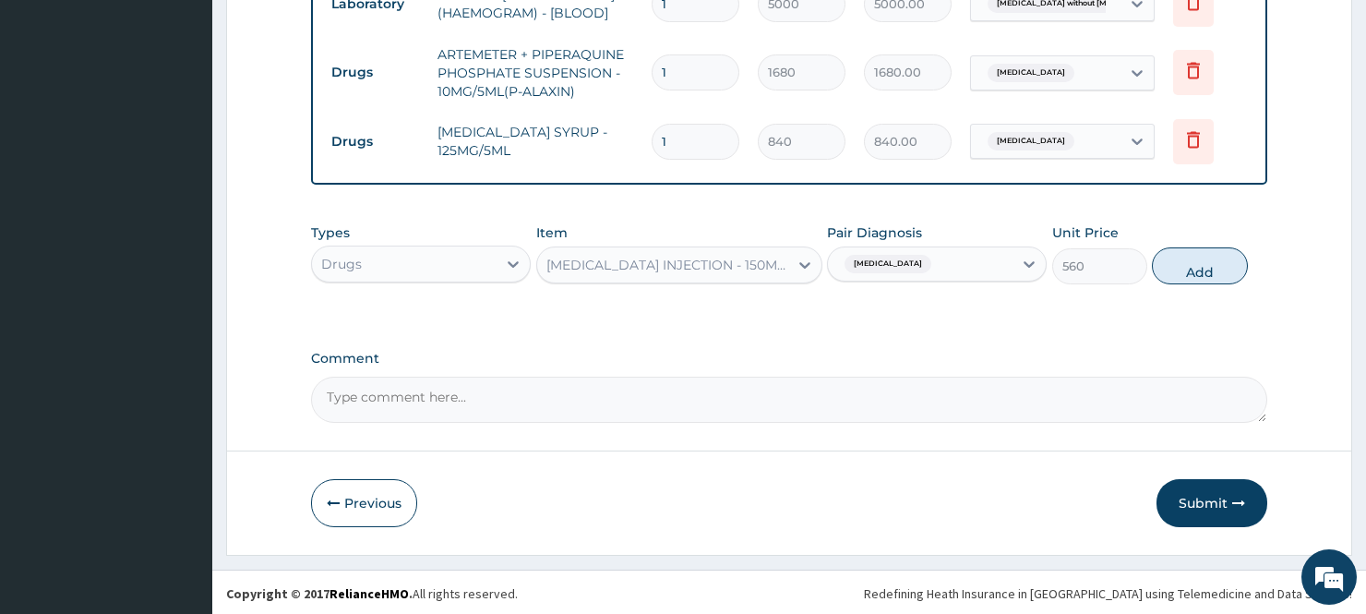
click at [888, 416] on textarea "Comment" at bounding box center [788, 400] width 955 height 46
click at [1183, 254] on button "Add" at bounding box center [1200, 265] width 96 height 37
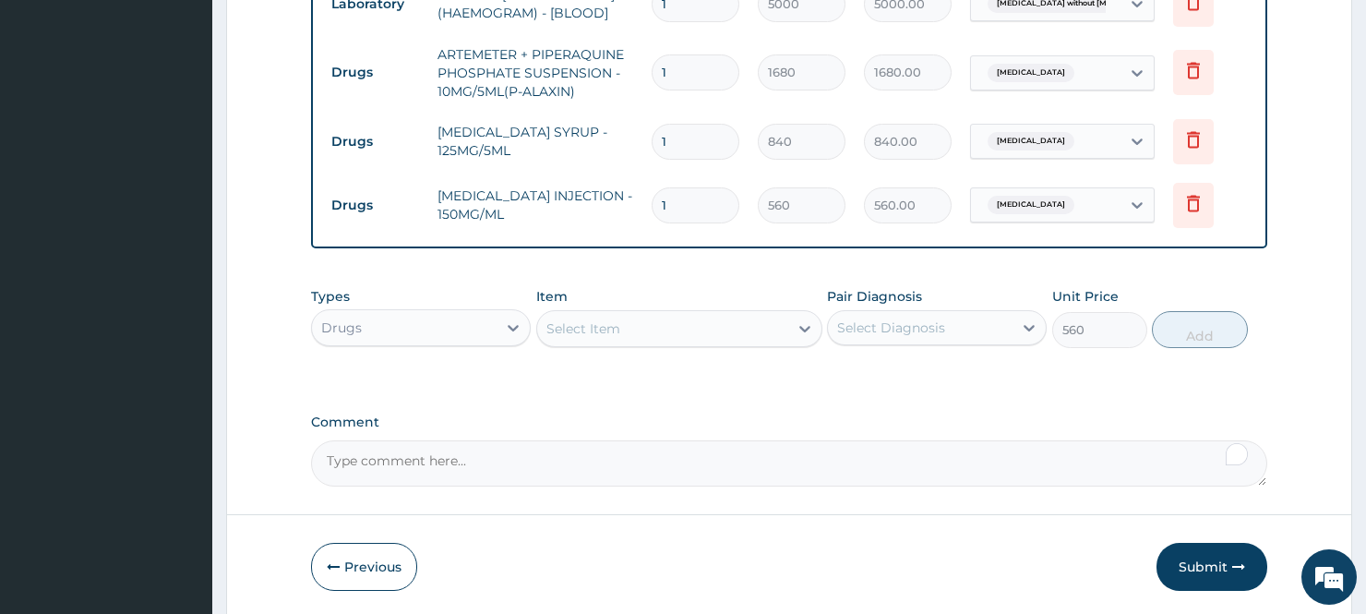
type input "0"
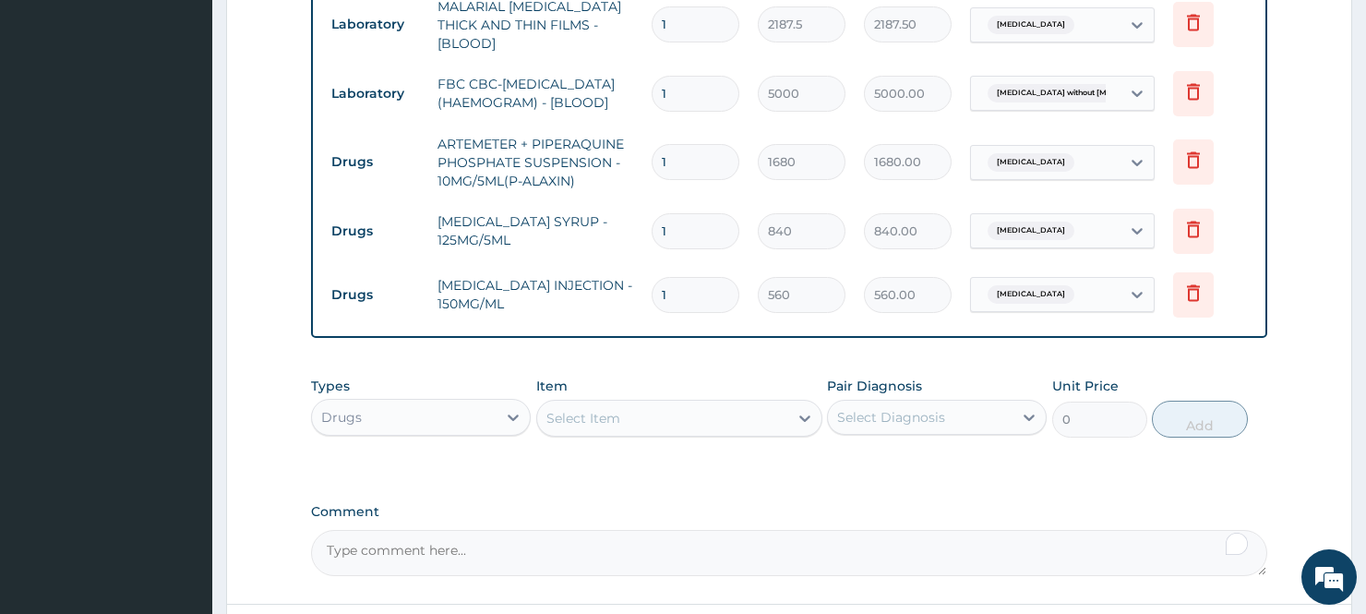
scroll to position [976, 0]
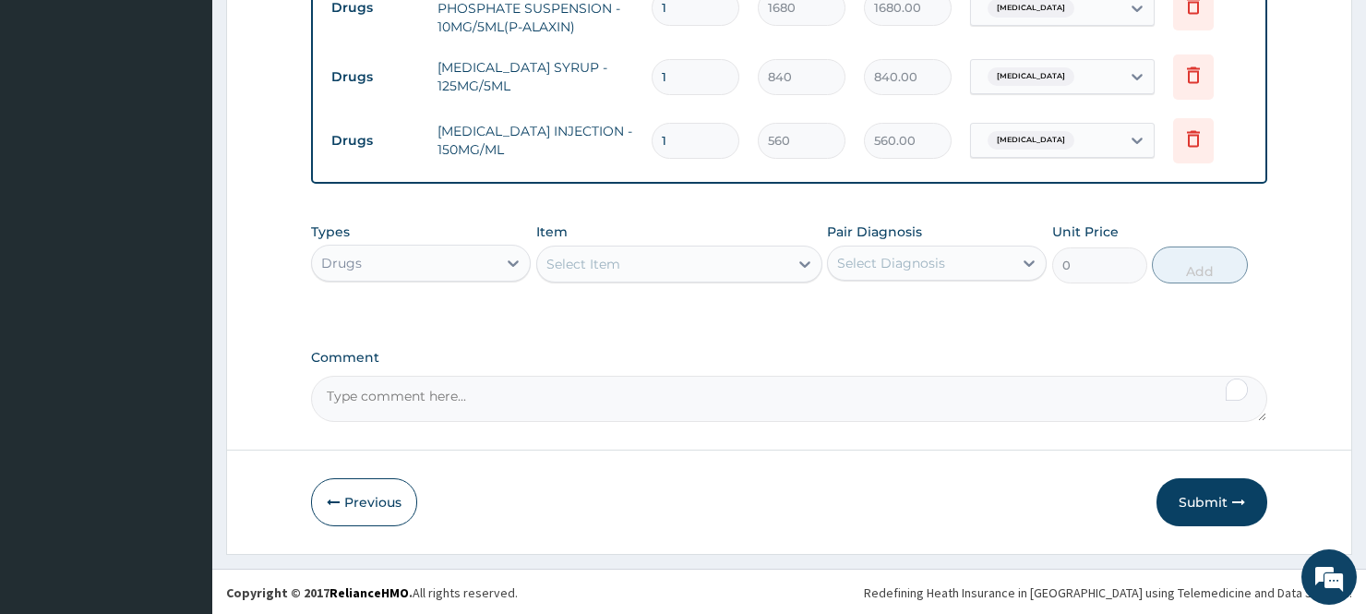
click at [1216, 422] on textarea "Comment" at bounding box center [788, 399] width 955 height 46
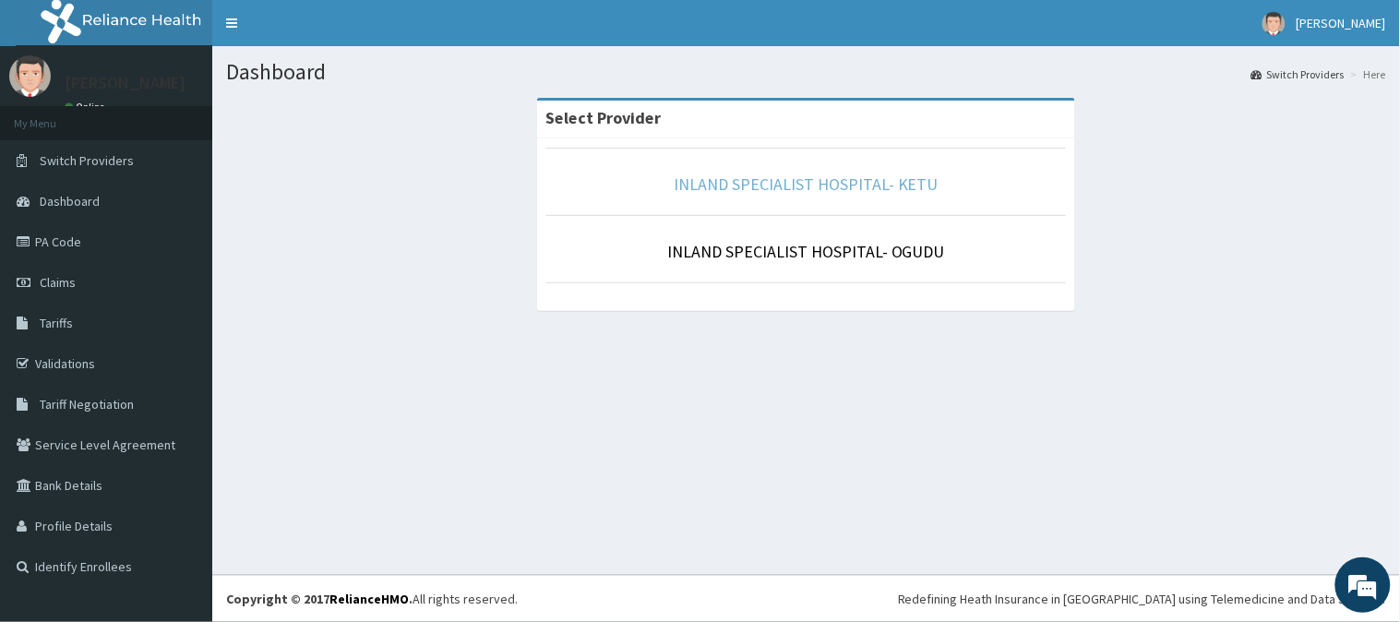
click at [764, 185] on link "INLAND SPECIALIST HOSPITAL- KETU" at bounding box center [806, 183] width 265 height 21
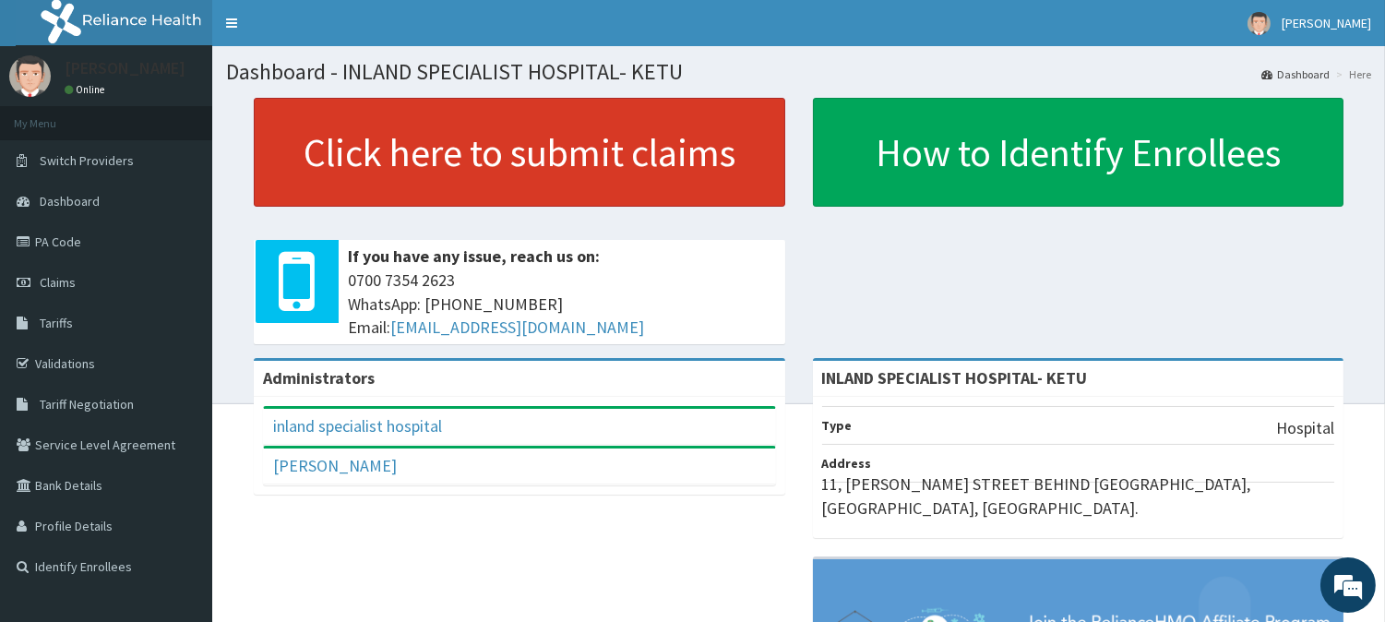
click at [391, 180] on link "Click here to submit claims" at bounding box center [520, 152] width 532 height 109
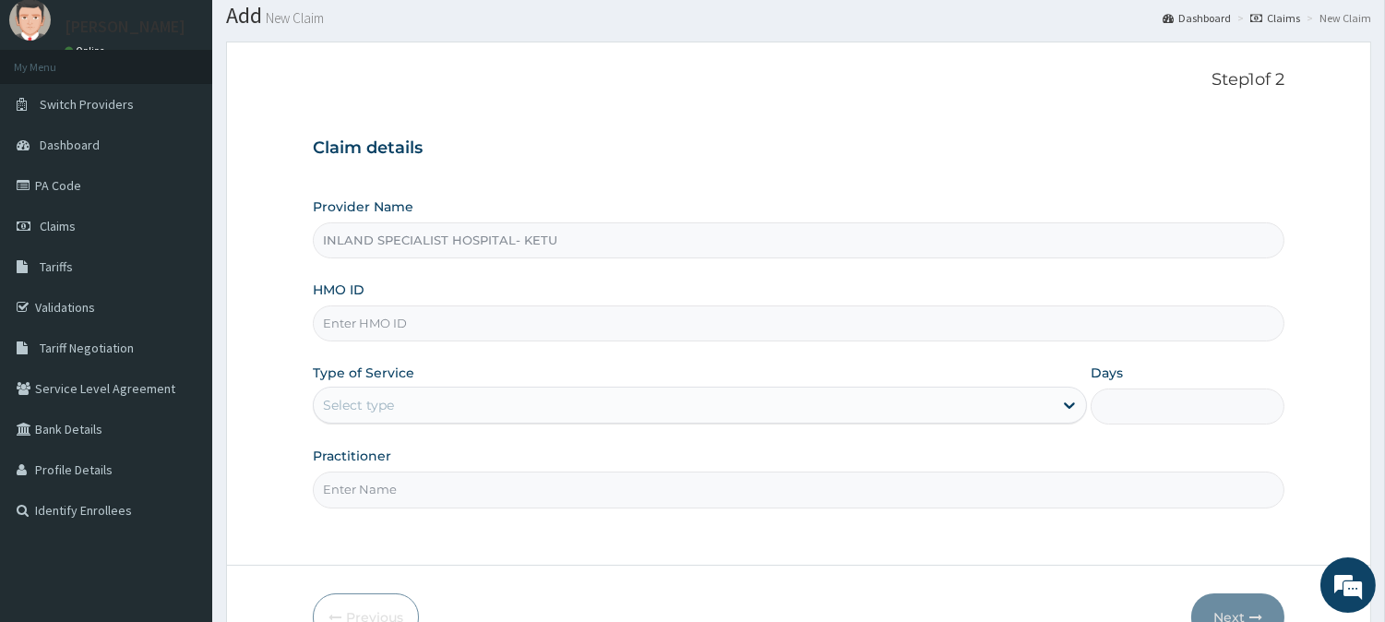
scroll to position [102, 0]
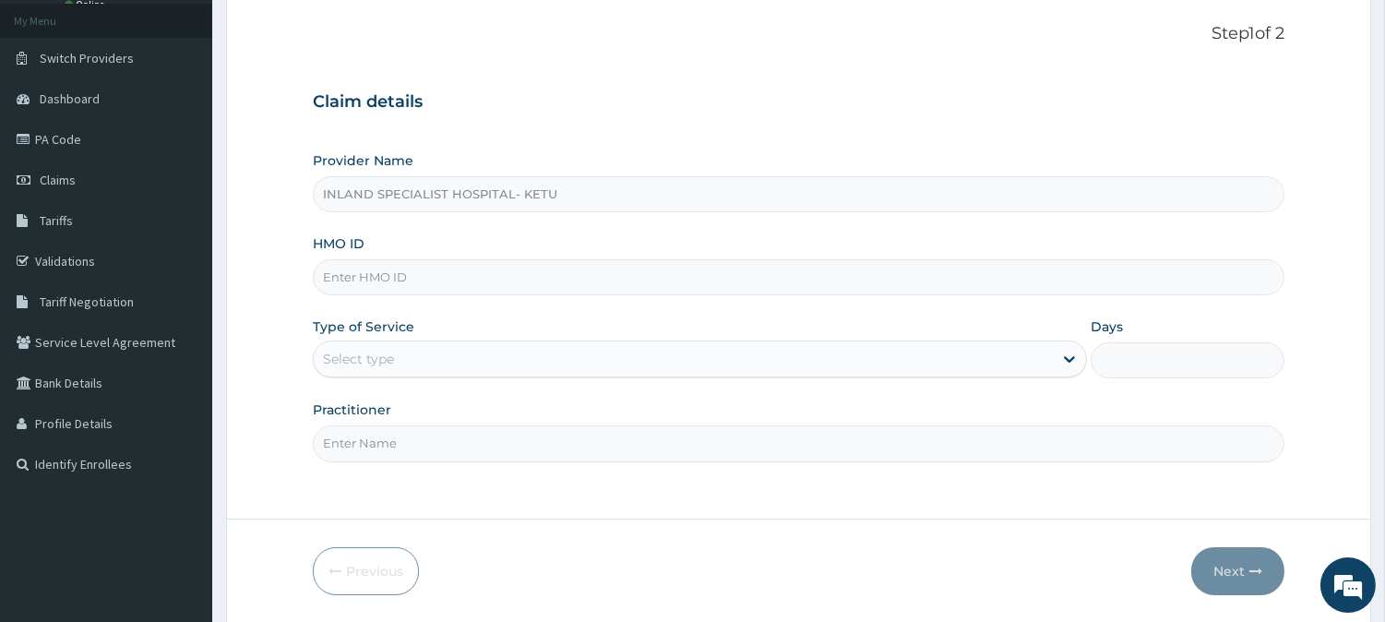
click at [388, 280] on input "HMO ID" at bounding box center [799, 277] width 972 height 36
type input "f"
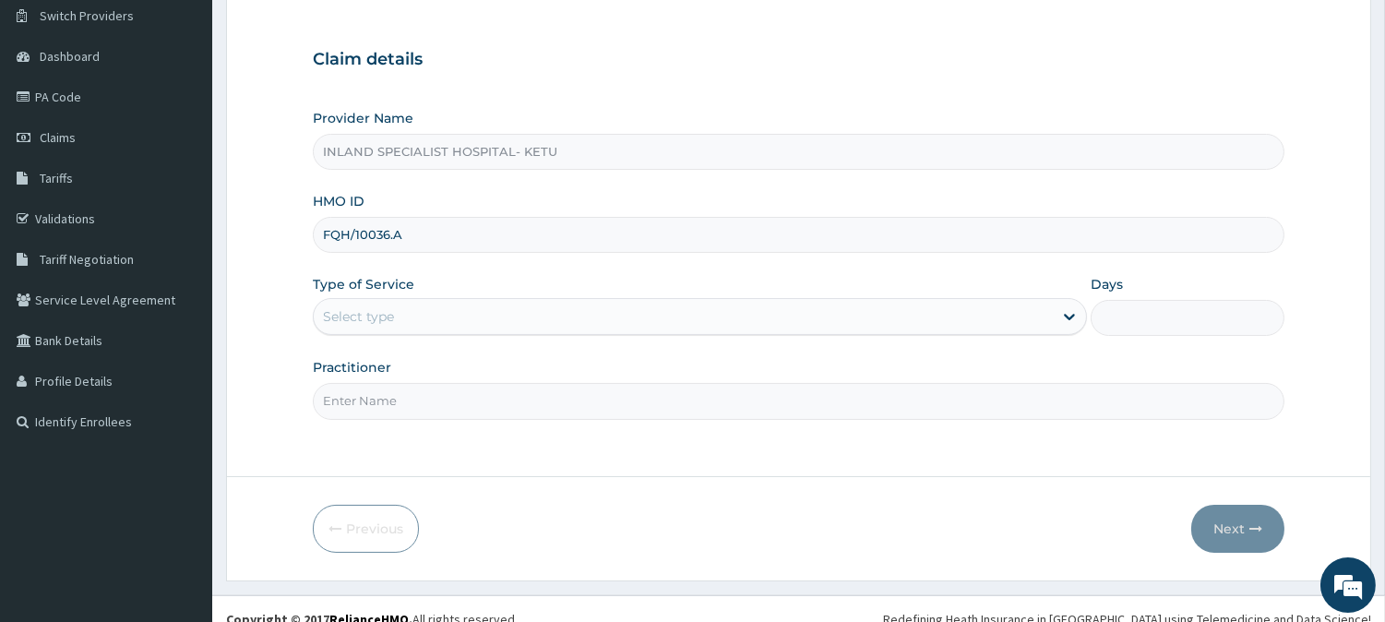
scroll to position [164, 0]
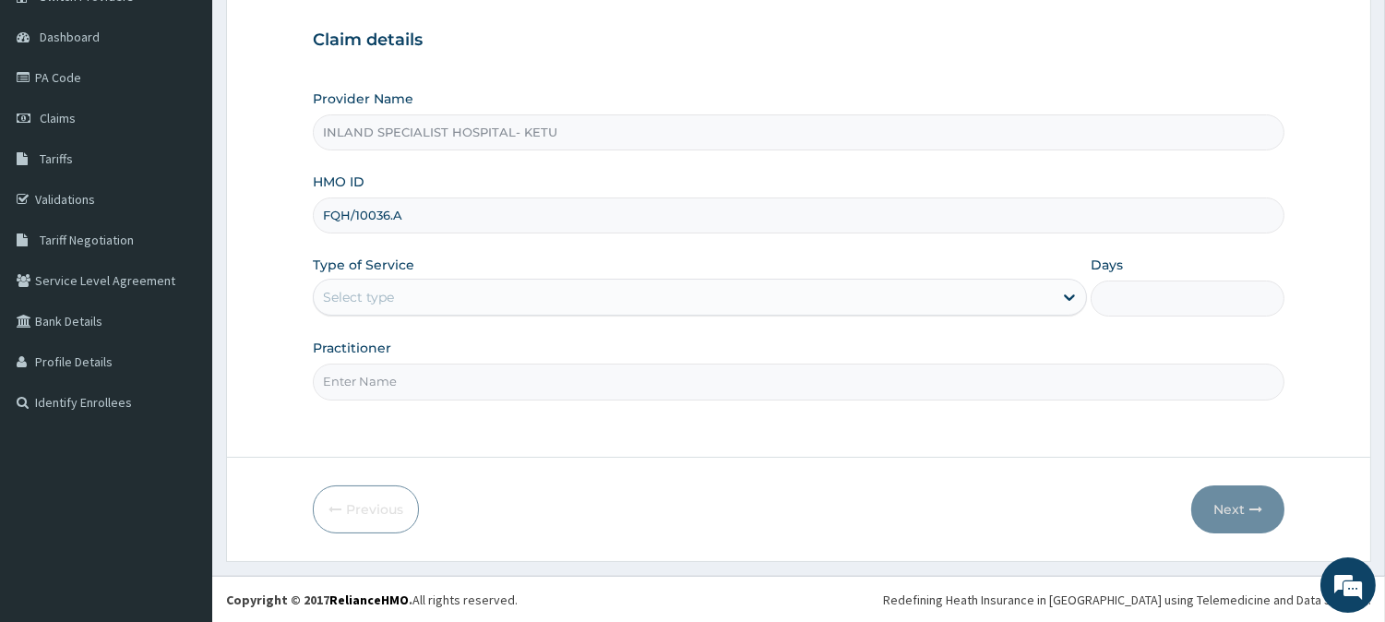
type input "FQH/10036.A"
click at [424, 308] on div "Select type" at bounding box center [683, 297] width 739 height 30
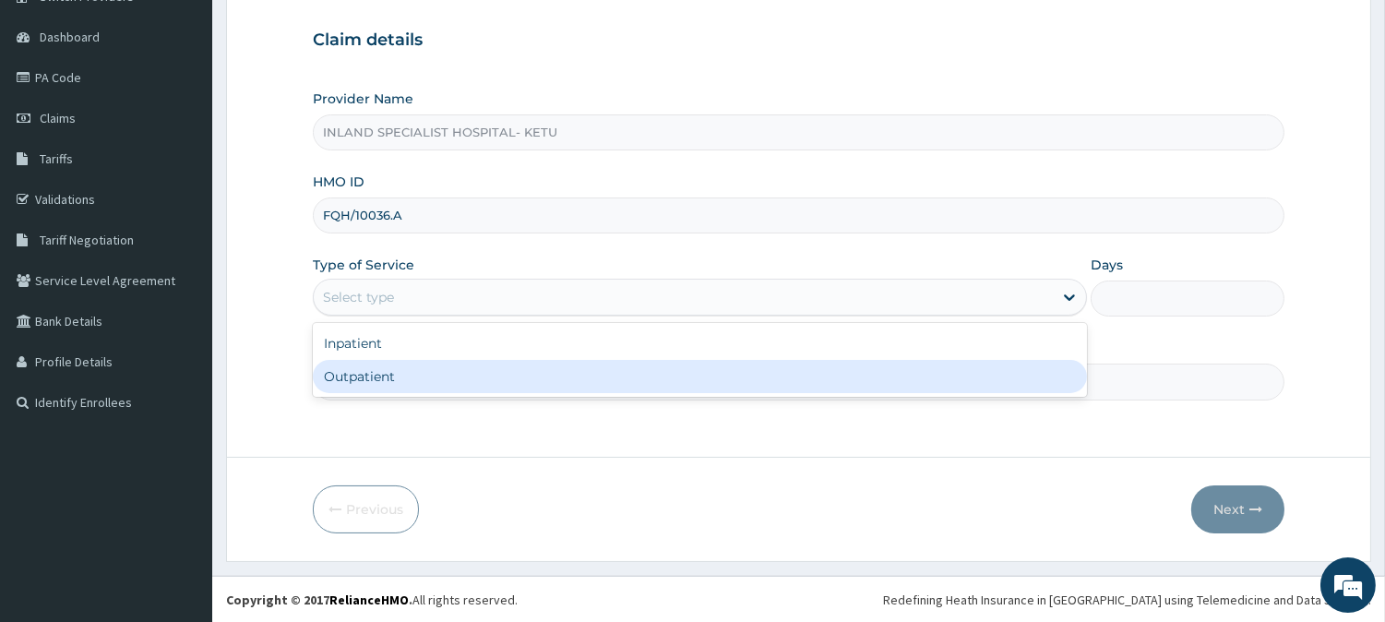
click at [385, 381] on div "Outpatient" at bounding box center [700, 376] width 774 height 33
click at [385, 381] on input "Practitioner" at bounding box center [799, 382] width 972 height 36
type input "1"
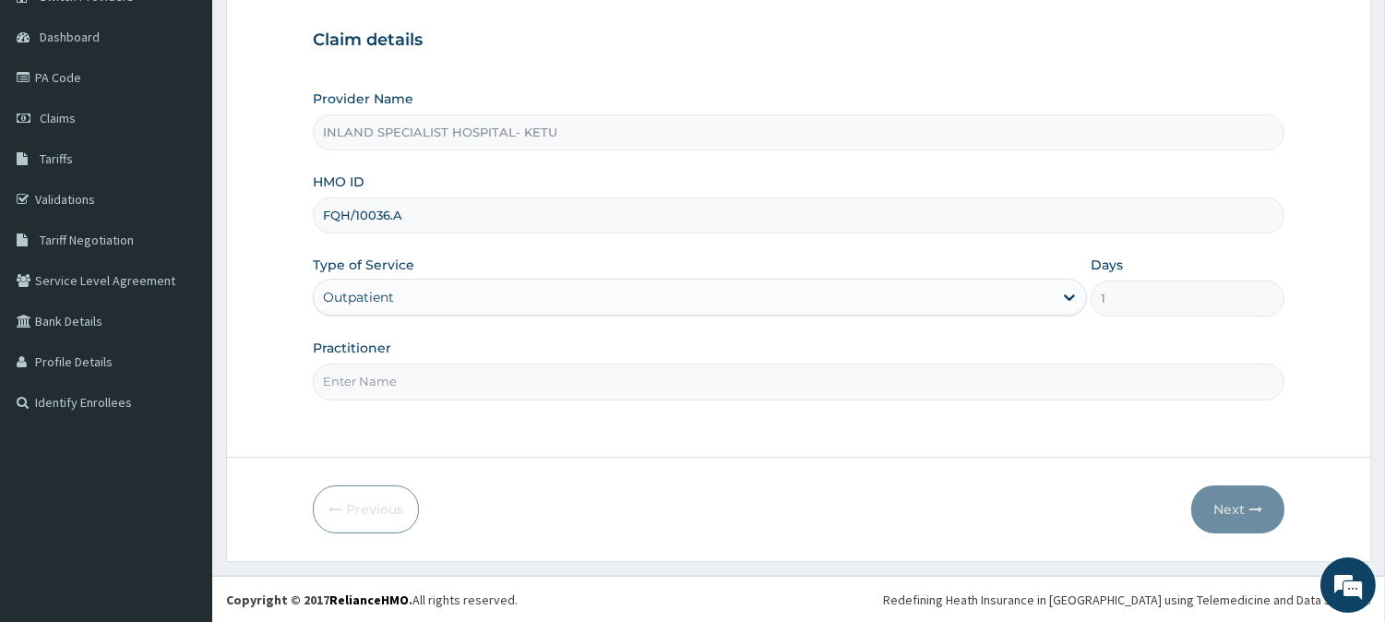
click at [386, 377] on input "Practitioner" at bounding box center [799, 382] width 972 height 36
type input "DR OLU"
click at [1241, 515] on button "Next" at bounding box center [1237, 509] width 93 height 48
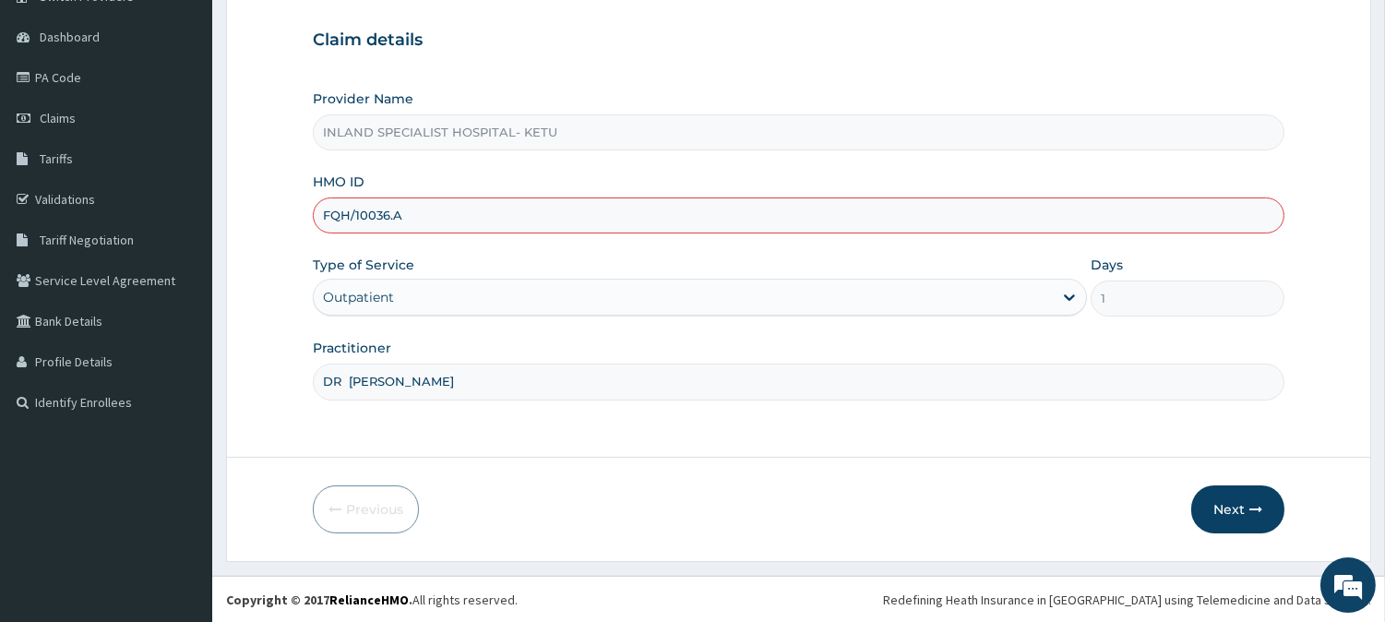
click at [435, 209] on input "FQH/10036.A" at bounding box center [799, 215] width 972 height 36
click at [411, 208] on input "FQH/10036.A" at bounding box center [799, 215] width 972 height 36
paste input "FQH/10036/A"
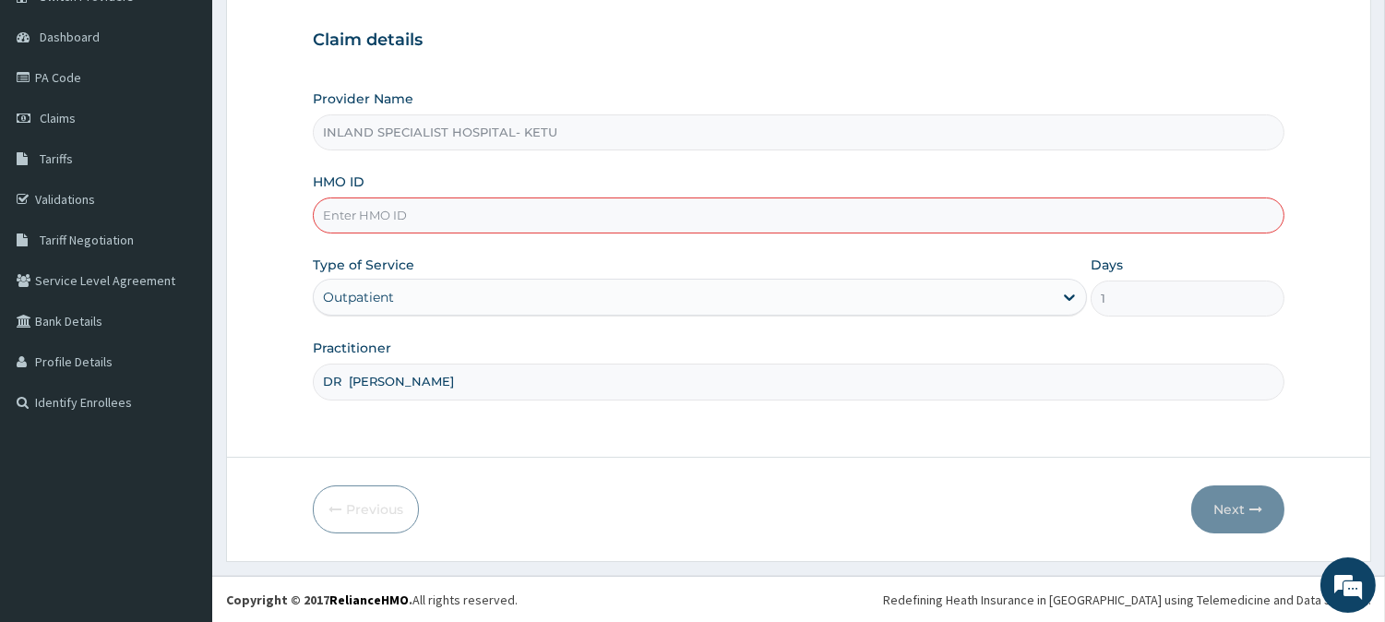
type input "FQH/10036/A"
click at [448, 385] on input "DR [PERSON_NAME]" at bounding box center [799, 382] width 972 height 36
click at [1241, 508] on button "Next" at bounding box center [1237, 509] width 93 height 48
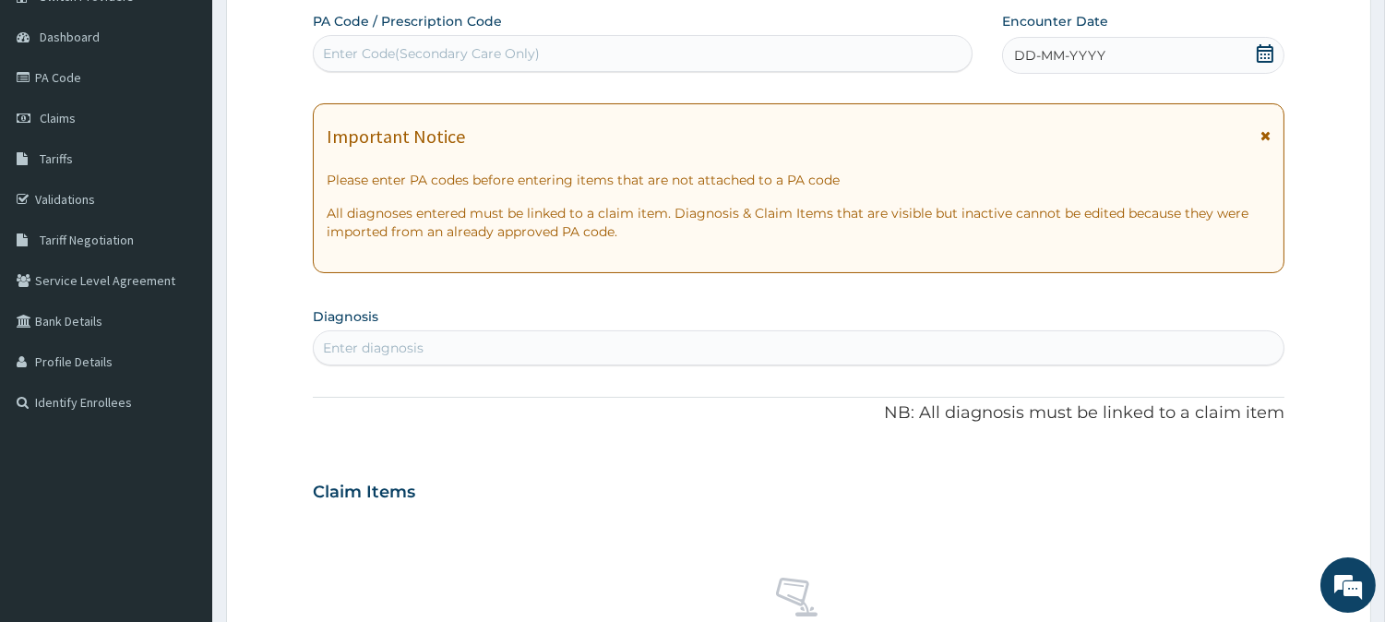
scroll to position [0, 0]
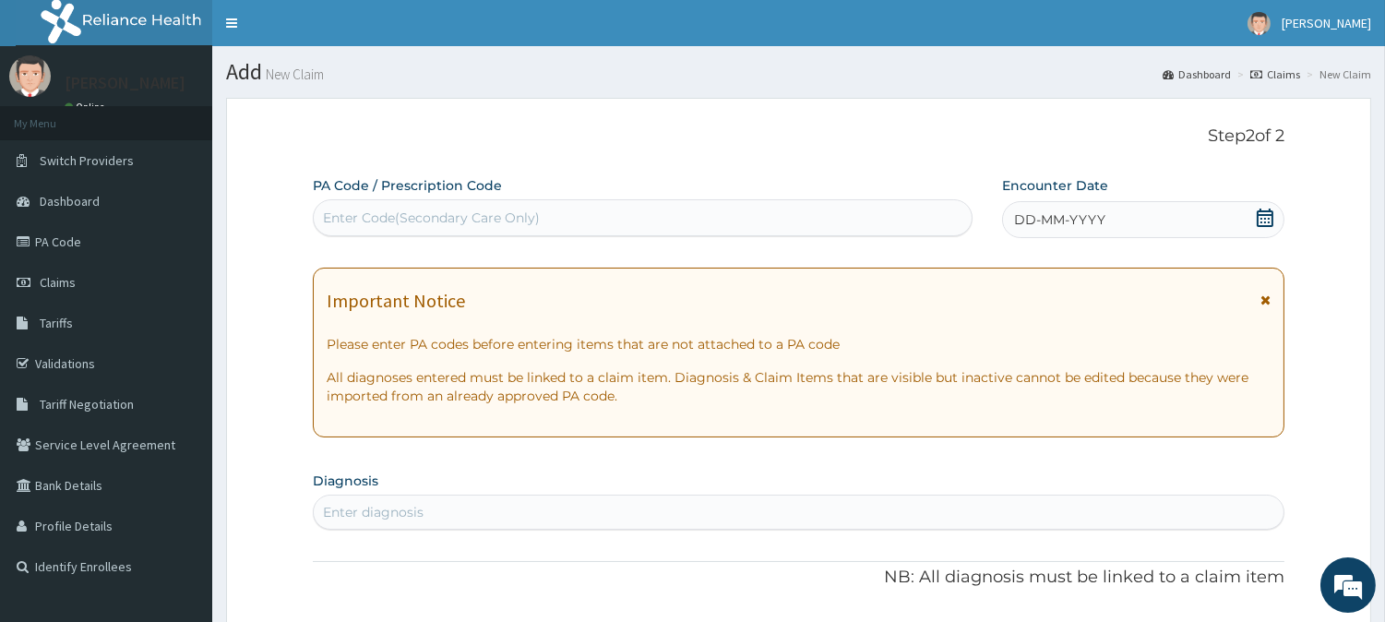
click at [1270, 218] on icon at bounding box center [1265, 218] width 18 height 18
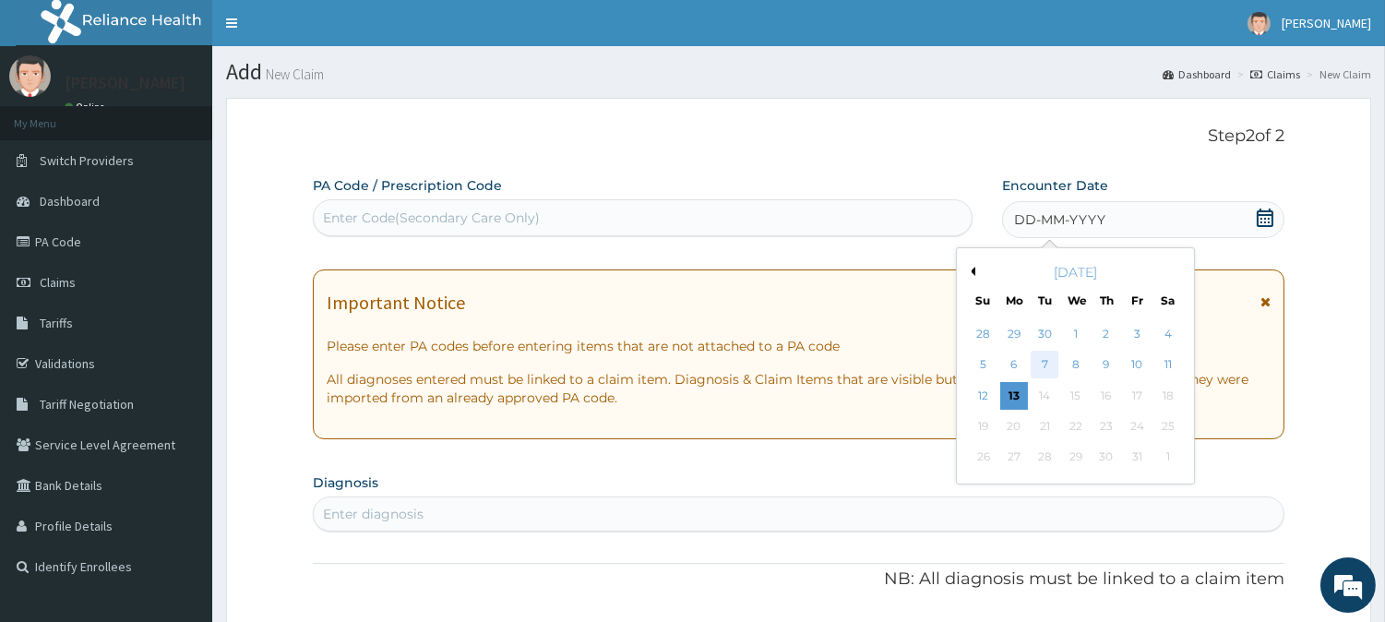
click at [1044, 363] on div "7" at bounding box center [1045, 366] width 28 height 28
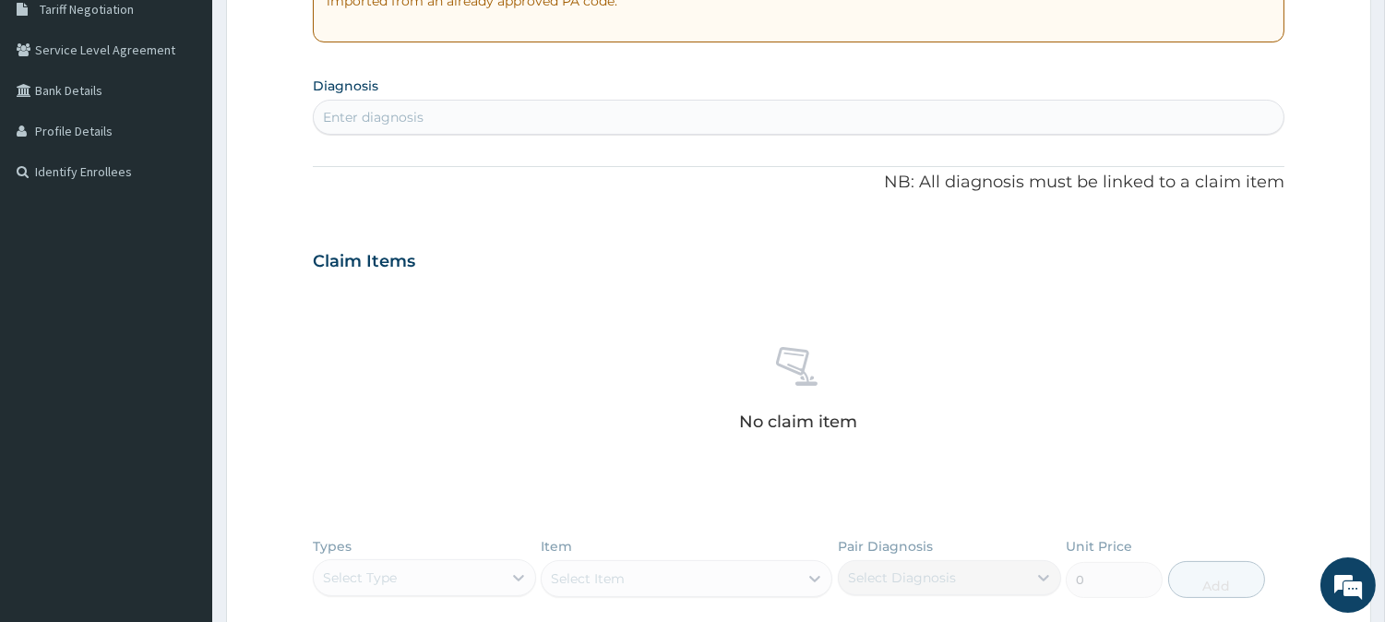
scroll to position [410, 0]
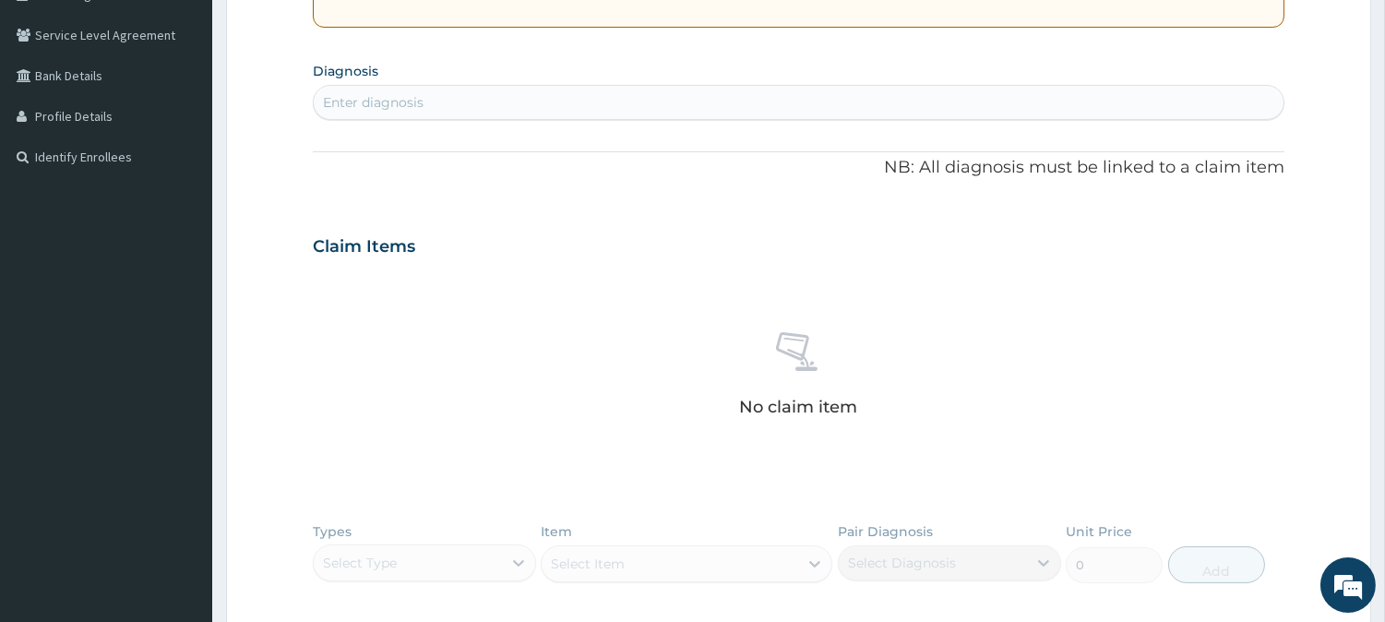
click at [443, 107] on div "Enter diagnosis" at bounding box center [799, 103] width 970 height 30
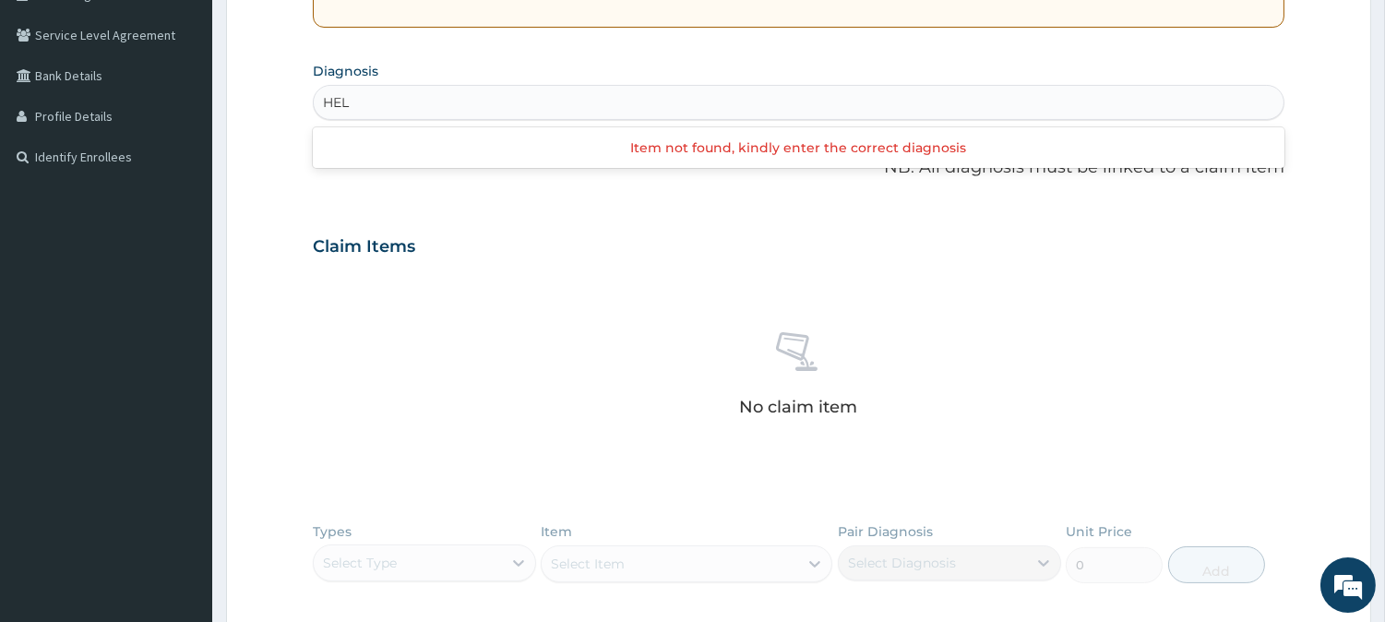
type input "HEL"
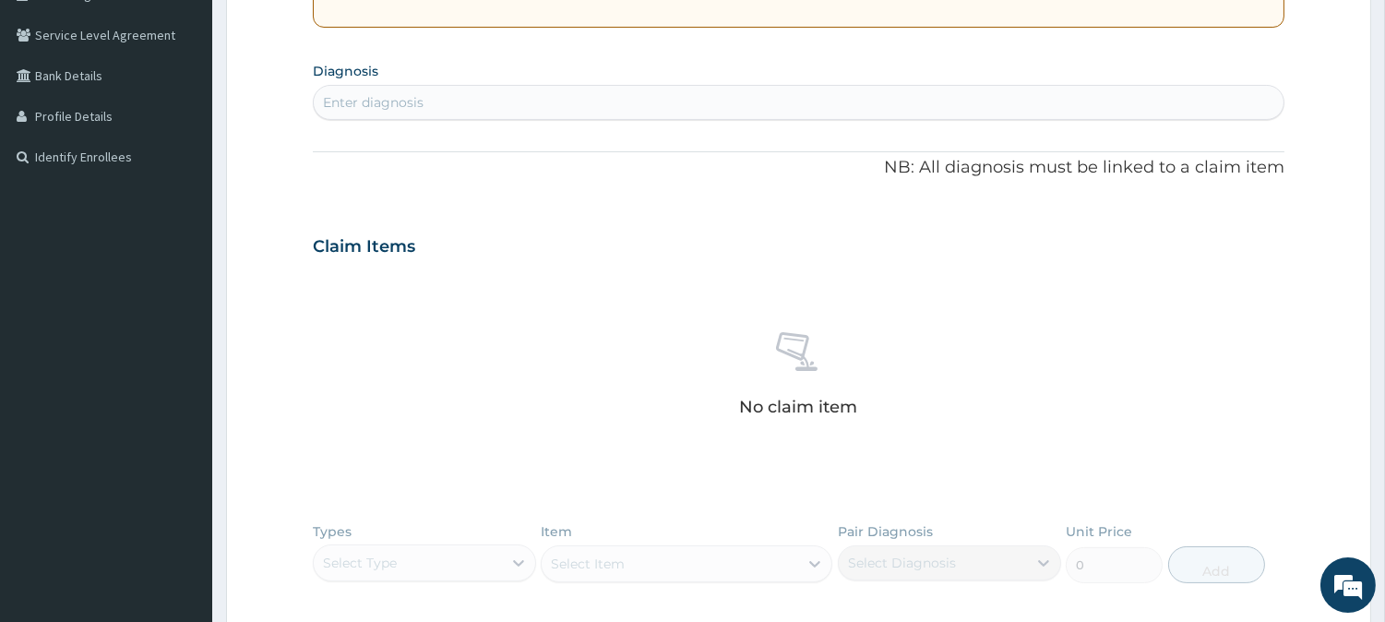
click at [443, 103] on div "Enter diagnosis" at bounding box center [799, 103] width 970 height 30
type input "H"
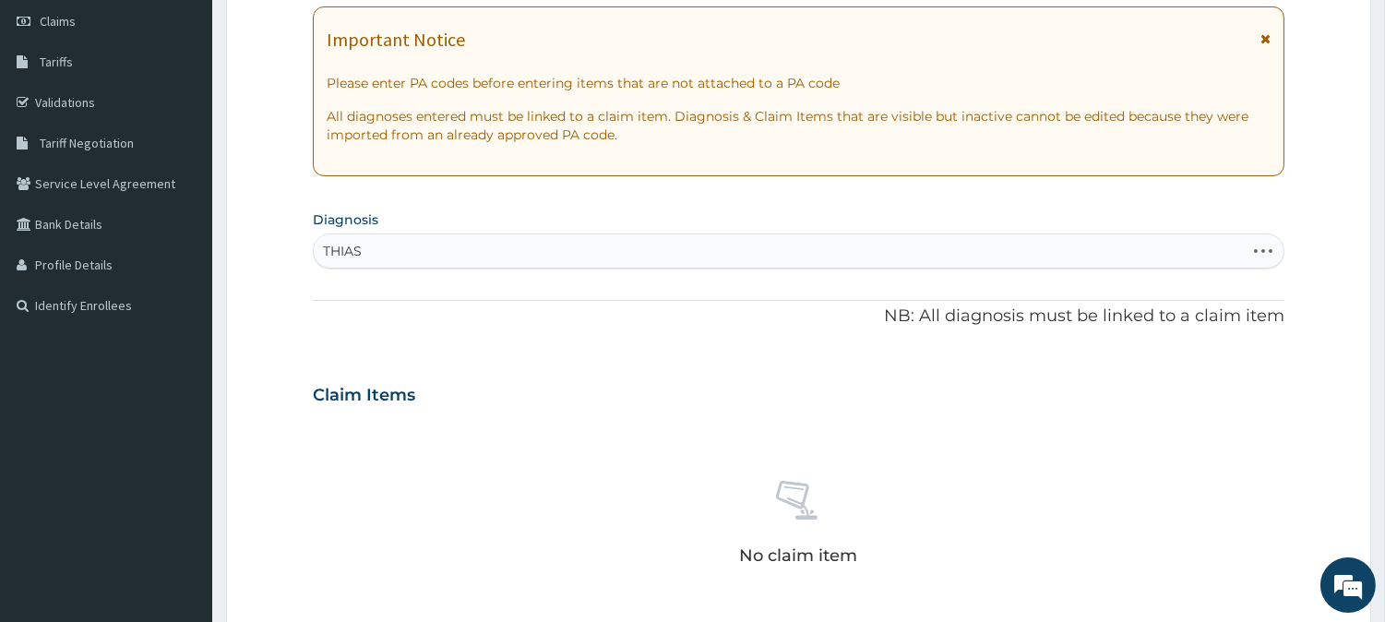
scroll to position [102, 0]
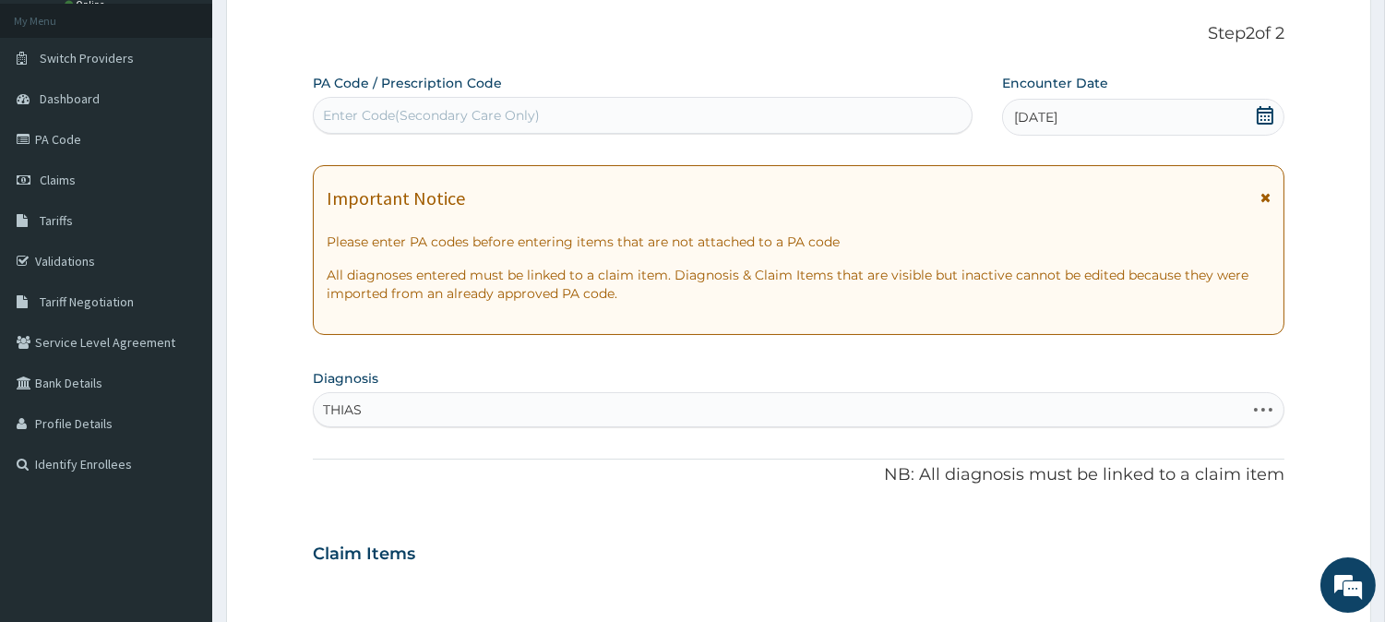
type input "THIAS"
click at [56, 259] on link "Validations" at bounding box center [106, 261] width 212 height 41
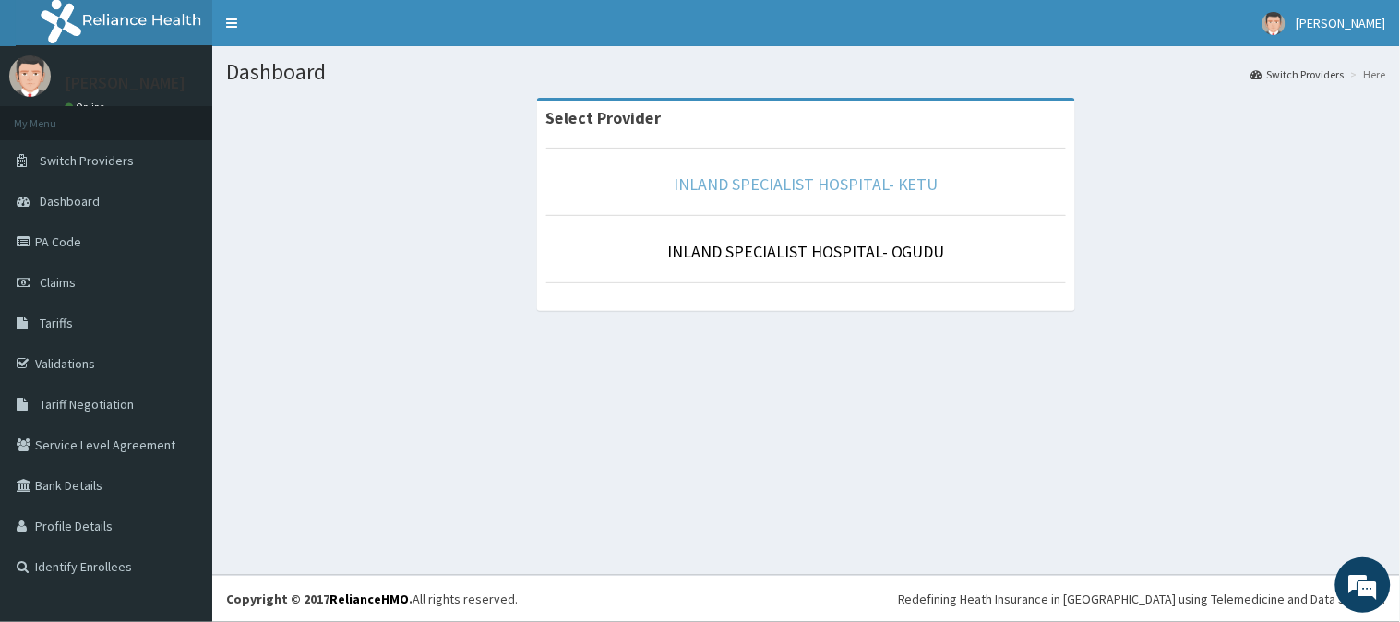
click at [760, 186] on link "INLAND SPECIALIST HOSPITAL- KETU" at bounding box center [806, 183] width 265 height 21
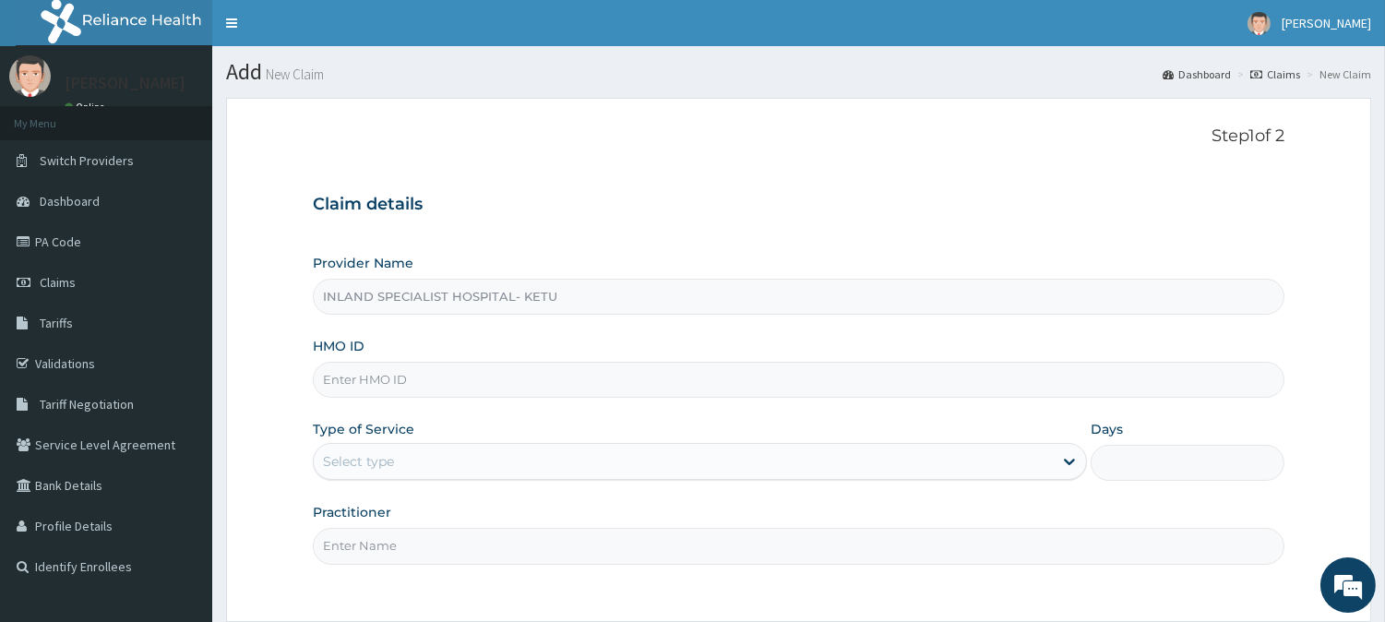
scroll to position [164, 0]
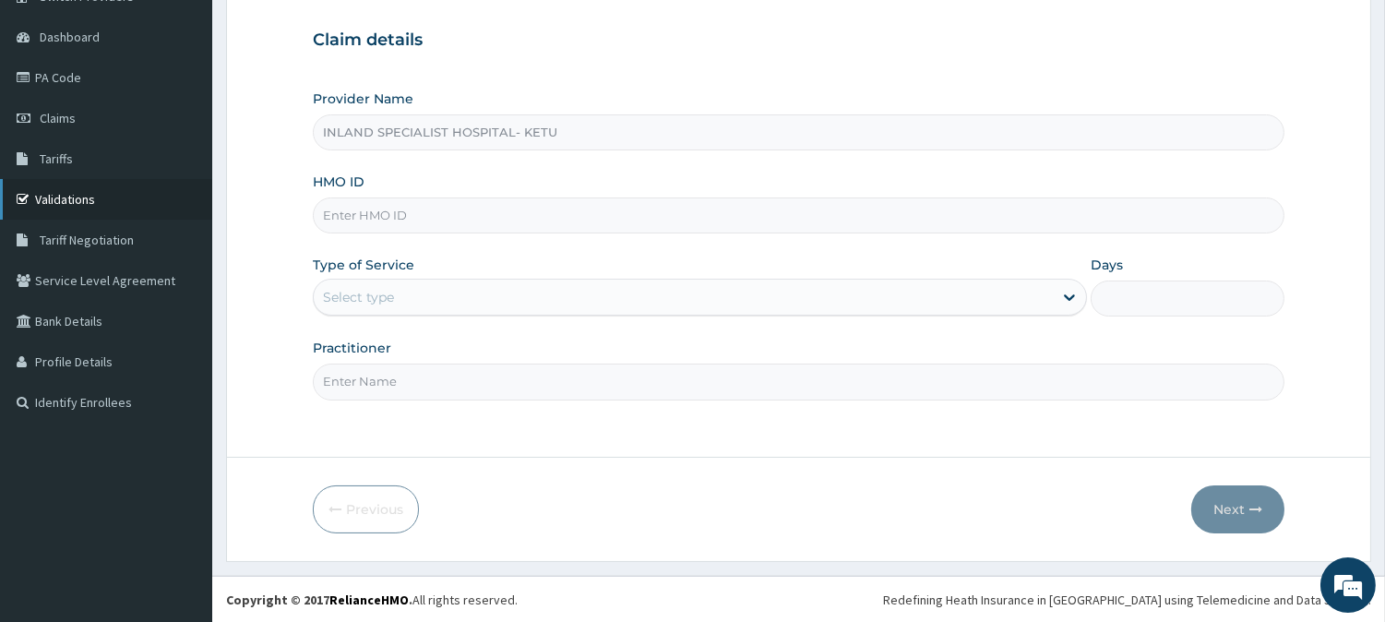
click at [78, 207] on link "Validations" at bounding box center [106, 199] width 212 height 41
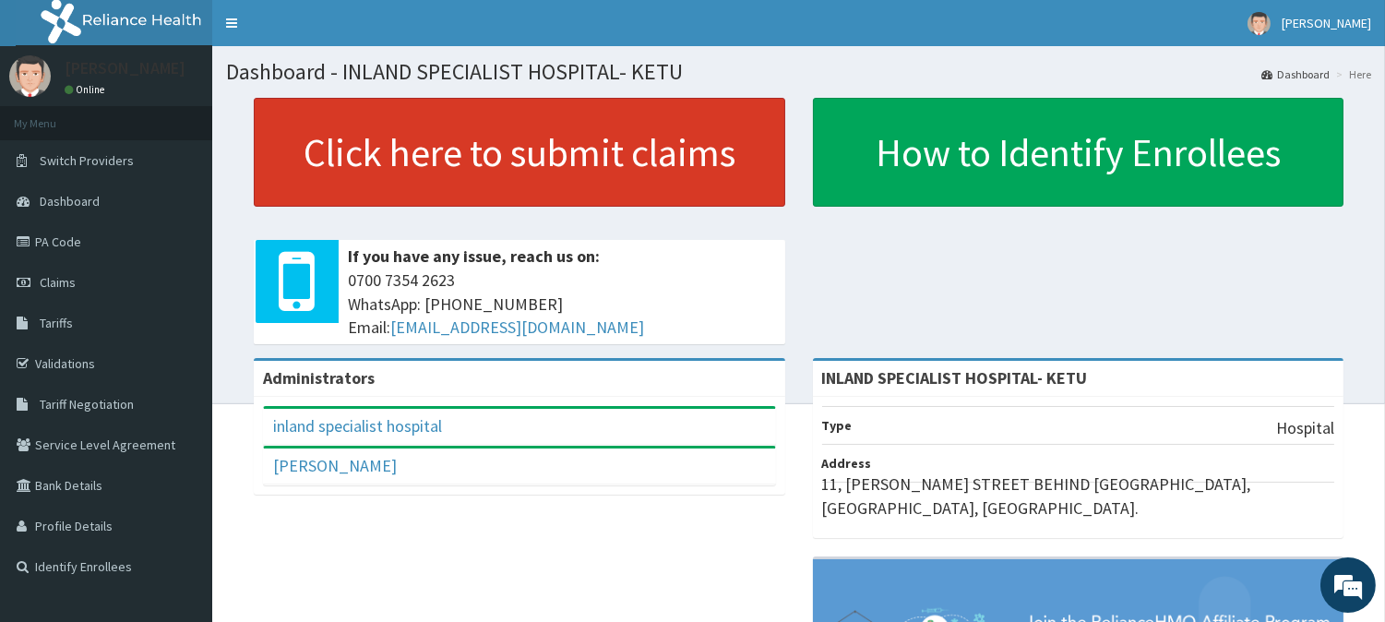
click at [375, 169] on link "Click here to submit claims" at bounding box center [520, 152] width 532 height 109
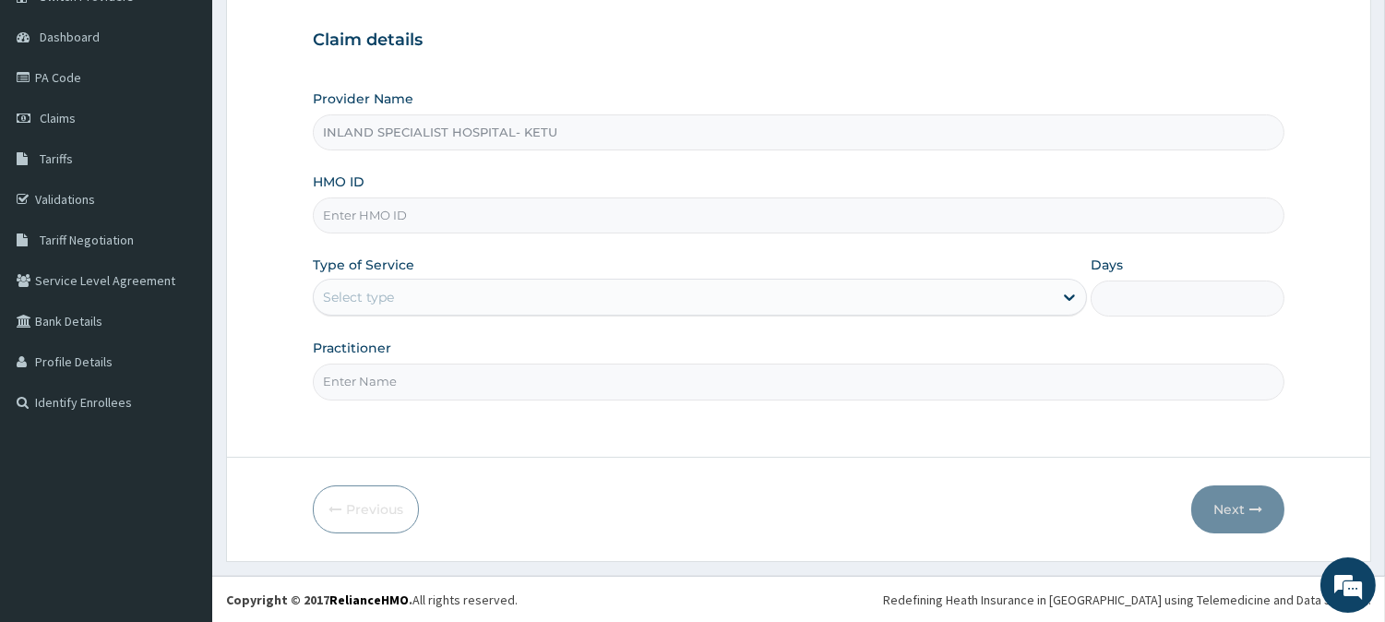
paste input "FQH/100036/A"
type input "FQH/100036/A"
click at [406, 292] on div "Select type" at bounding box center [683, 297] width 739 height 30
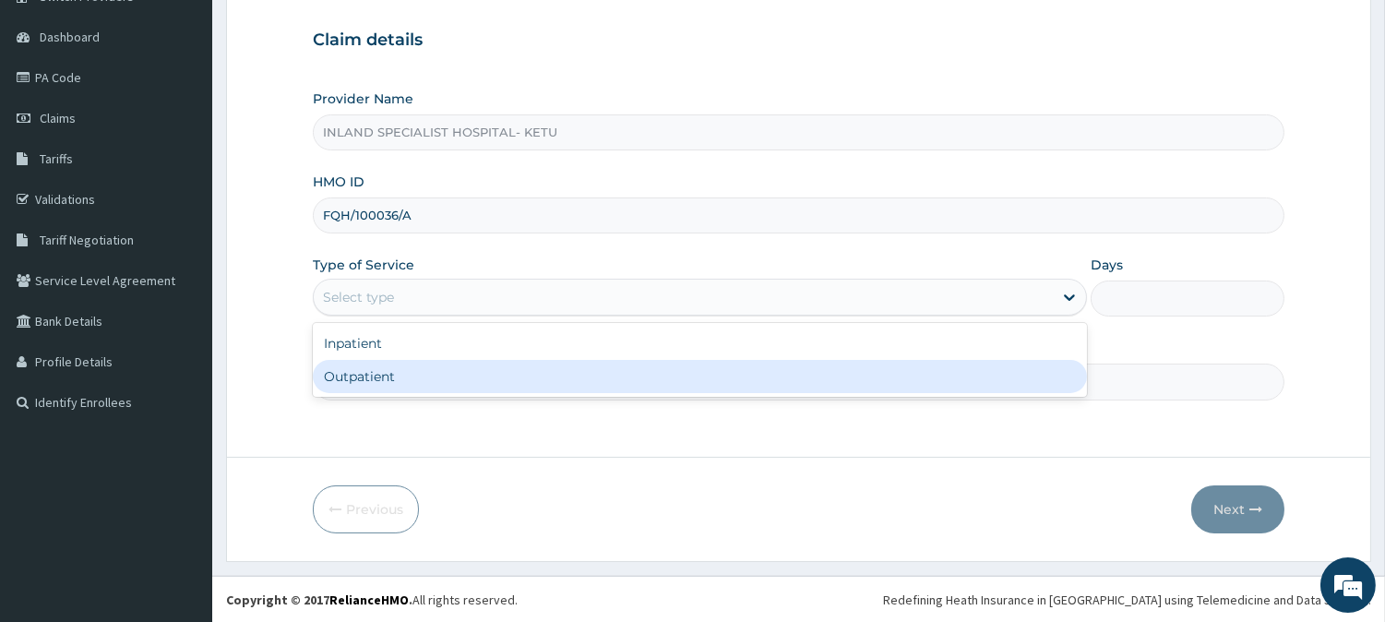
click at [380, 380] on div "Outpatient" at bounding box center [700, 376] width 774 height 33
type input "1"
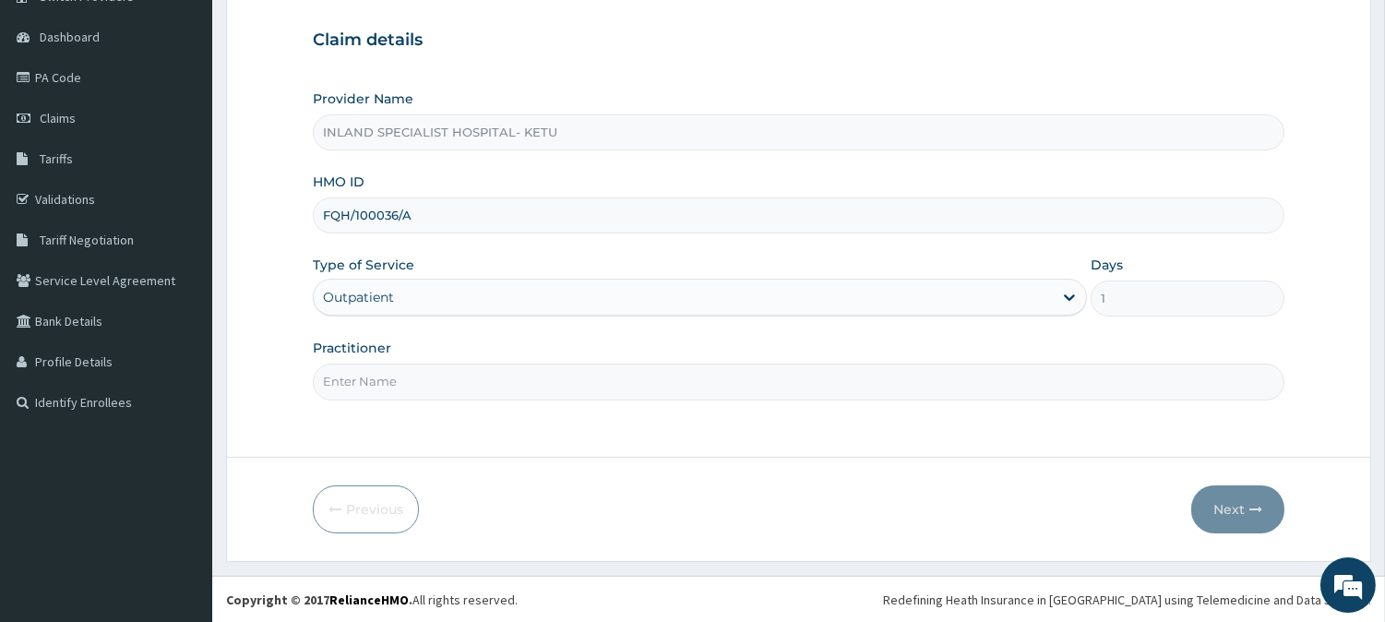
drag, startPoint x: 466, startPoint y: 380, endPoint x: 510, endPoint y: 234, distance: 152.4
click at [474, 367] on input "Practitioner" at bounding box center [799, 382] width 972 height 36
type input "DR [PERSON_NAME]"
click at [1240, 505] on button "Next" at bounding box center [1237, 509] width 93 height 48
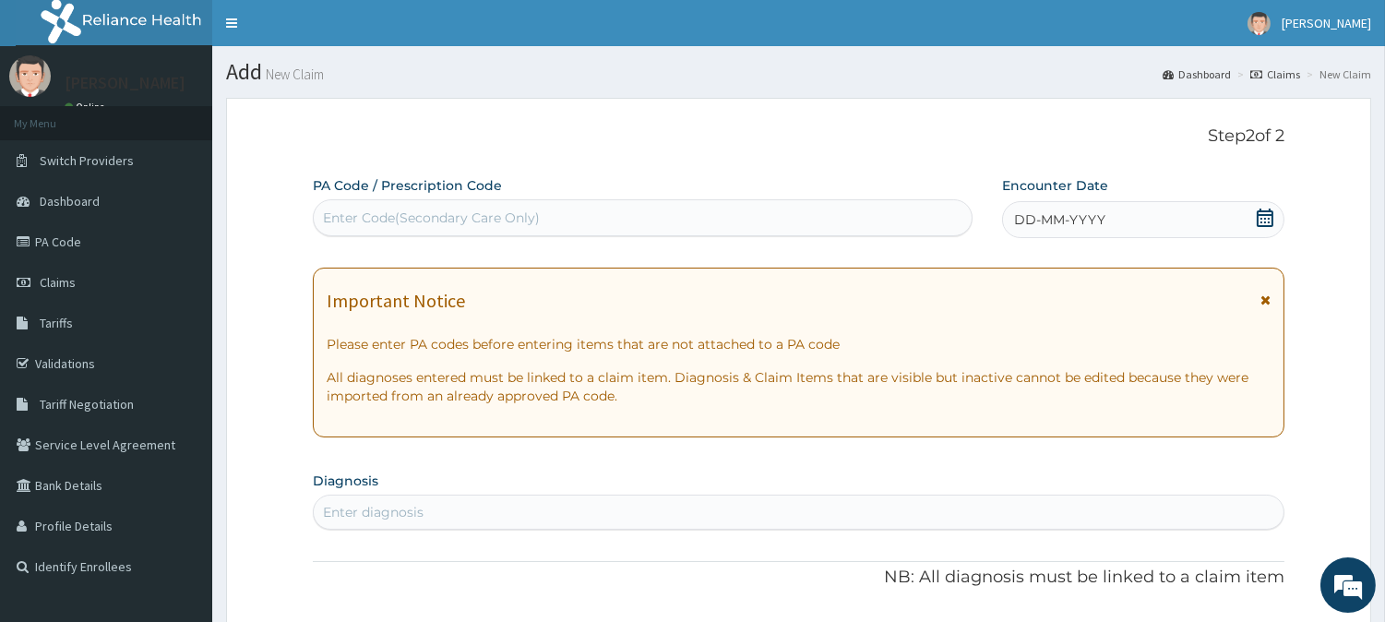
click at [1265, 217] on icon at bounding box center [1265, 218] width 18 height 18
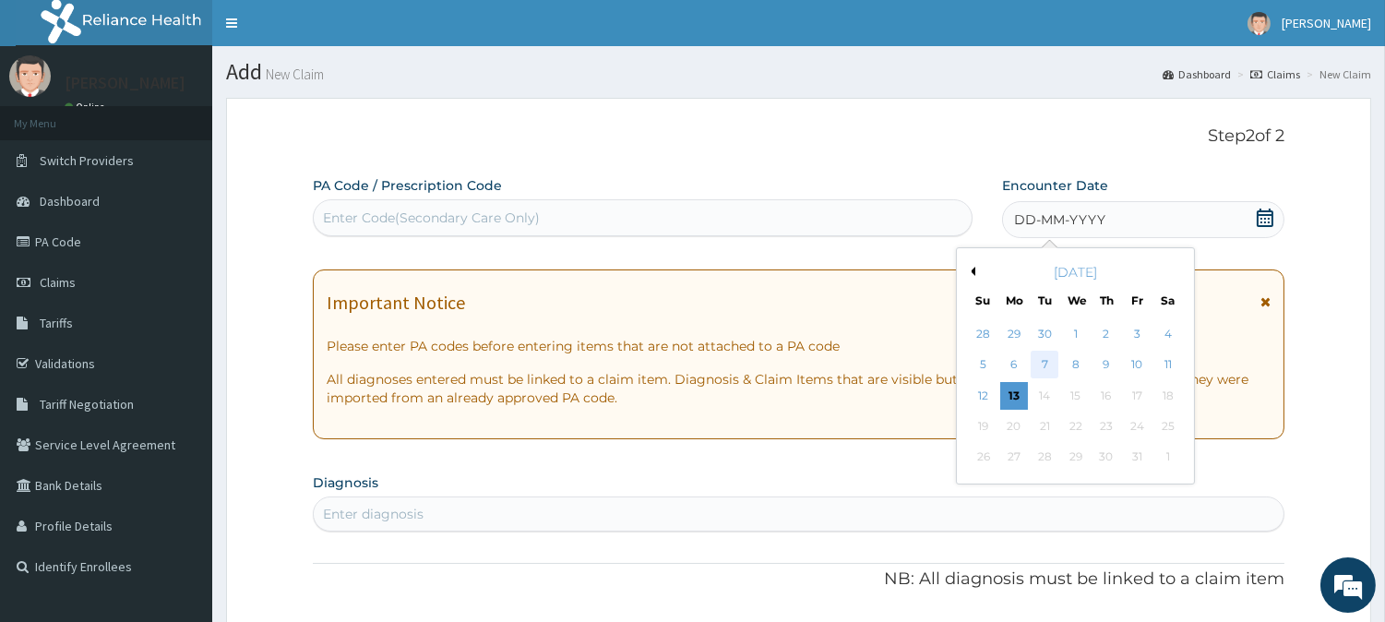
click at [1039, 367] on div "7" at bounding box center [1045, 366] width 28 height 28
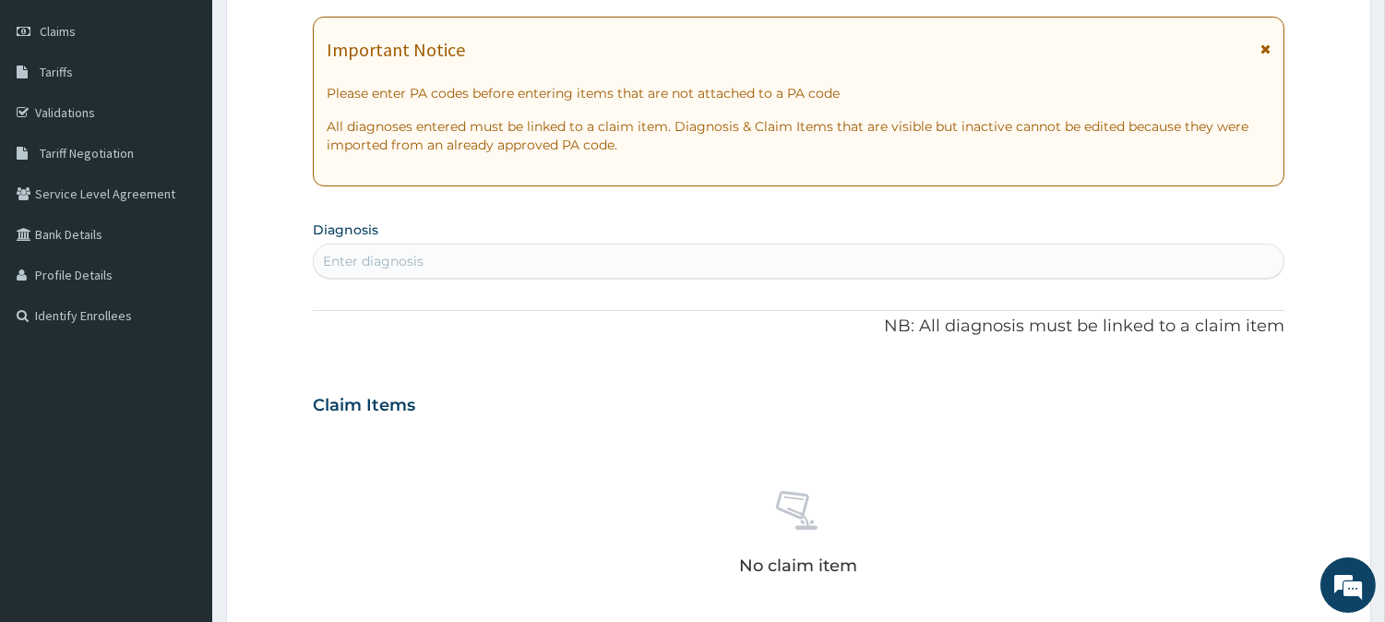
scroll to position [307, 0]
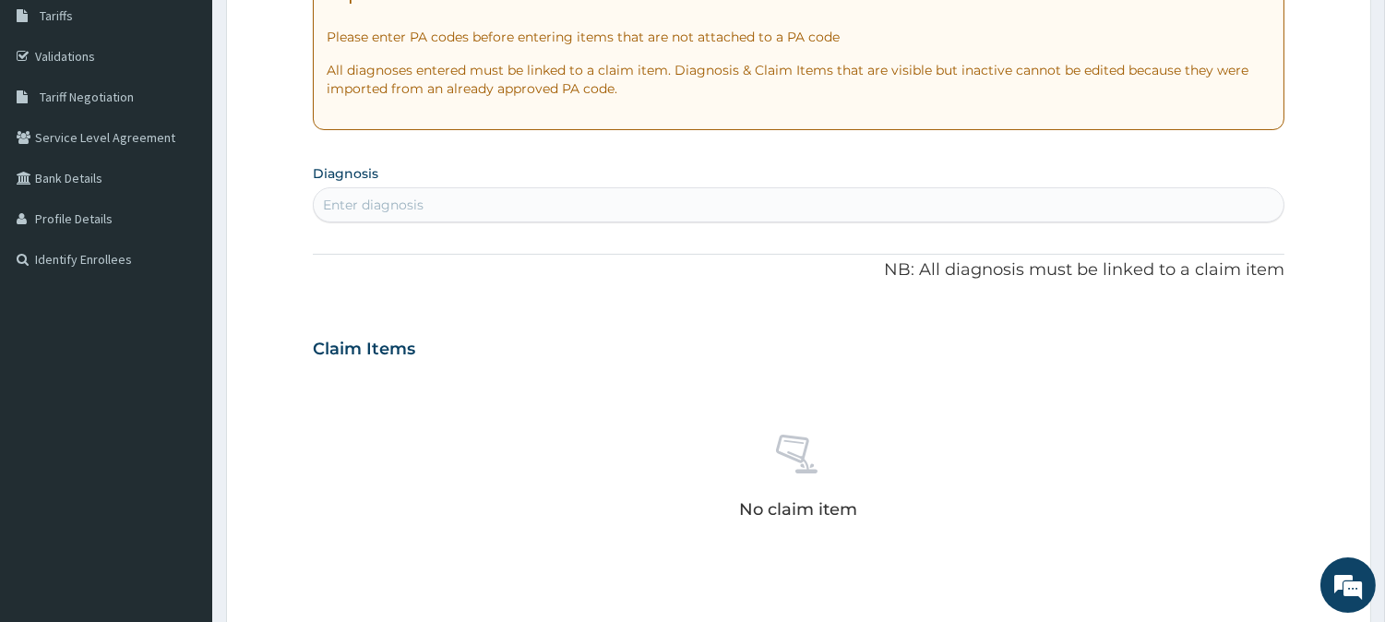
click at [454, 207] on div "Enter diagnosis" at bounding box center [799, 205] width 970 height 30
type input "H"
type input "M"
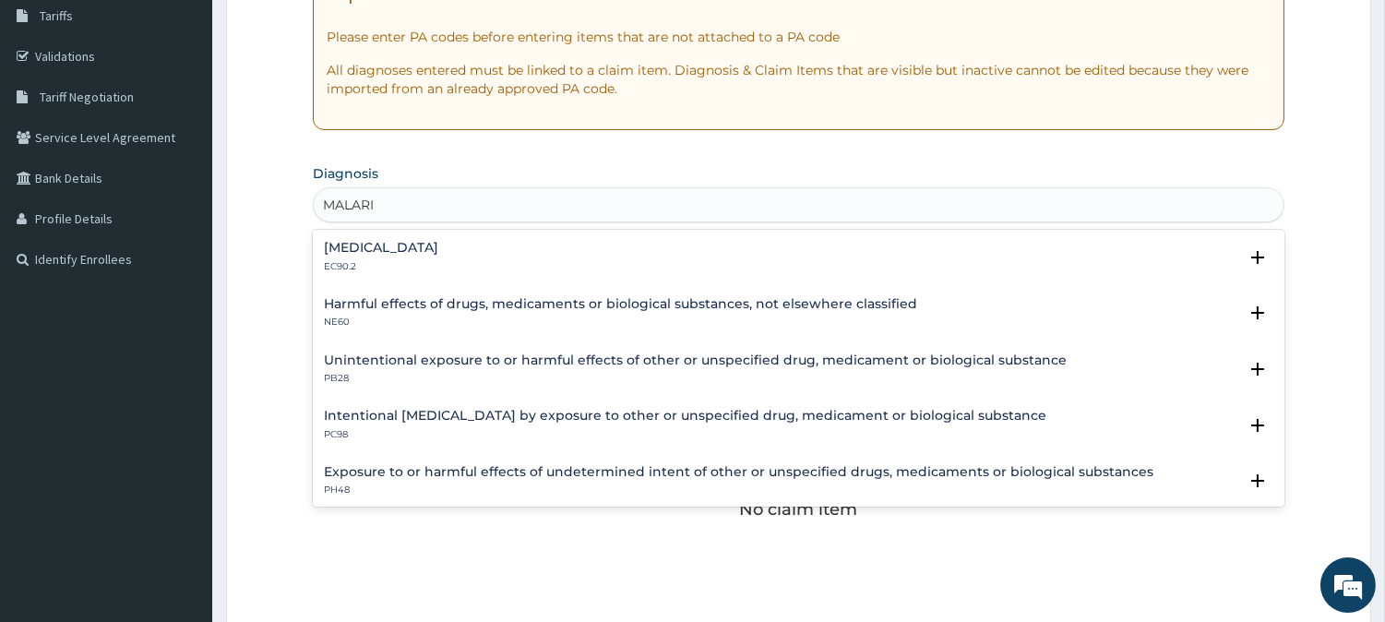
type input "MALARIA"
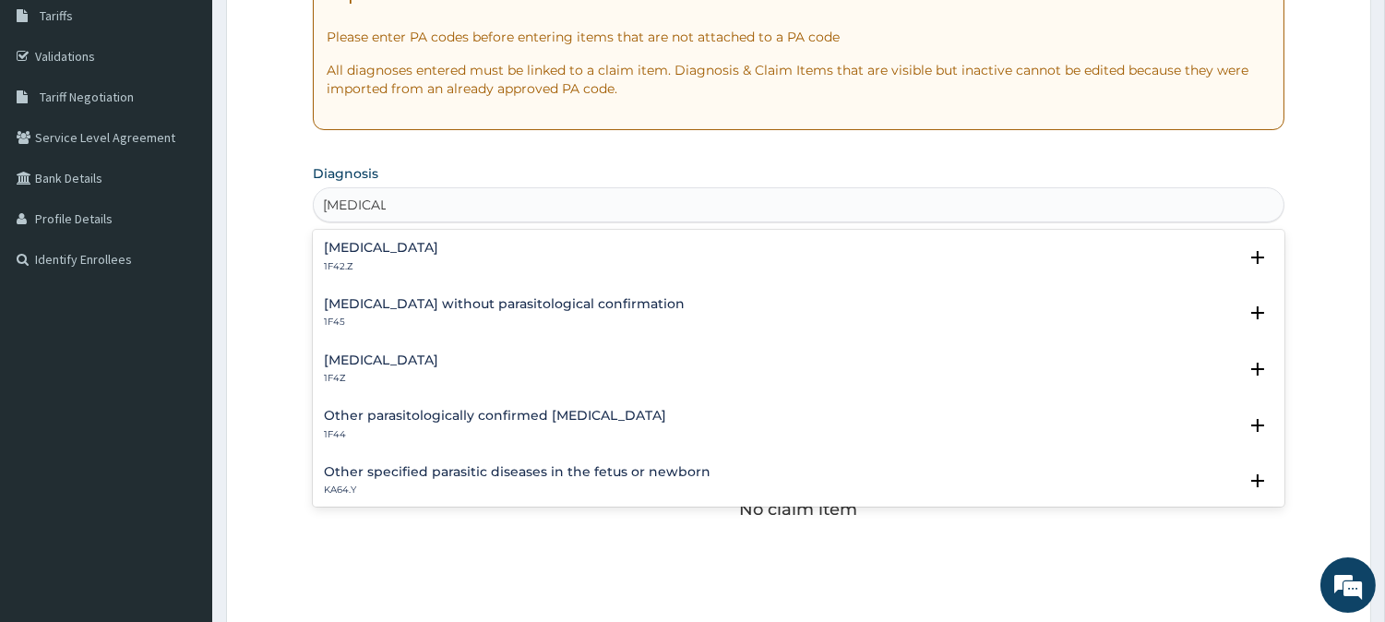
click at [395, 361] on h4 "Malaria, unspecified" at bounding box center [381, 360] width 114 height 14
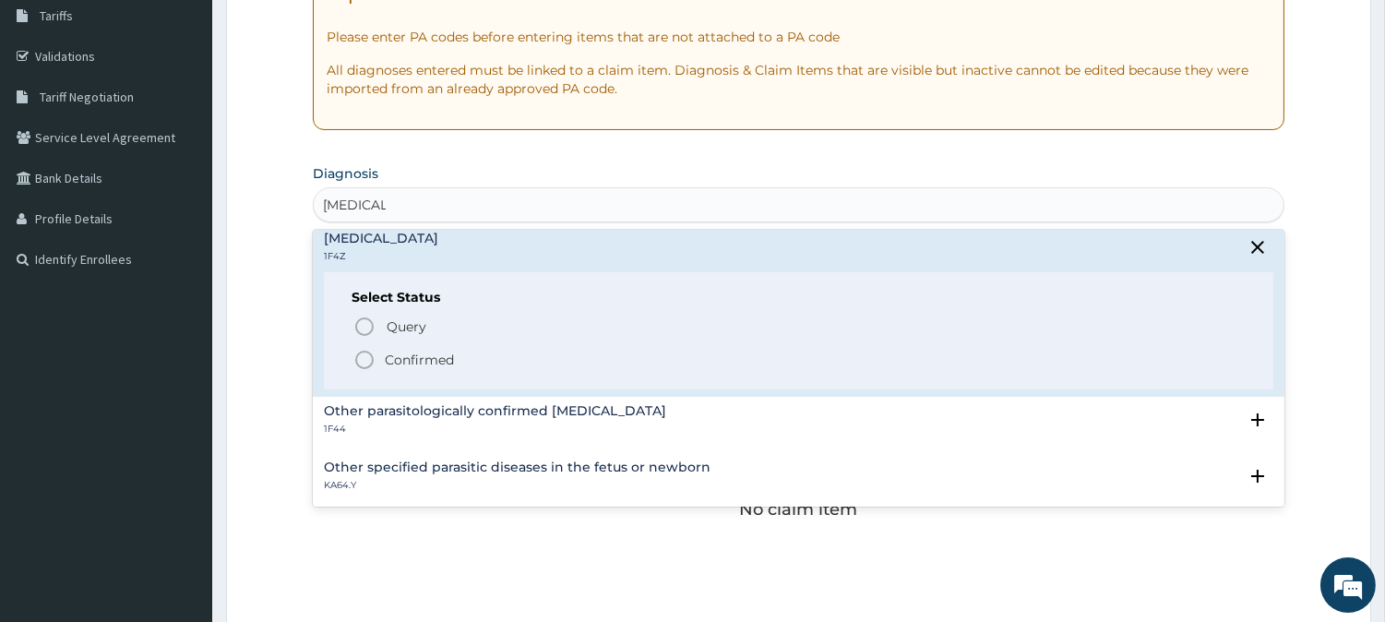
scroll to position [102, 0]
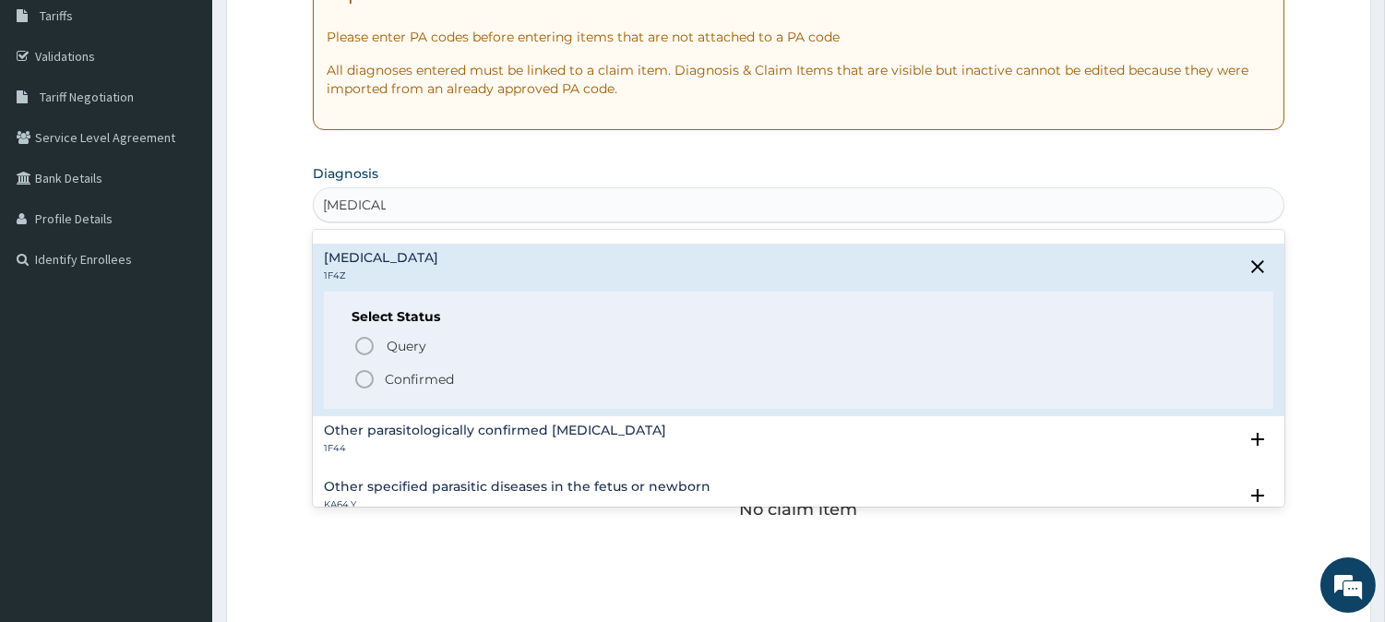
click at [363, 378] on icon "status option filled" at bounding box center [364, 379] width 22 height 22
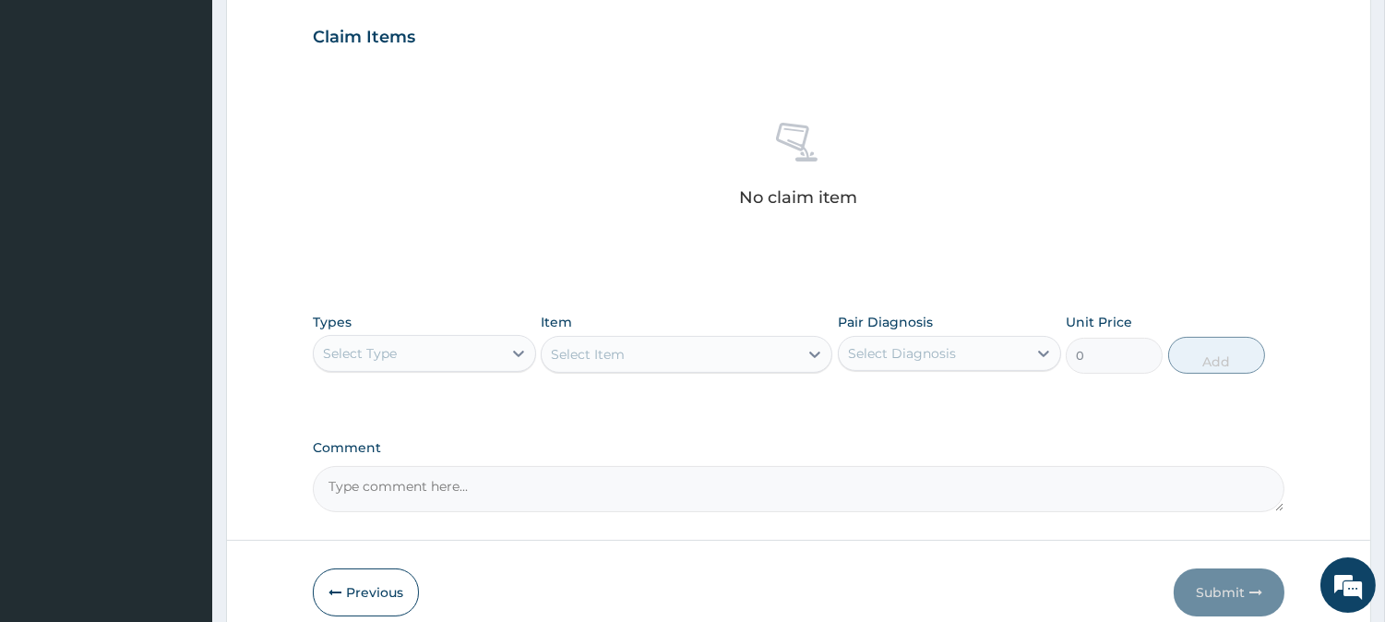
scroll to position [708, 0]
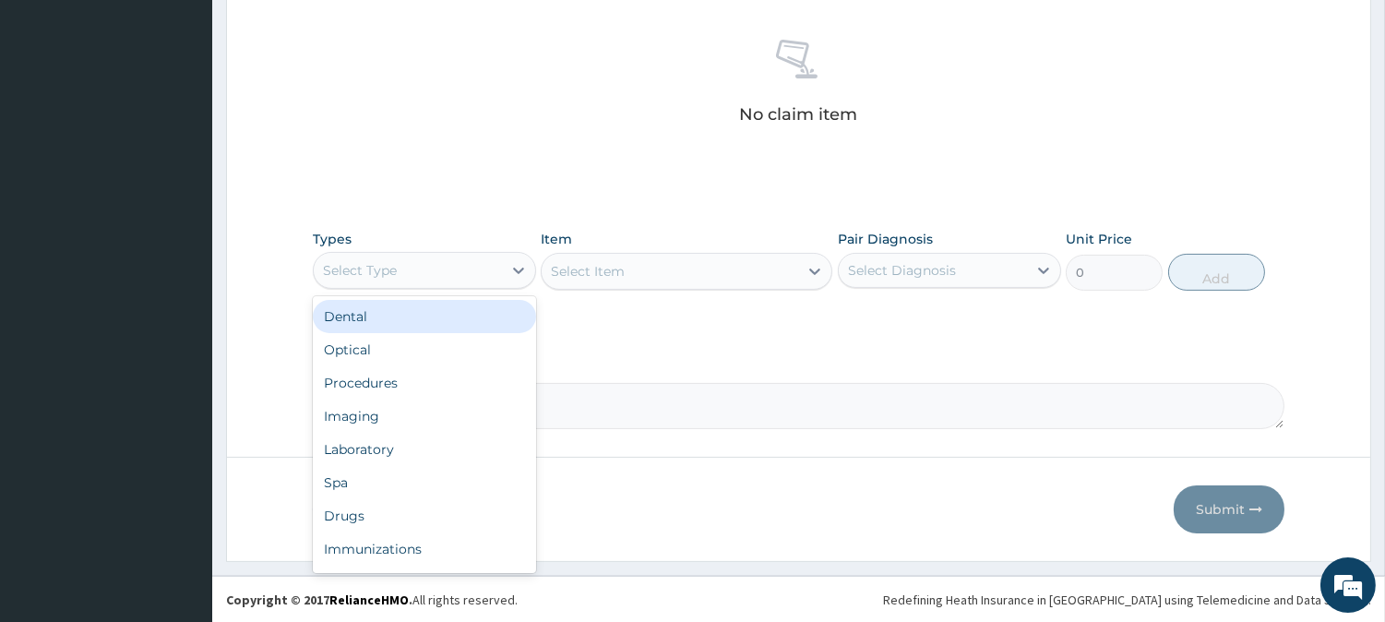
click at [469, 275] on div "Select Type" at bounding box center [408, 271] width 188 height 30
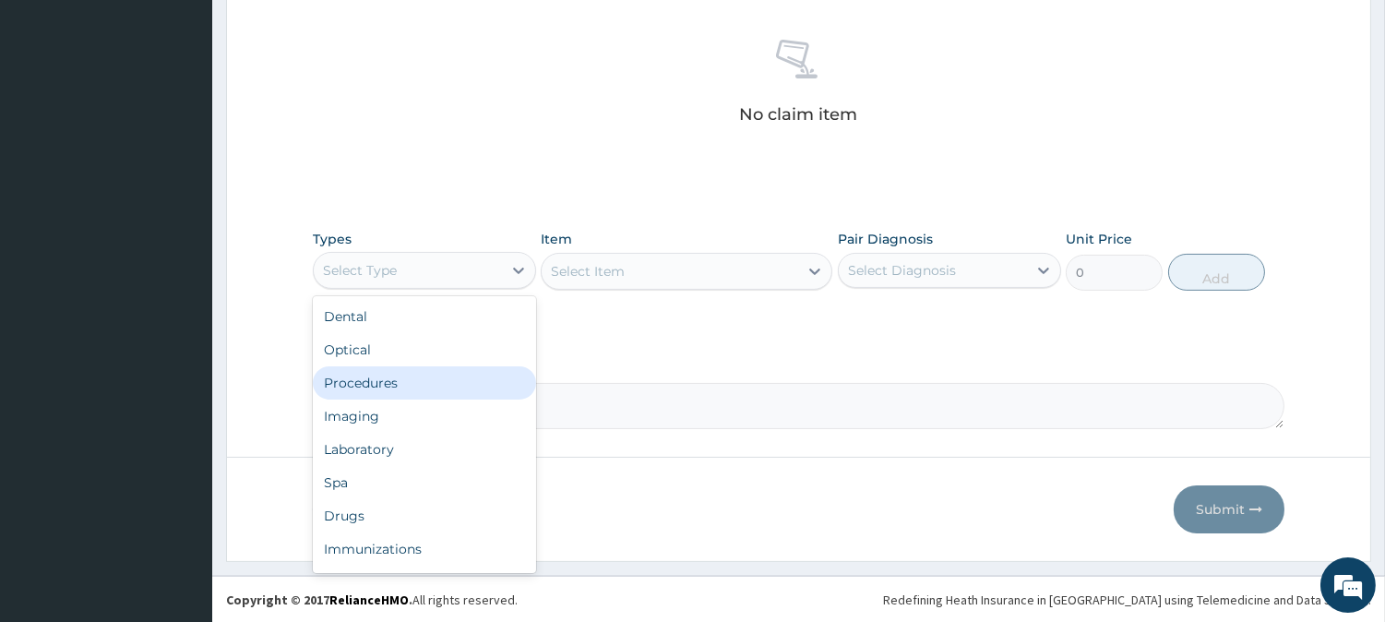
click at [393, 377] on div "Procedures" at bounding box center [424, 382] width 223 height 33
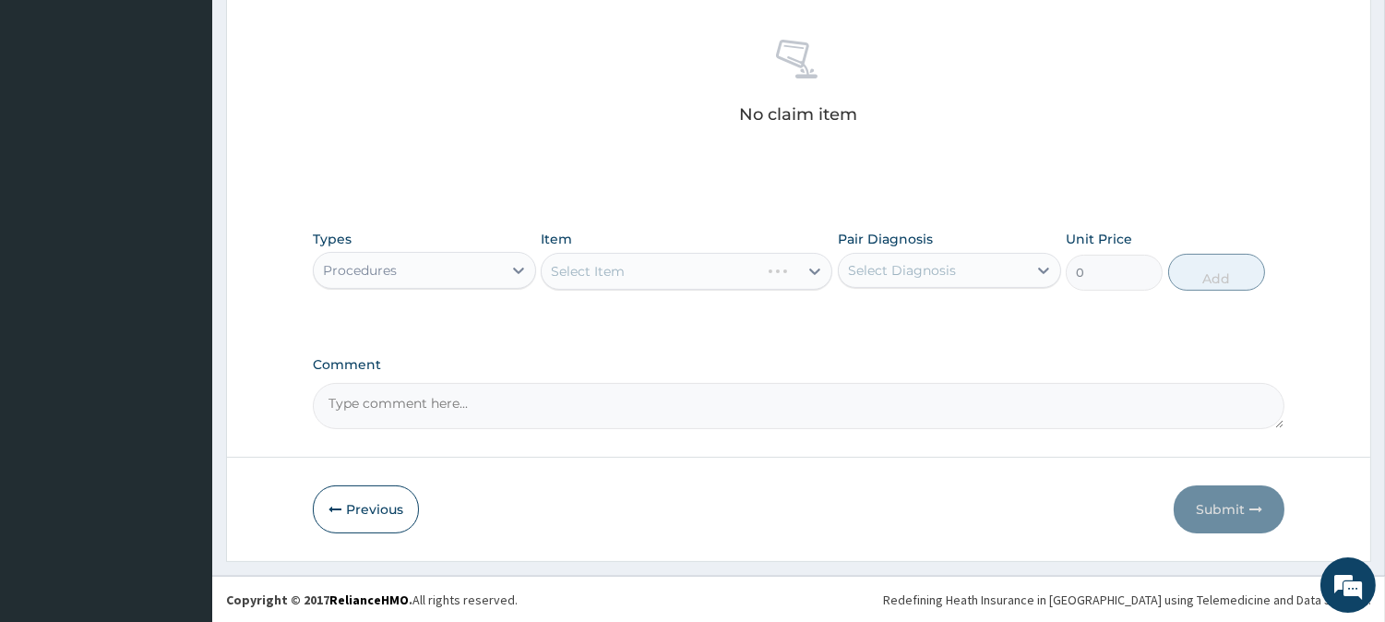
click at [621, 274] on div "Select Item" at bounding box center [687, 271] width 292 height 37
click at [610, 258] on div "Select Item" at bounding box center [670, 272] width 257 height 30
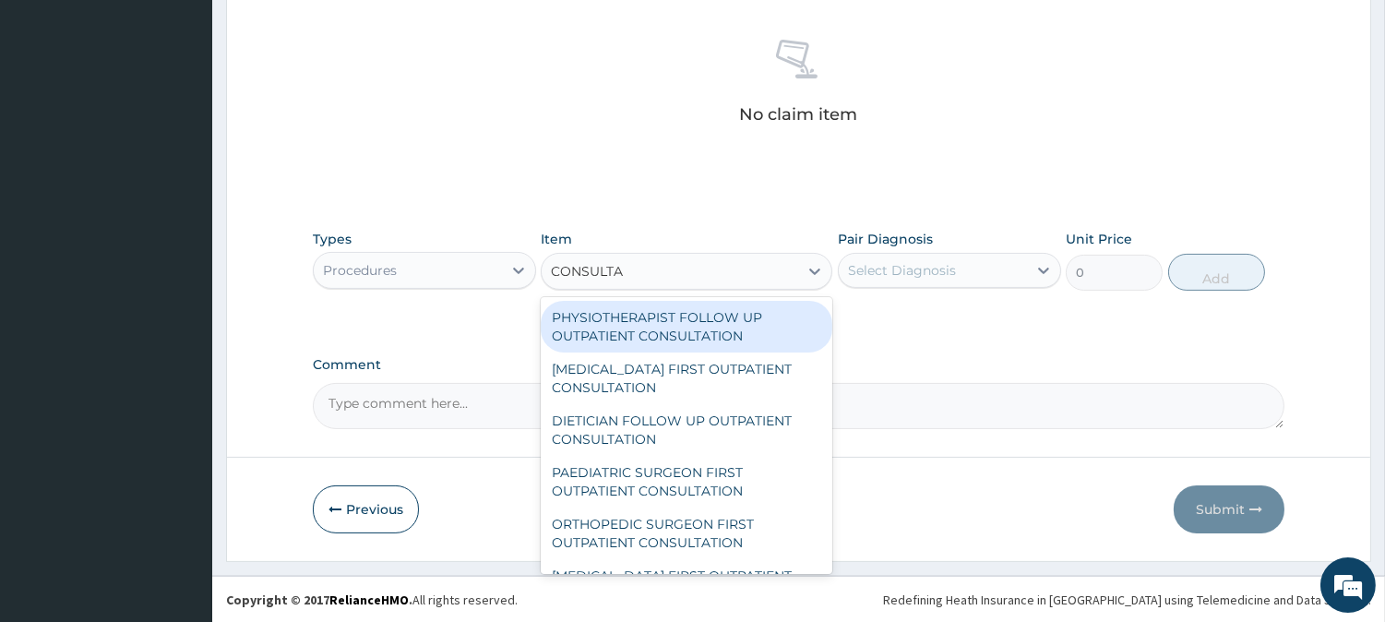
type input "CONSULTAT"
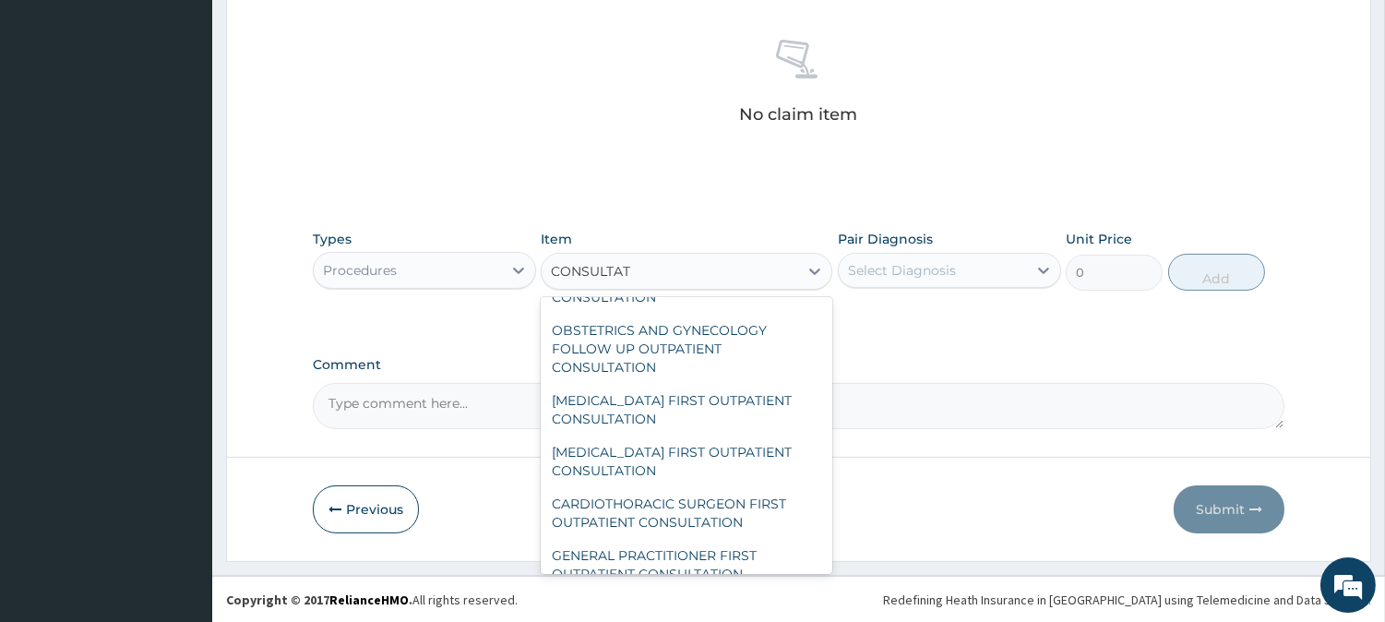
scroll to position [307, 0]
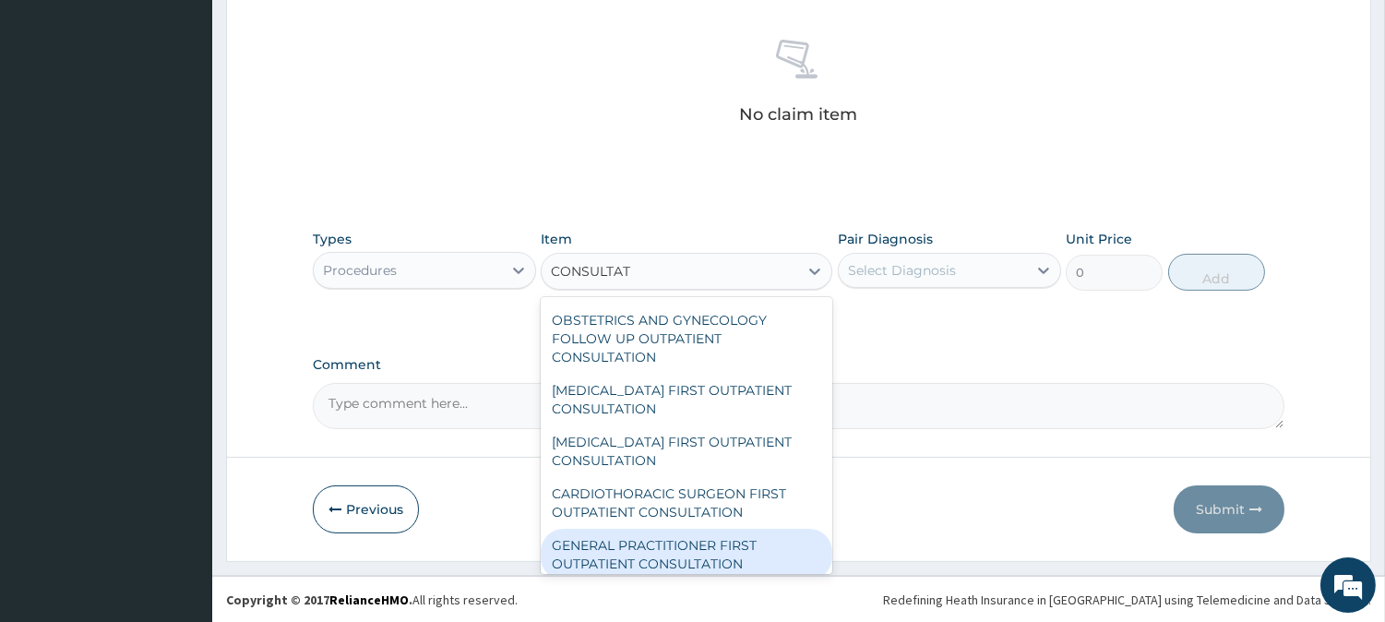
click at [656, 559] on div "GENERAL PRACTITIONER FIRST OUTPATIENT CONSULTATION" at bounding box center [687, 555] width 292 height 52
type input "3750"
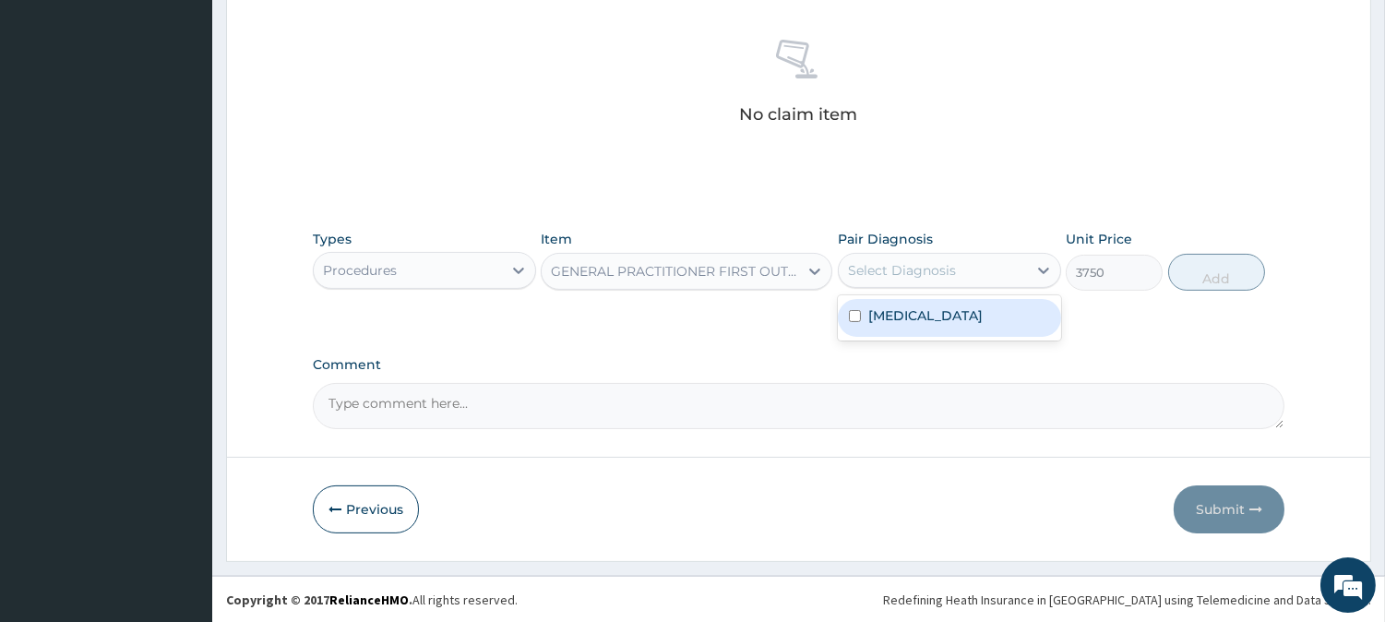
click at [887, 273] on div "Select Diagnosis" at bounding box center [902, 270] width 108 height 18
click at [888, 317] on label "Malaria, unspecified" at bounding box center [925, 315] width 114 height 18
checkbox input "true"
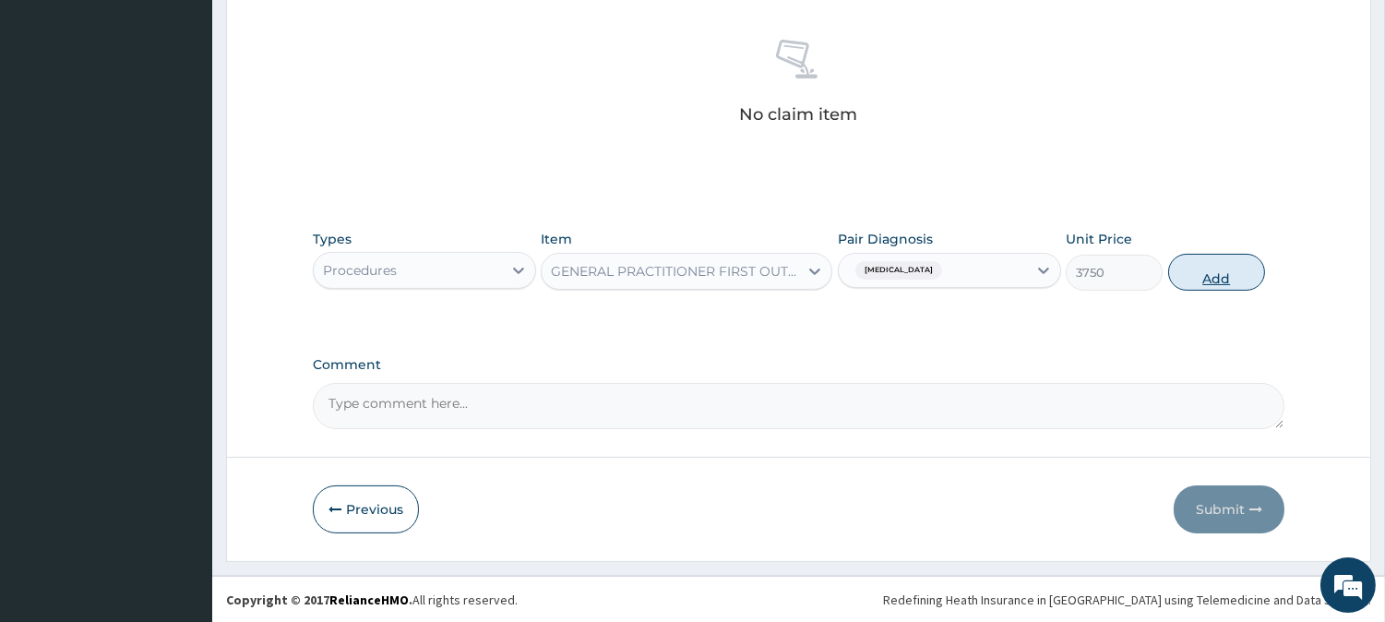
click at [1216, 269] on button "Add" at bounding box center [1216, 272] width 97 height 37
type input "0"
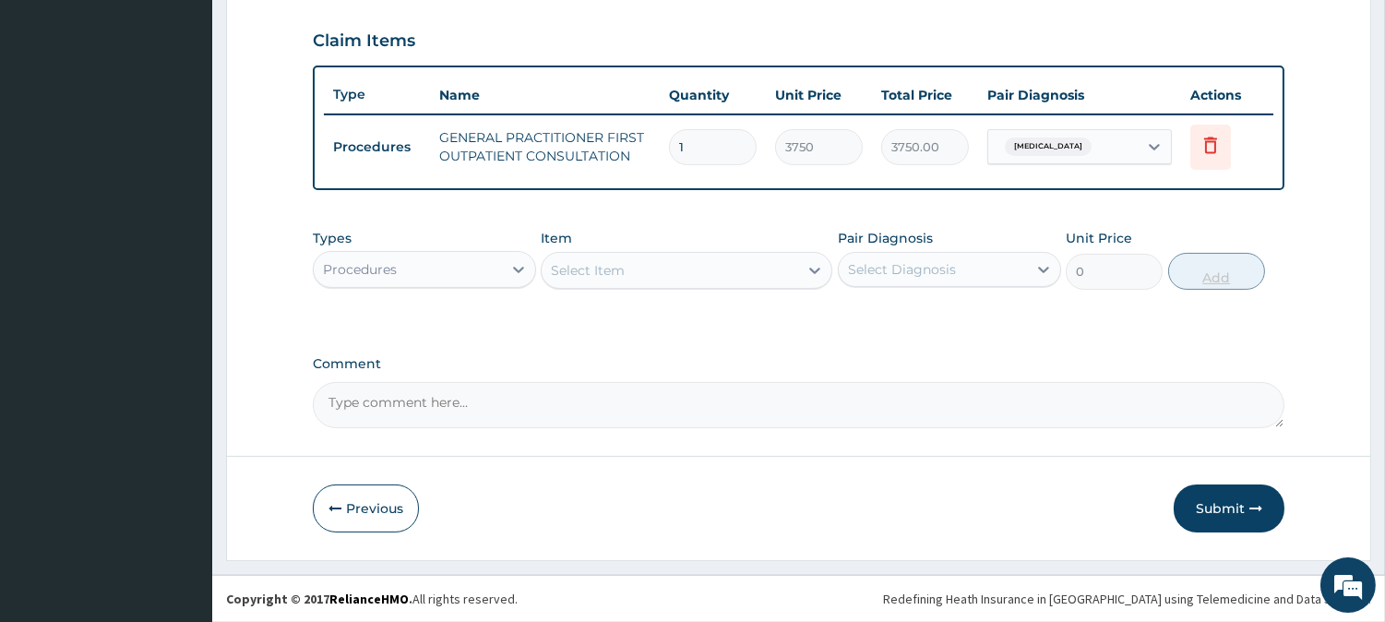
scroll to position [619, 0]
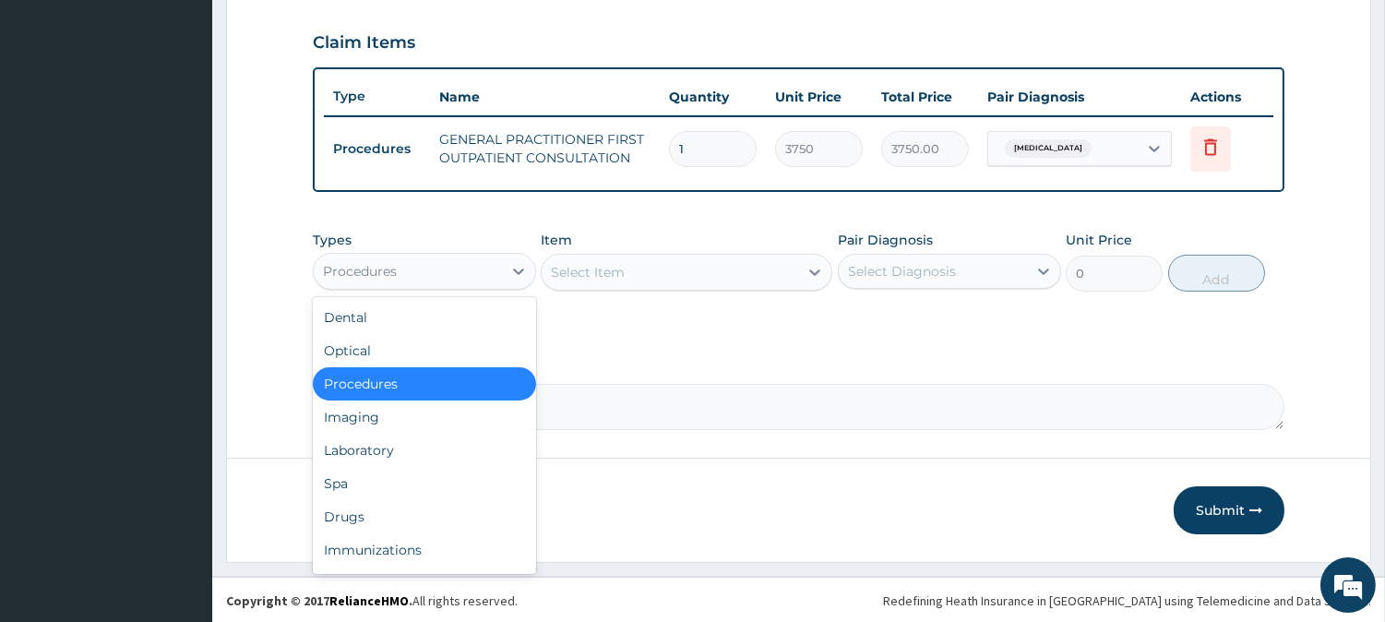
click at [448, 273] on div "Procedures" at bounding box center [408, 272] width 188 height 30
click at [361, 517] on div "Drugs" at bounding box center [424, 516] width 223 height 33
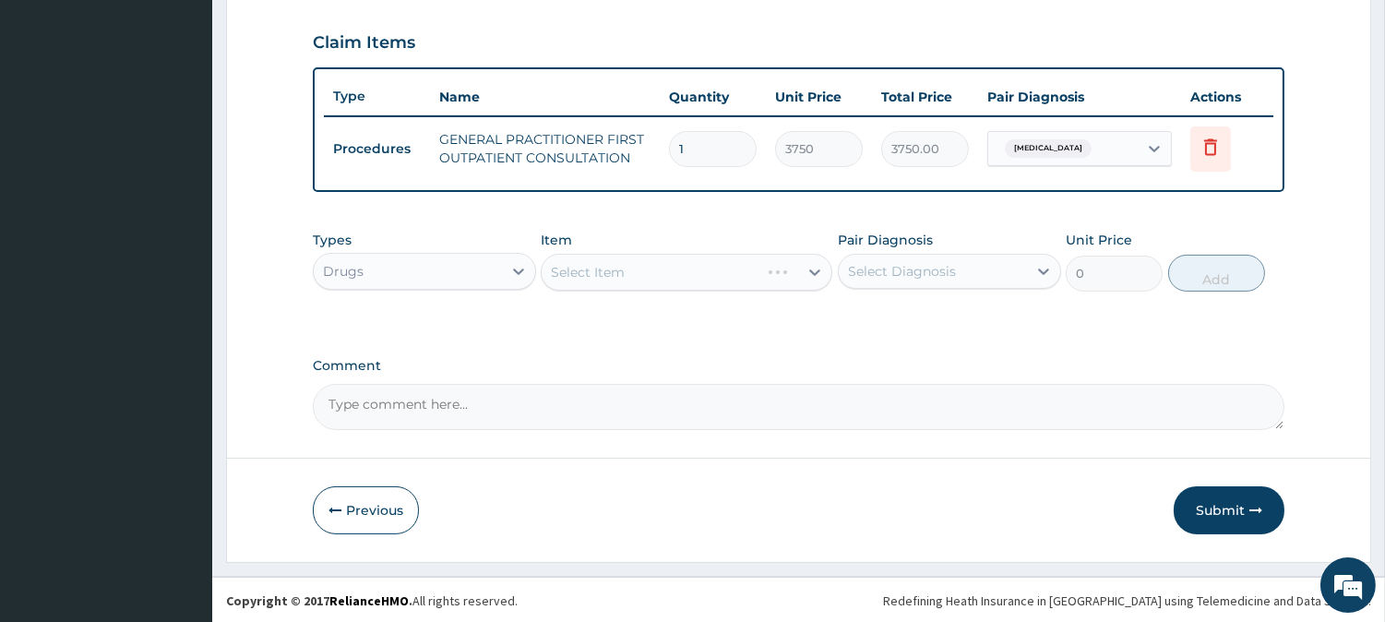
click at [613, 281] on div "Select Item" at bounding box center [687, 272] width 292 height 37
click at [685, 277] on div "Select Item" at bounding box center [687, 272] width 292 height 37
click at [686, 274] on div "Select Item" at bounding box center [687, 272] width 292 height 37
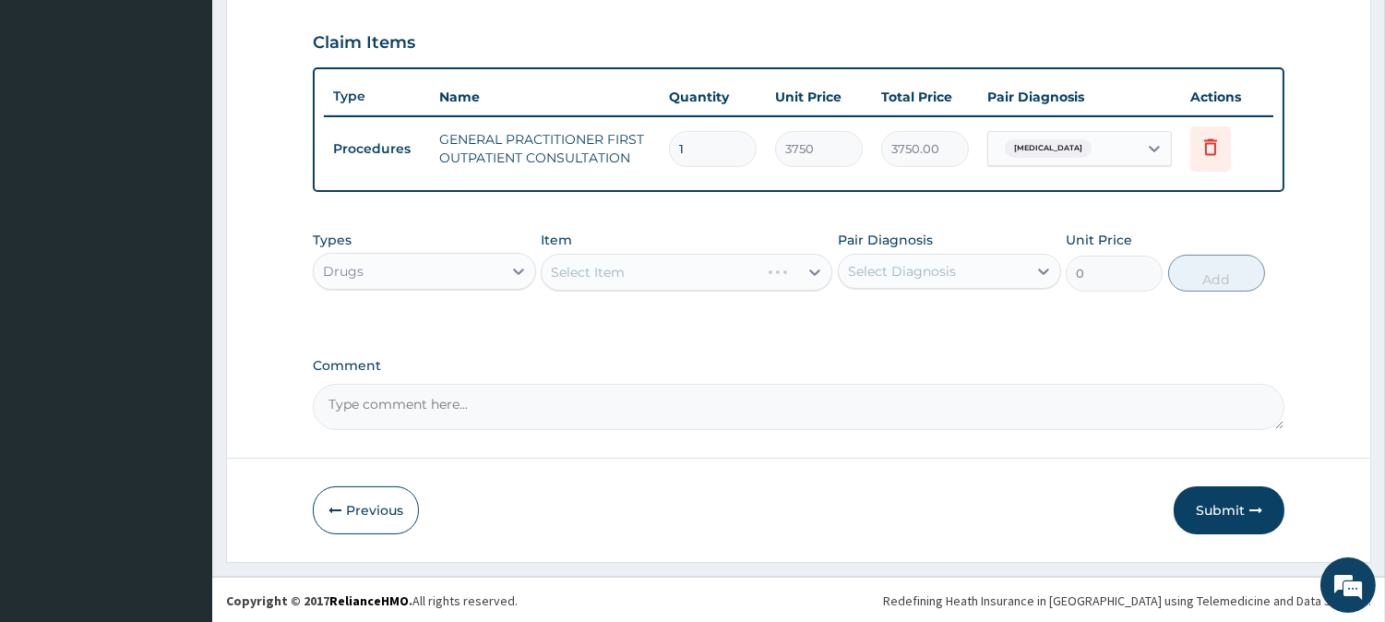
click at [821, 296] on div "Types Drugs Item Select Item Pair Diagnosis Select Diagnosis Unit Price 0 Add" at bounding box center [799, 260] width 972 height 79
click at [741, 277] on div "Select Item" at bounding box center [687, 272] width 292 height 37
click at [741, 275] on div "Select Item" at bounding box center [687, 272] width 292 height 37
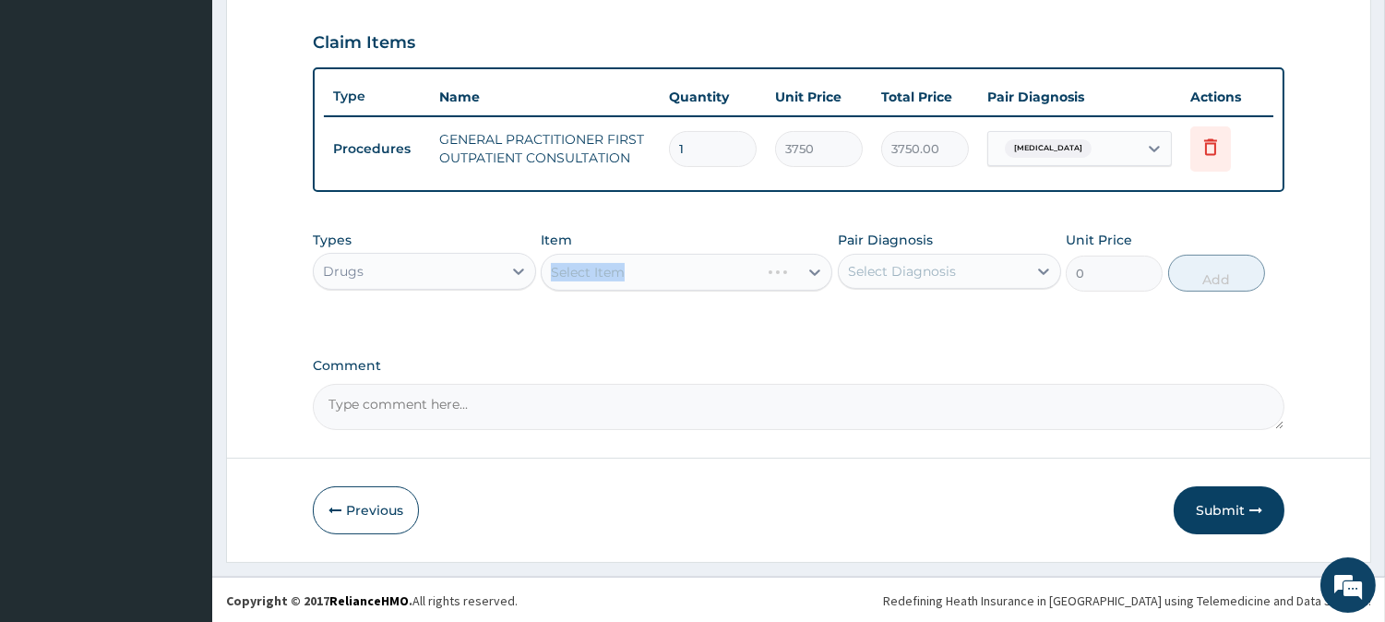
click at [711, 268] on div "Select Item" at bounding box center [687, 272] width 292 height 37
click at [697, 281] on div "Select Item" at bounding box center [687, 272] width 292 height 37
click at [703, 271] on div "Select Item" at bounding box center [687, 272] width 292 height 37
click at [706, 261] on div "Select Item" at bounding box center [687, 272] width 292 height 37
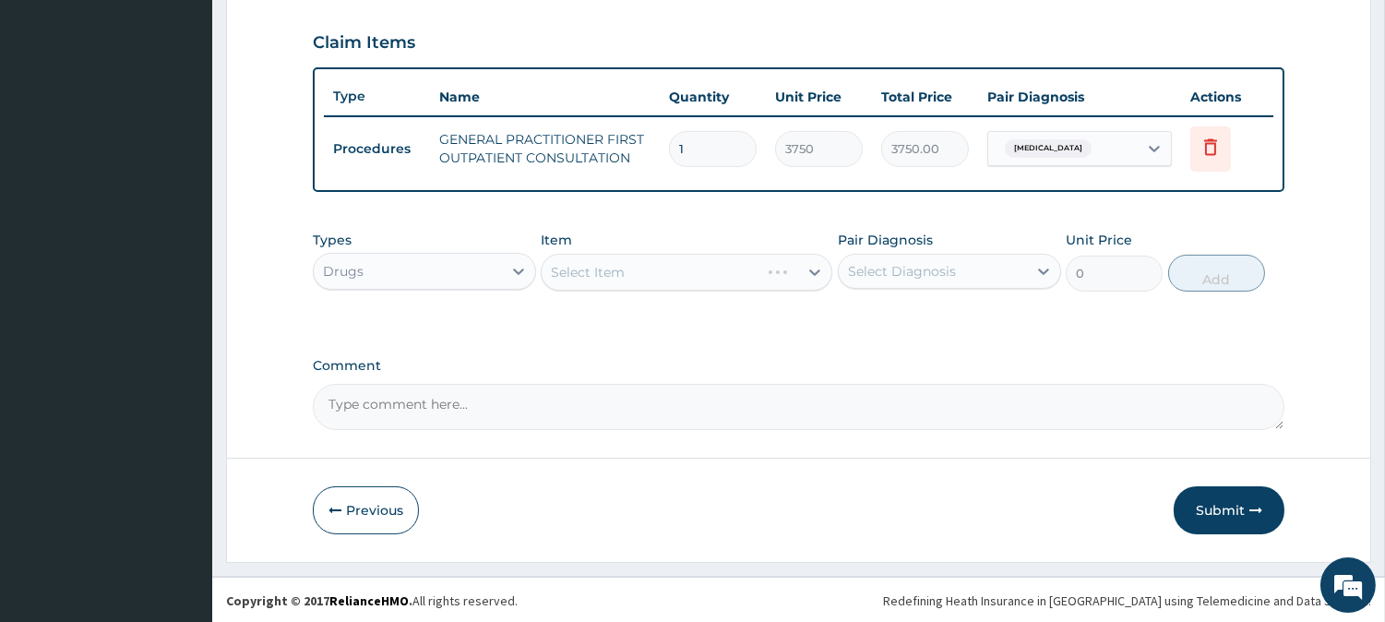
click at [706, 261] on div "Select Item" at bounding box center [687, 272] width 292 height 37
click at [705, 262] on div "Select Item" at bounding box center [687, 272] width 292 height 37
click at [696, 261] on div "Select Item" at bounding box center [687, 272] width 292 height 37
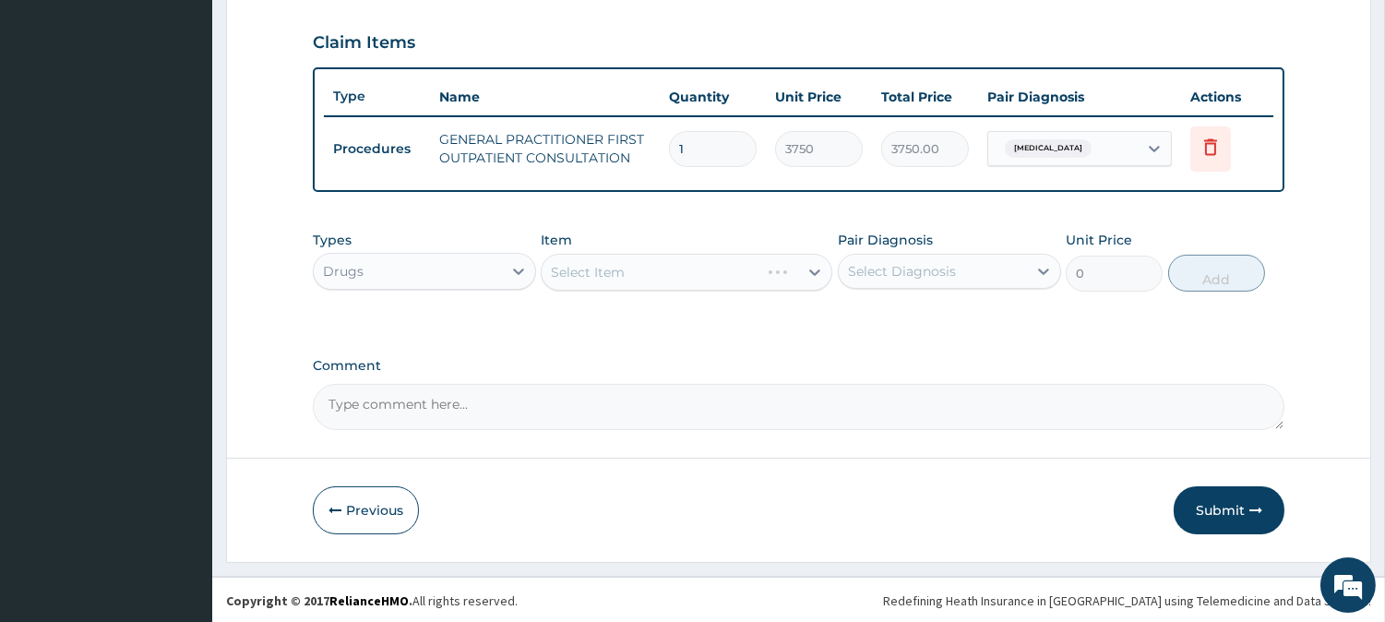
click at [686, 280] on div "Select Item" at bounding box center [687, 272] width 292 height 37
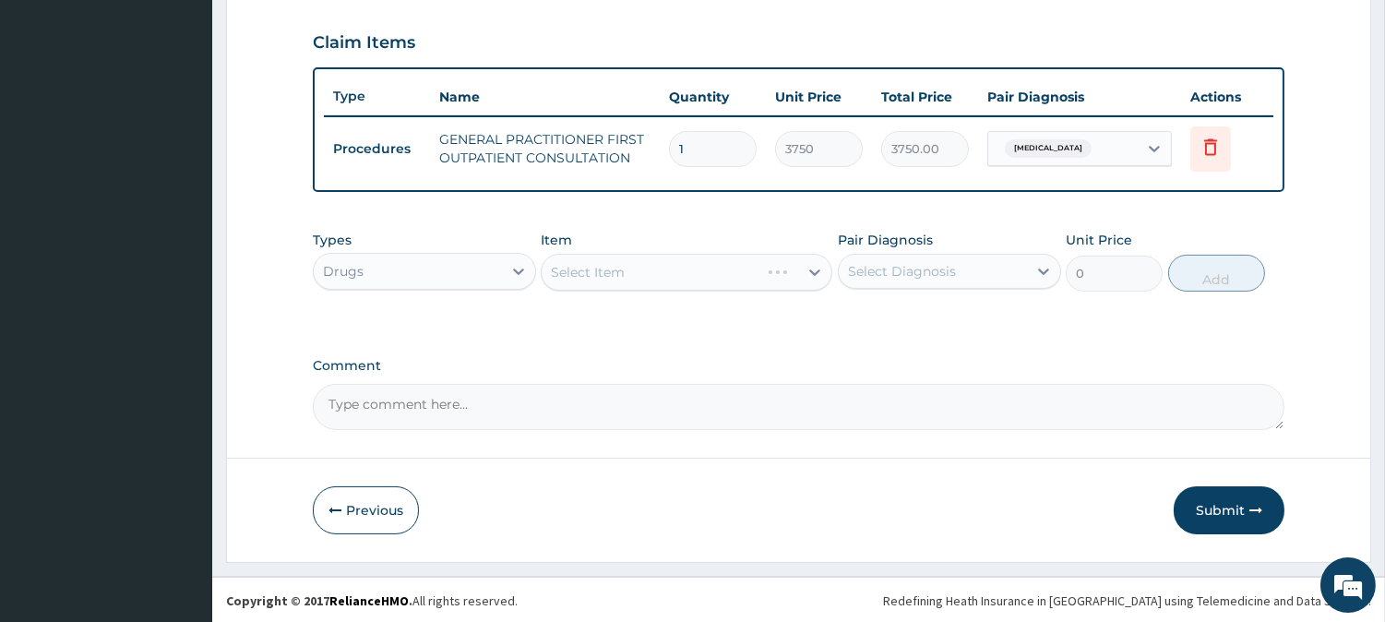
click at [686, 280] on div "Select Item" at bounding box center [687, 272] width 292 height 37
click at [685, 280] on div "Select Item" at bounding box center [687, 272] width 292 height 37
click at [684, 280] on div "Select Item" at bounding box center [687, 272] width 292 height 37
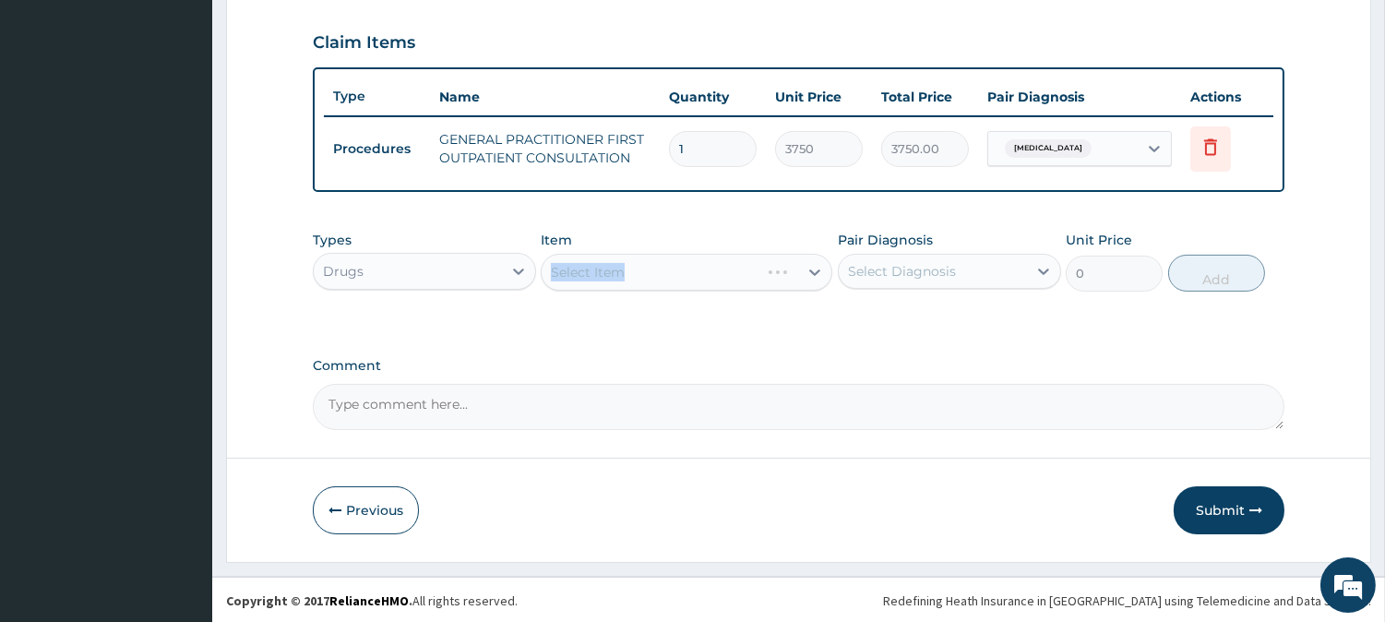
click at [687, 273] on div "Select Item" at bounding box center [687, 272] width 292 height 37
click at [777, 287] on div "Select Item" at bounding box center [687, 272] width 292 height 37
click at [771, 286] on div "Select Item" at bounding box center [687, 272] width 292 height 37
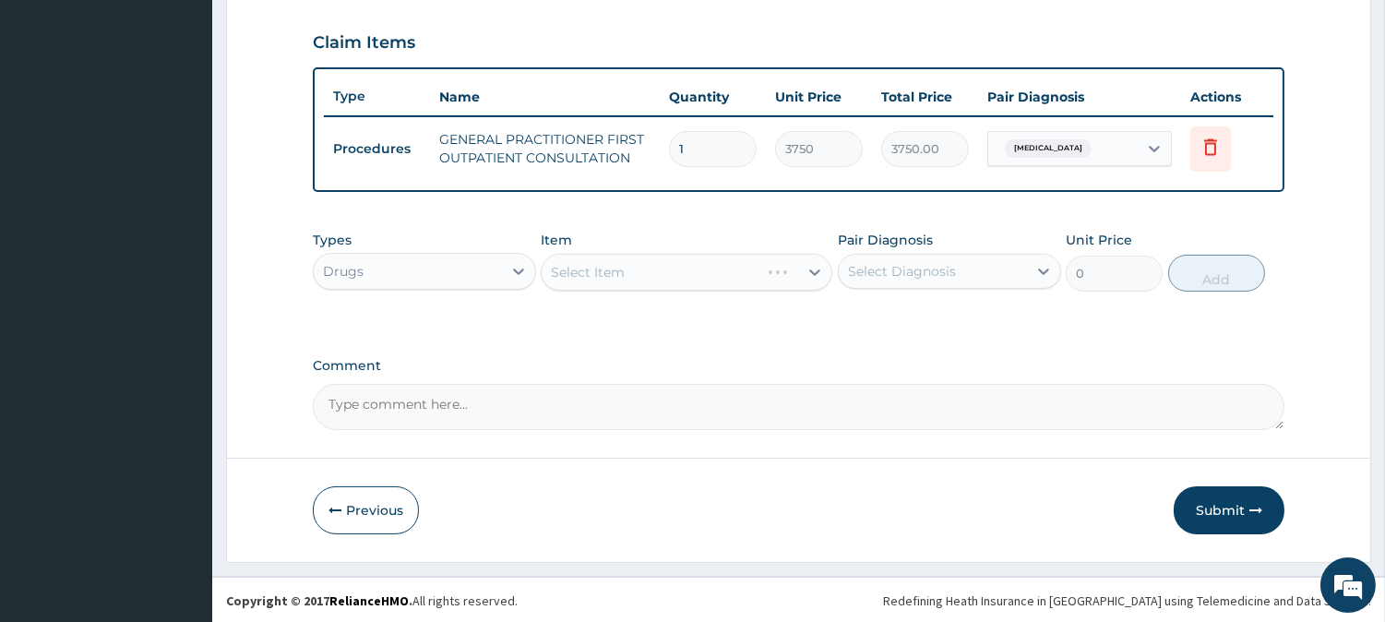
click at [767, 280] on div "Select Item" at bounding box center [687, 272] width 292 height 37
drag, startPoint x: 767, startPoint y: 280, endPoint x: 740, endPoint y: 388, distance: 111.2
click at [767, 286] on div "Select Item" at bounding box center [687, 272] width 292 height 37
click at [632, 269] on div "Select Item" at bounding box center [687, 272] width 292 height 37
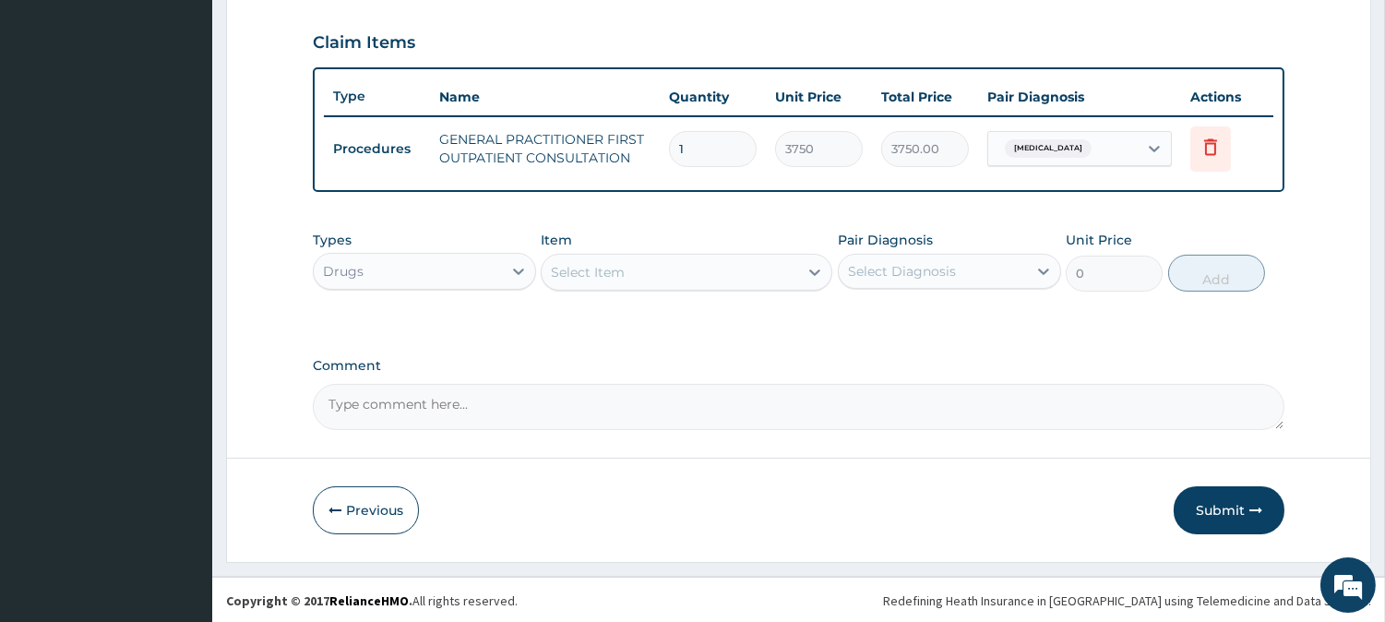
click at [615, 277] on div "Select Item" at bounding box center [588, 272] width 74 height 18
click at [592, 272] on div "Select Item" at bounding box center [588, 272] width 74 height 18
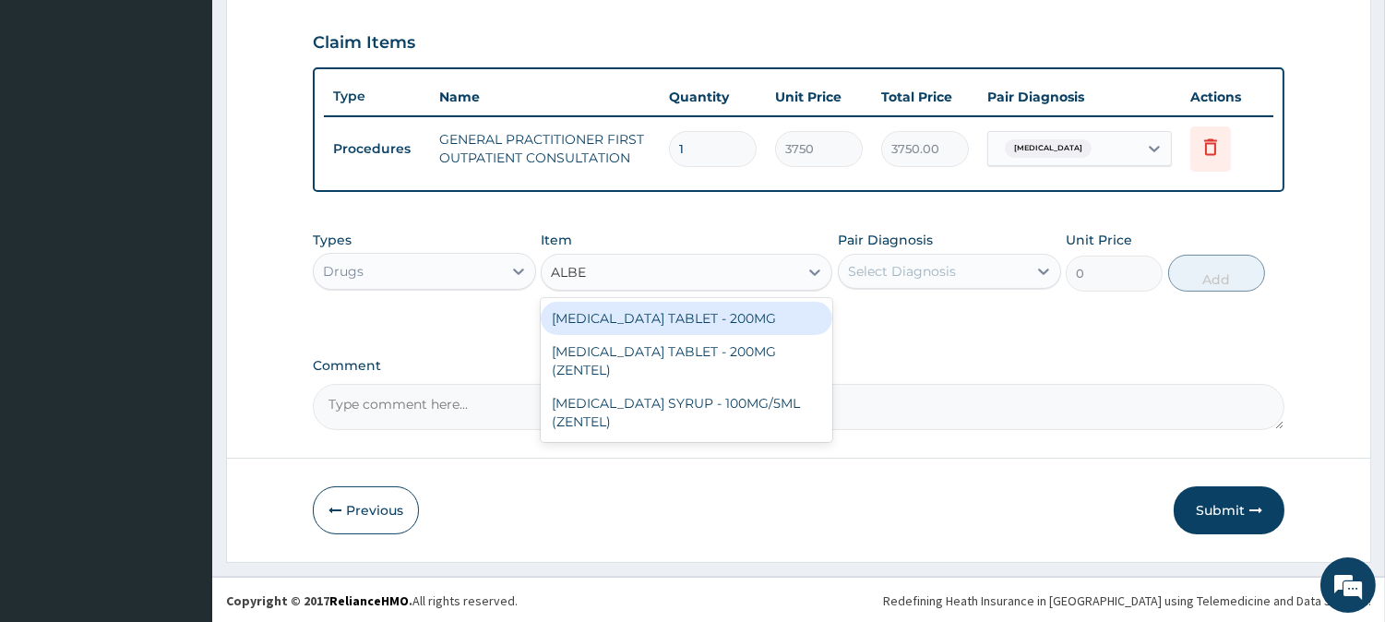
type input "ALBE"
click at [676, 466] on form "Step 2 of 2 PA Code / Prescription Code Enter Code(Secondary Care Only) Encount…" at bounding box center [798, 20] width 1145 height 1083
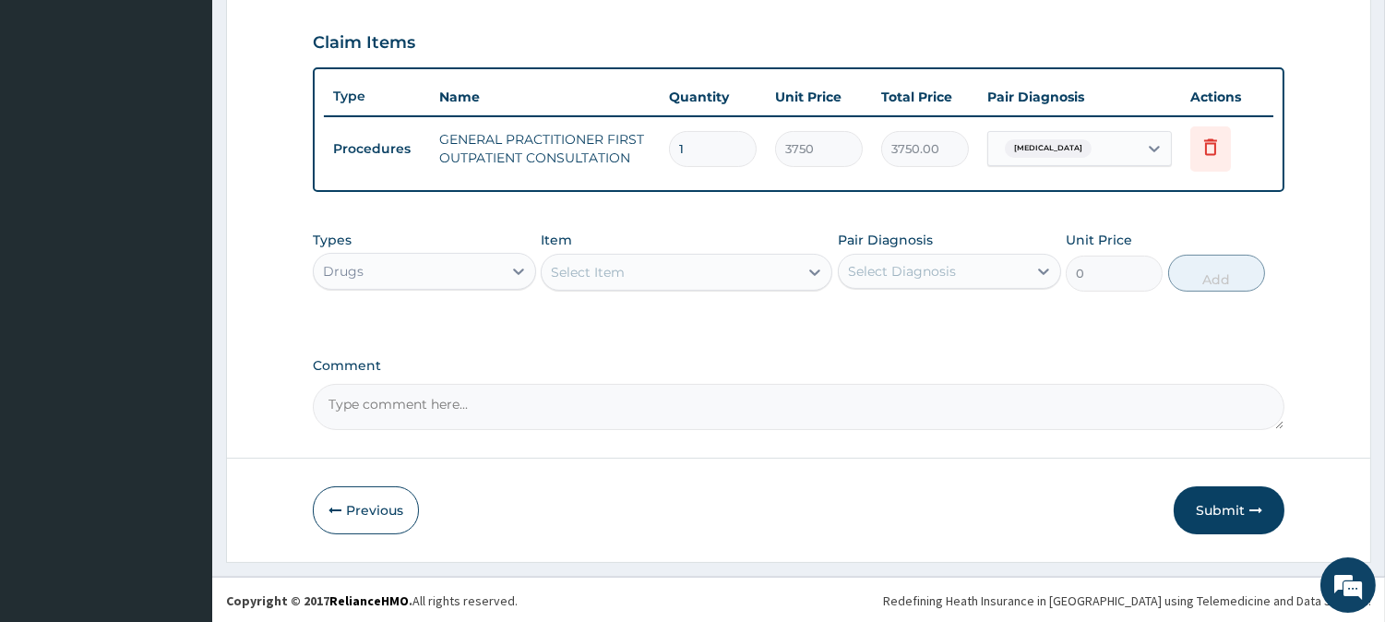
click at [612, 273] on div "Select Item" at bounding box center [588, 272] width 74 height 18
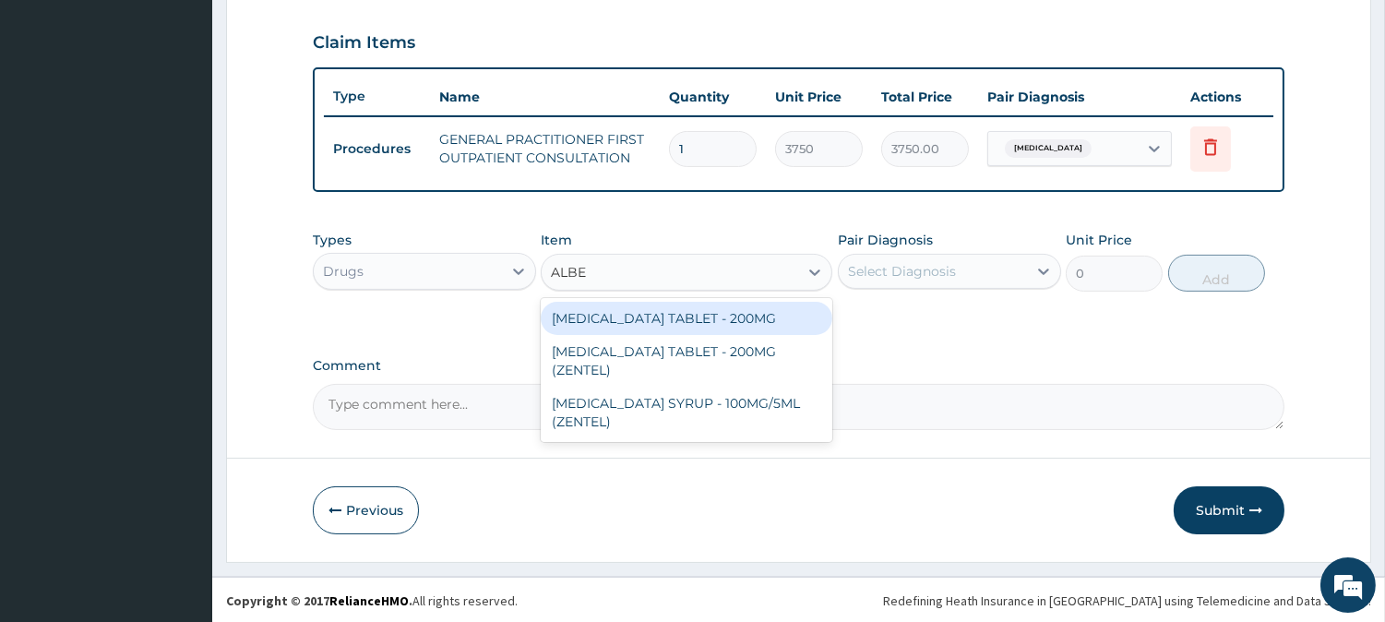
type input "ALBEN"
click at [677, 320] on div "ALBENDAZOLE TABLET - 200MG" at bounding box center [687, 318] width 292 height 33
type input "280"
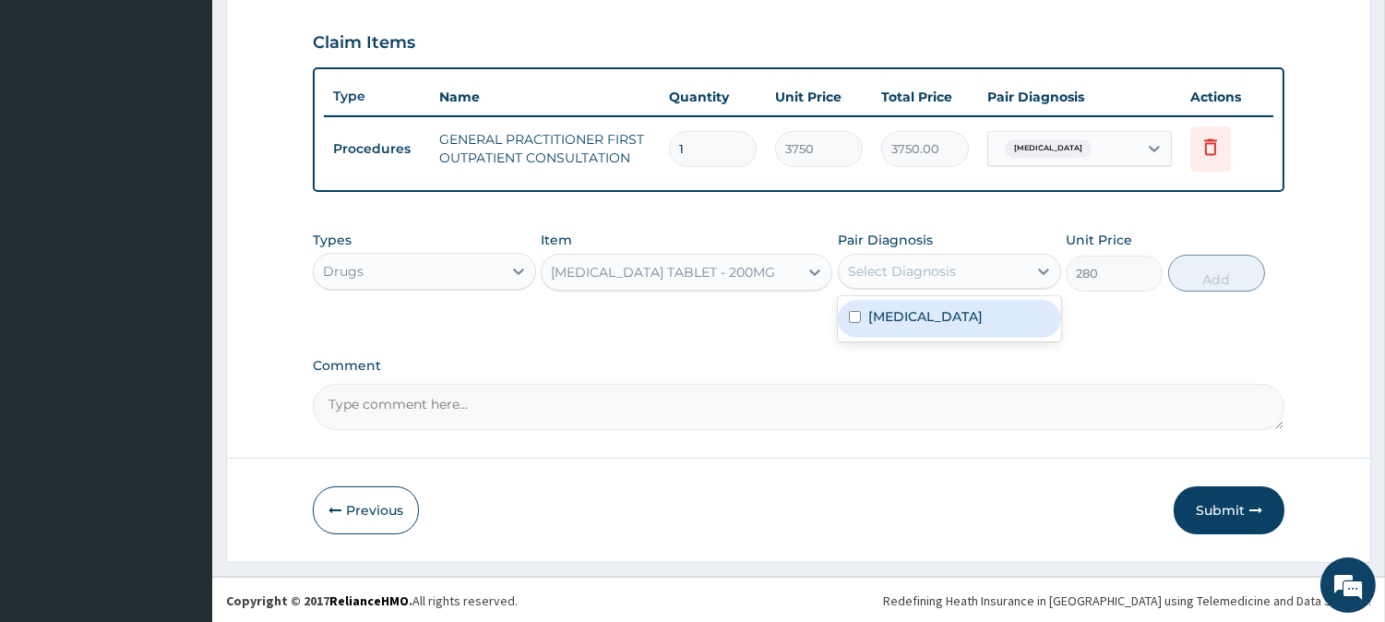
click at [920, 272] on div "Select Diagnosis" at bounding box center [902, 271] width 108 height 18
click at [904, 311] on label "Malaria, unspecified" at bounding box center [925, 316] width 114 height 18
checkbox input "true"
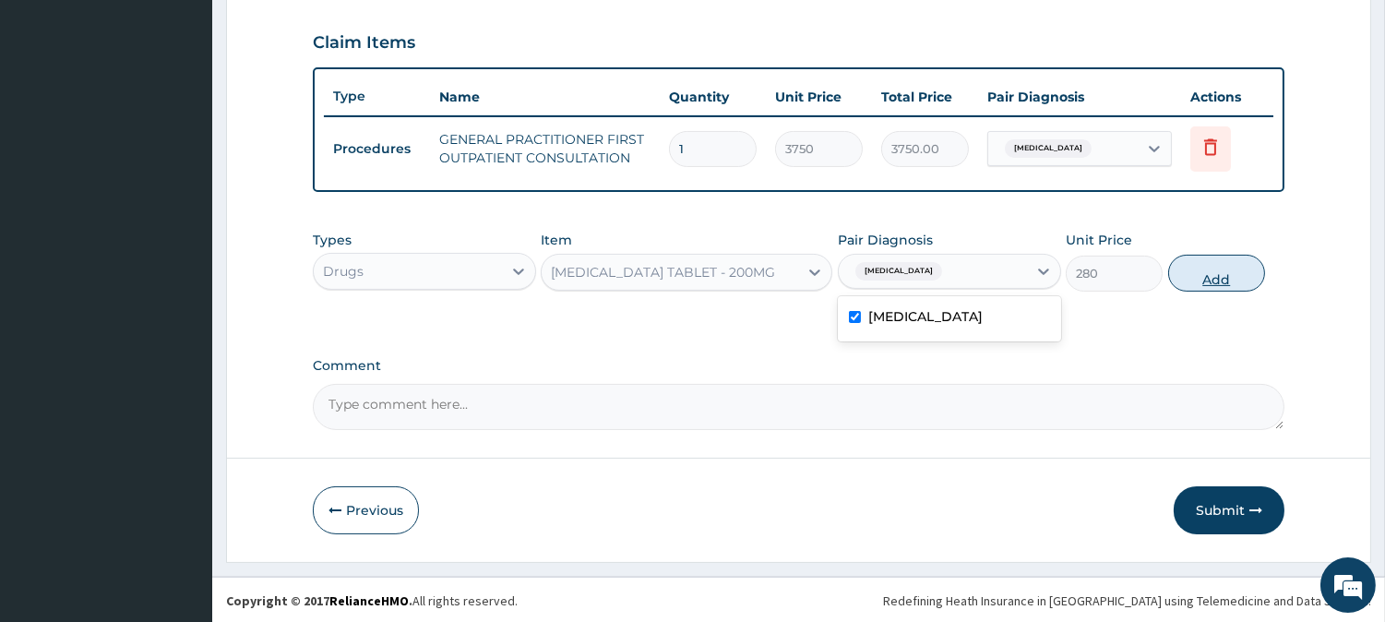
click at [1205, 270] on button "Add" at bounding box center [1216, 273] width 97 height 37
type input "0"
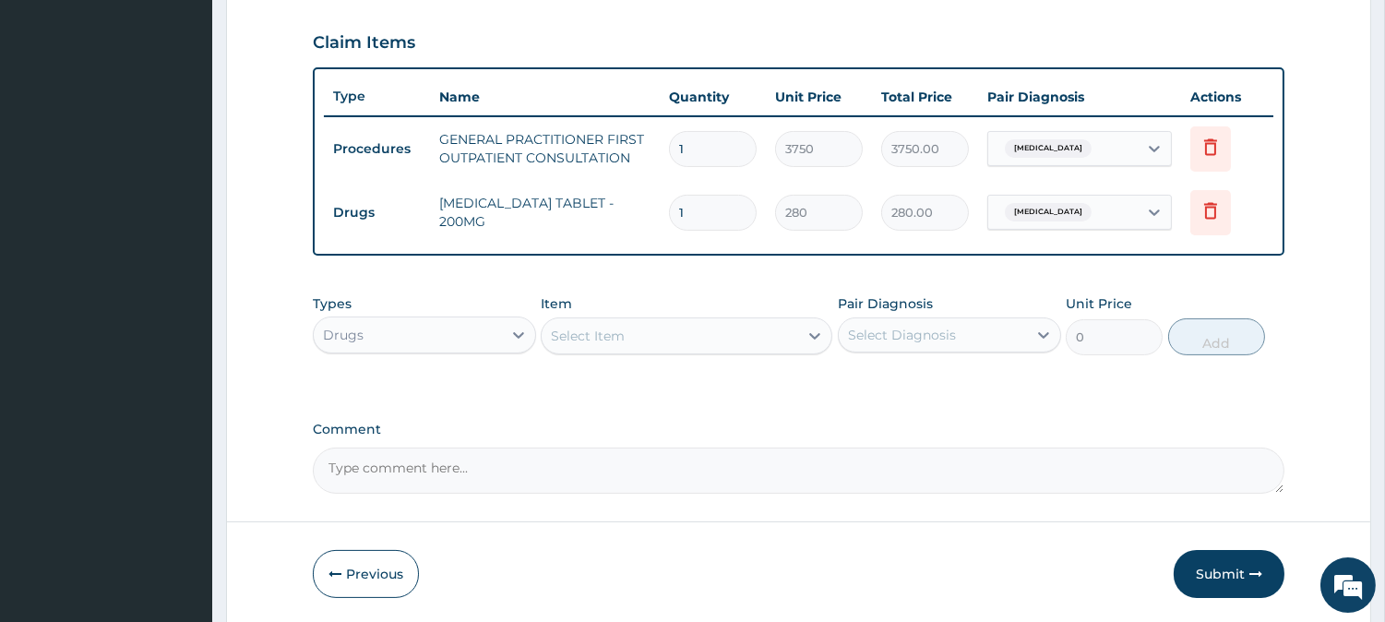
click at [706, 218] on input "1" at bounding box center [713, 213] width 88 height 36
type input "0.00"
type input "2"
type input "560.00"
type input "2"
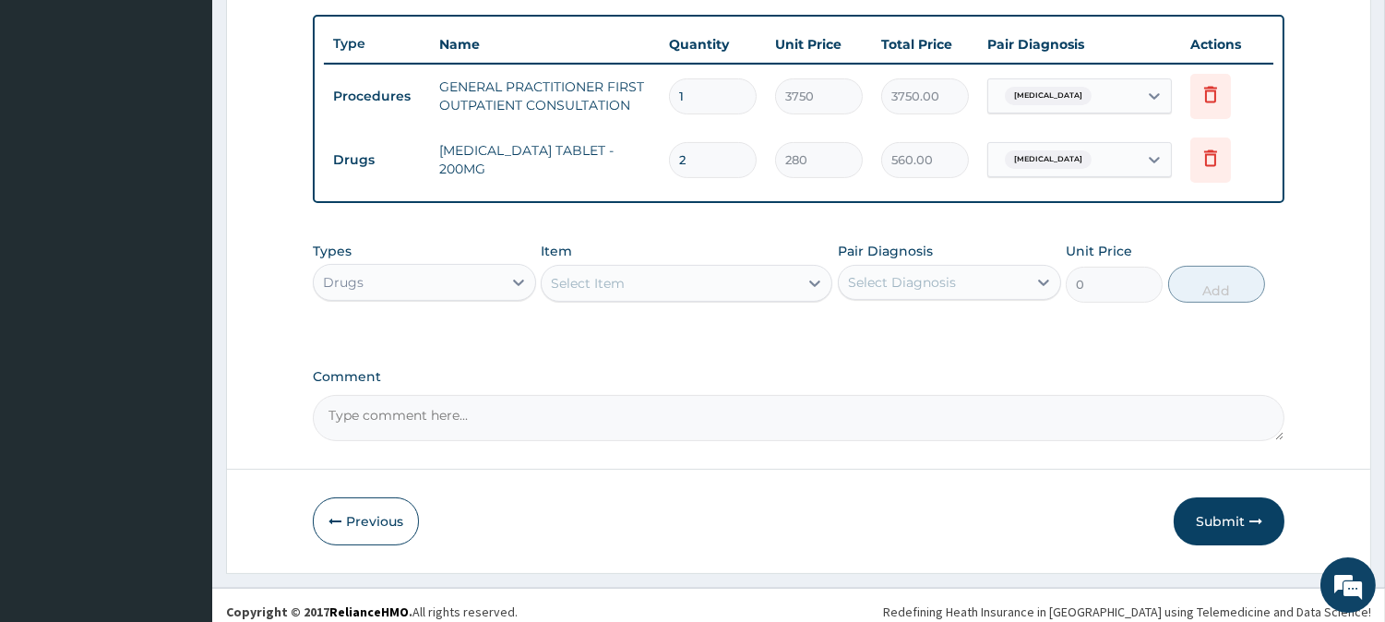
scroll to position [683, 0]
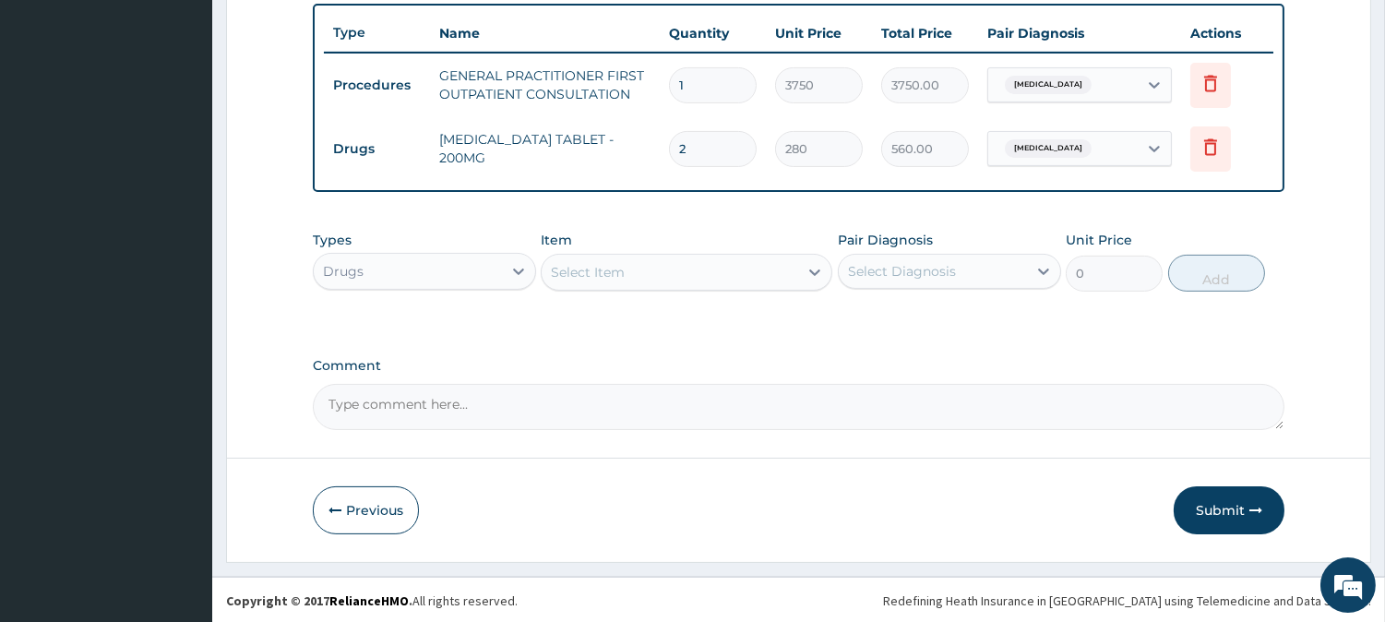
drag, startPoint x: 481, startPoint y: 410, endPoint x: 484, endPoint y: 376, distance: 34.3
click at [481, 386] on textarea "Comment" at bounding box center [799, 407] width 972 height 46
type textarea "DIAGNOSIS ; HELMINTHIASIS"
click at [1238, 508] on button "Submit" at bounding box center [1229, 510] width 111 height 48
click at [1228, 517] on button "Submit" at bounding box center [1229, 510] width 111 height 48
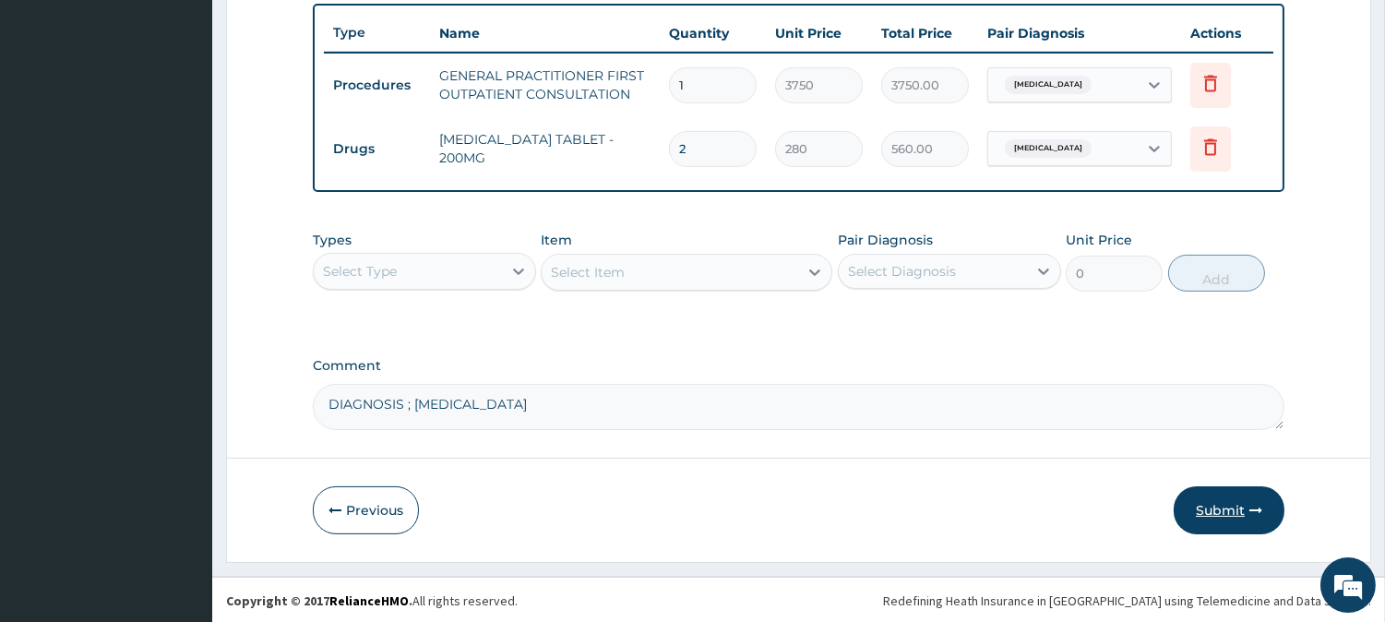
click at [1233, 503] on button "Submit" at bounding box center [1229, 510] width 111 height 48
click at [1220, 506] on button "Submit" at bounding box center [1229, 510] width 111 height 48
click at [376, 509] on button "Previous" at bounding box center [366, 510] width 106 height 48
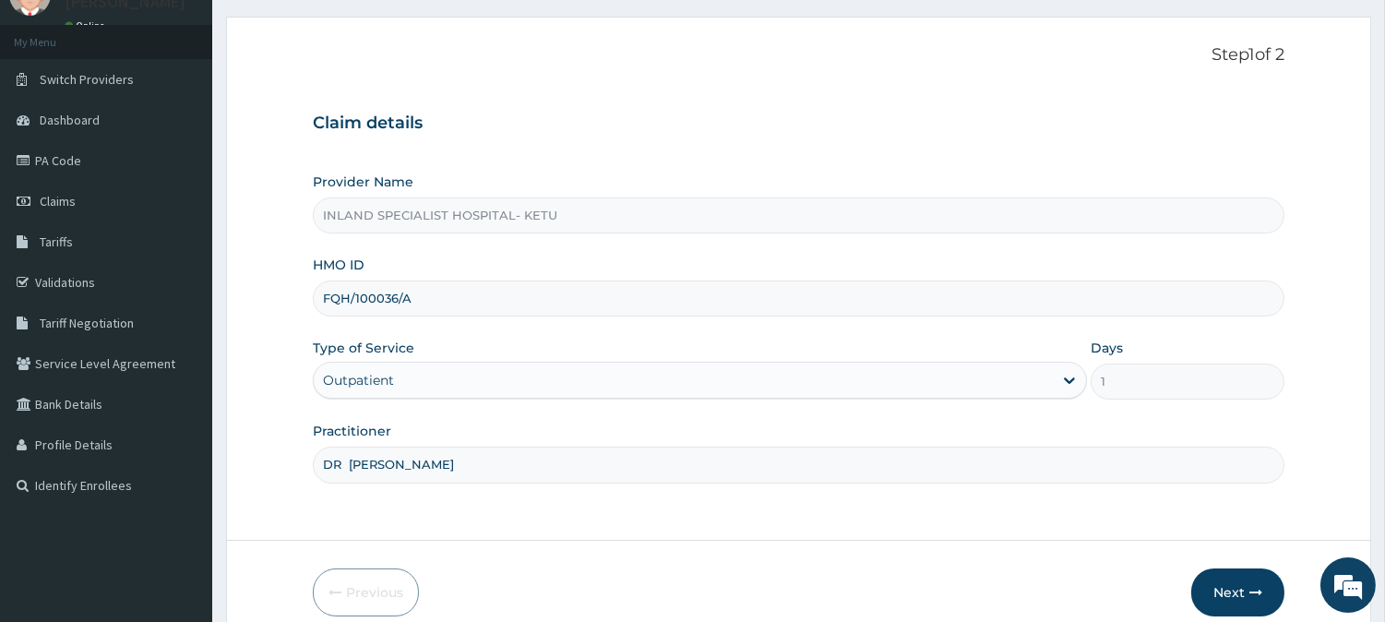
scroll to position [164, 0]
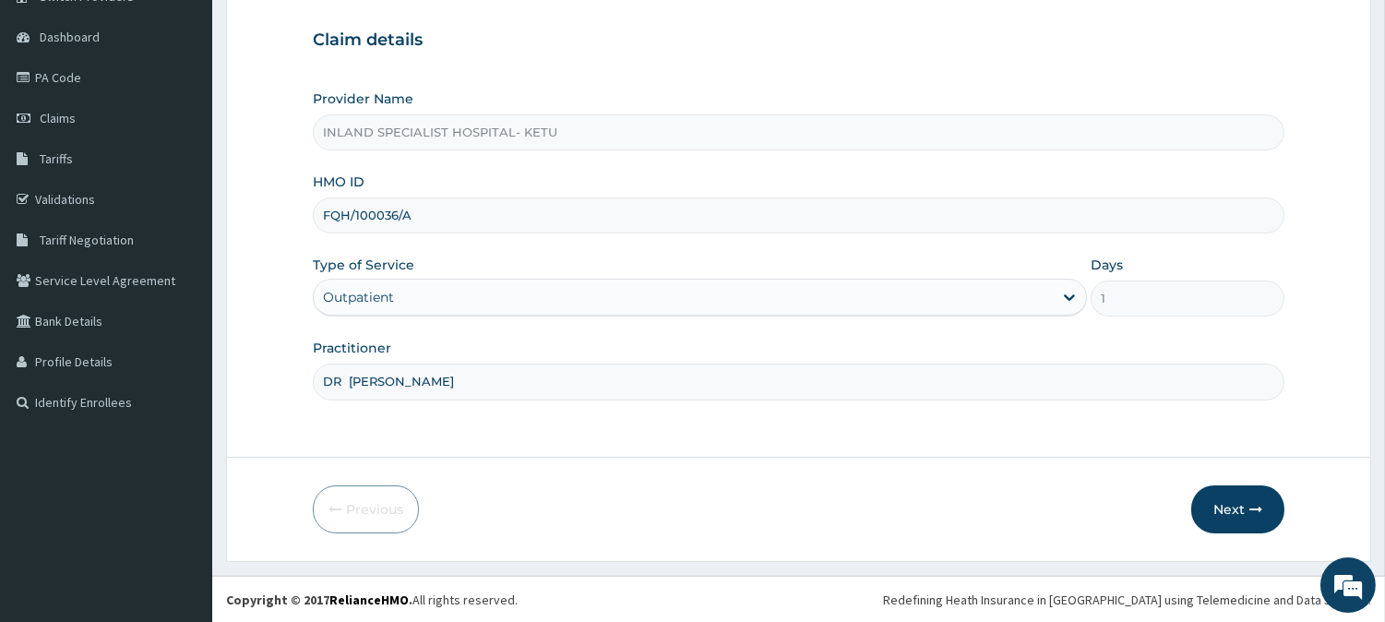
click at [374, 210] on input "FQH/100036/A" at bounding box center [799, 215] width 972 height 36
type input "FQH/10036/A"
click at [1237, 505] on button "Next" at bounding box center [1237, 509] width 93 height 48
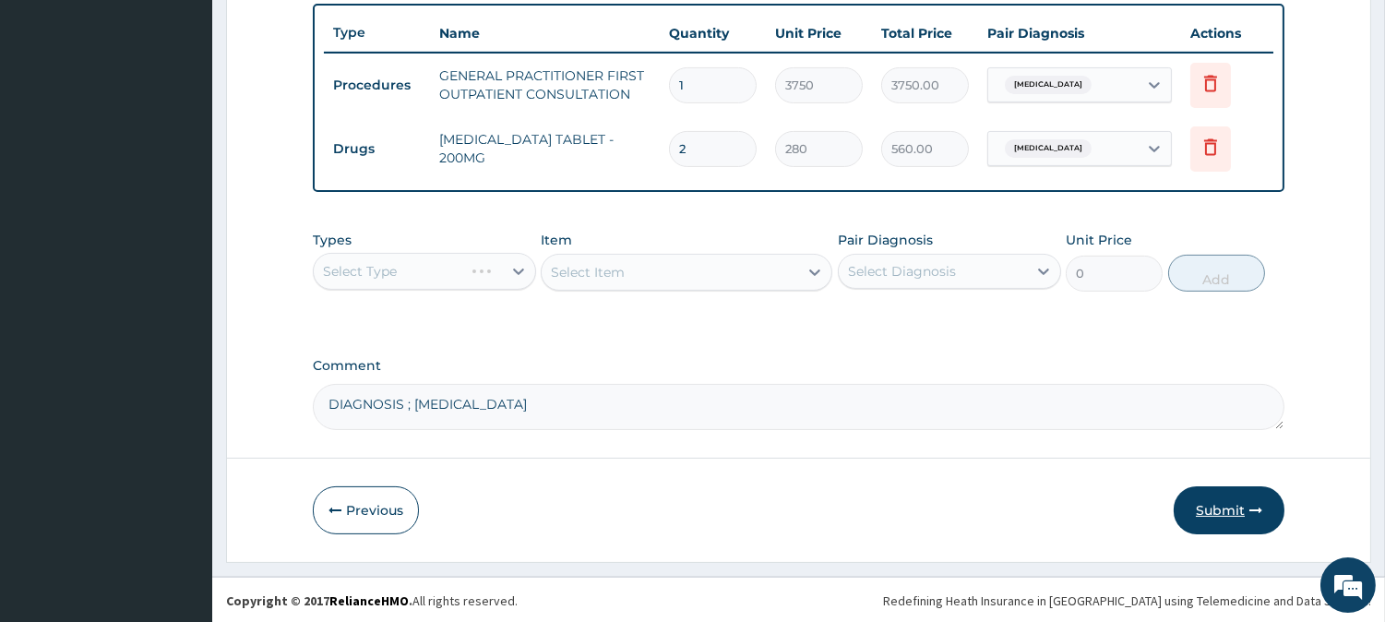
click at [1223, 511] on button "Submit" at bounding box center [1229, 510] width 111 height 48
